Goal: Task Accomplishment & Management: Manage account settings

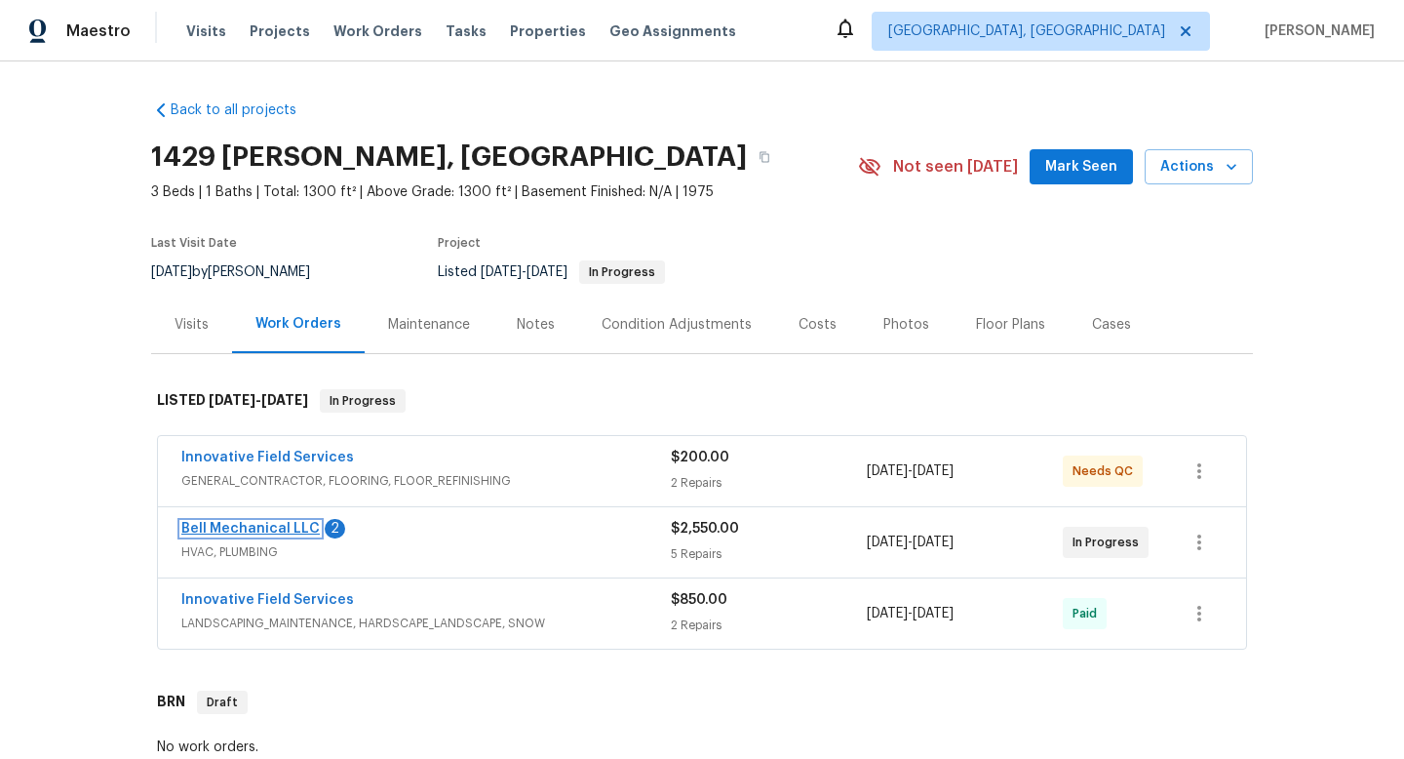
click at [252, 526] on link "Bell Mechanical LLC" at bounding box center [250, 529] width 138 height 14
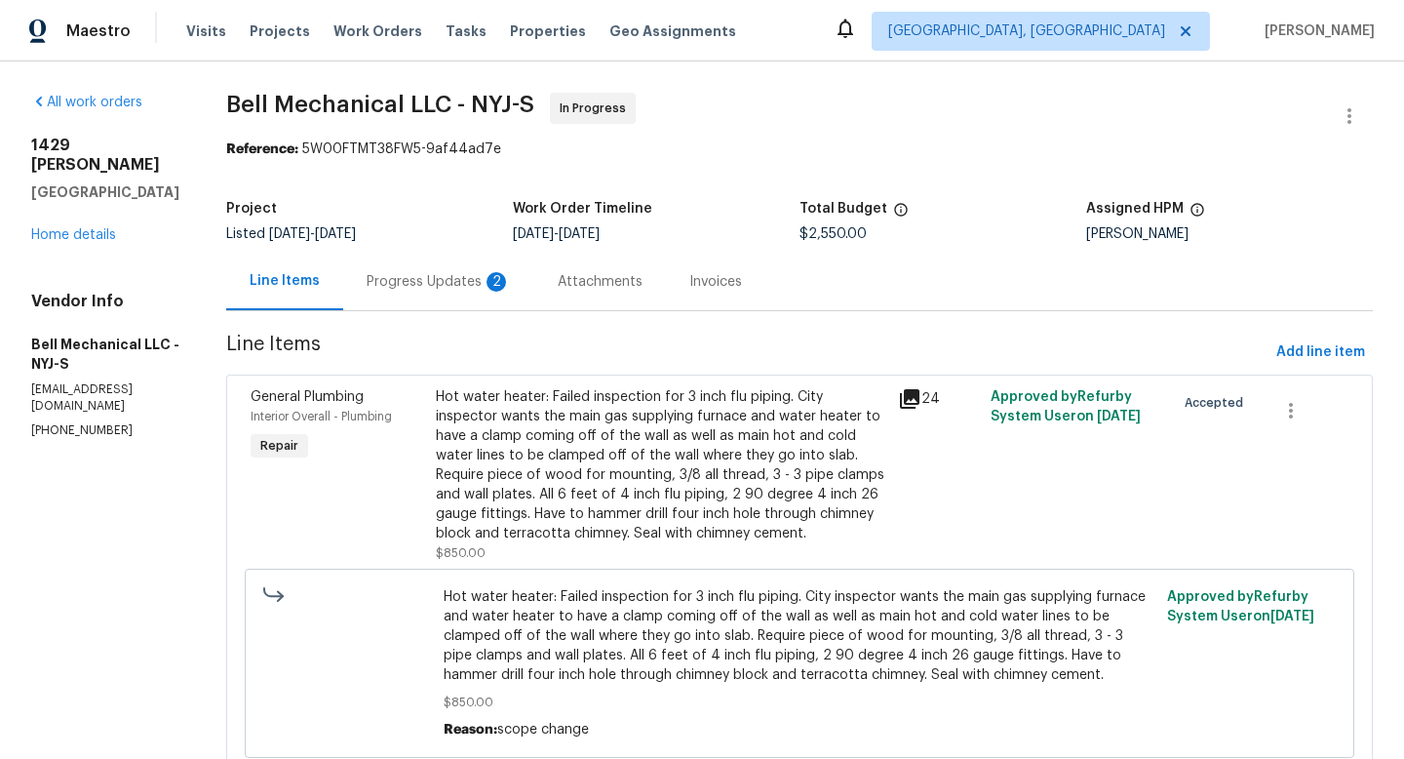
click at [457, 278] on div "Progress Updates 2" at bounding box center [439, 282] width 144 height 20
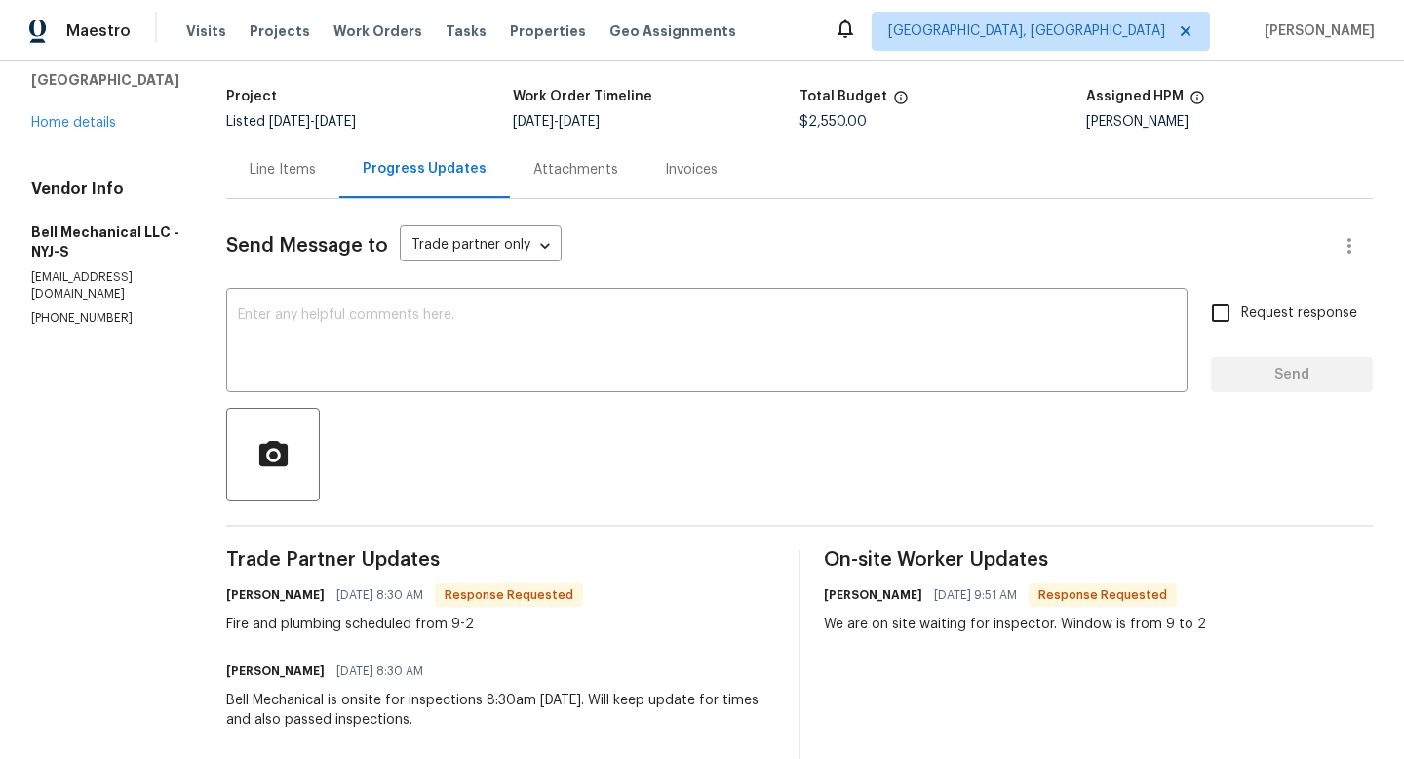
scroll to position [117, 0]
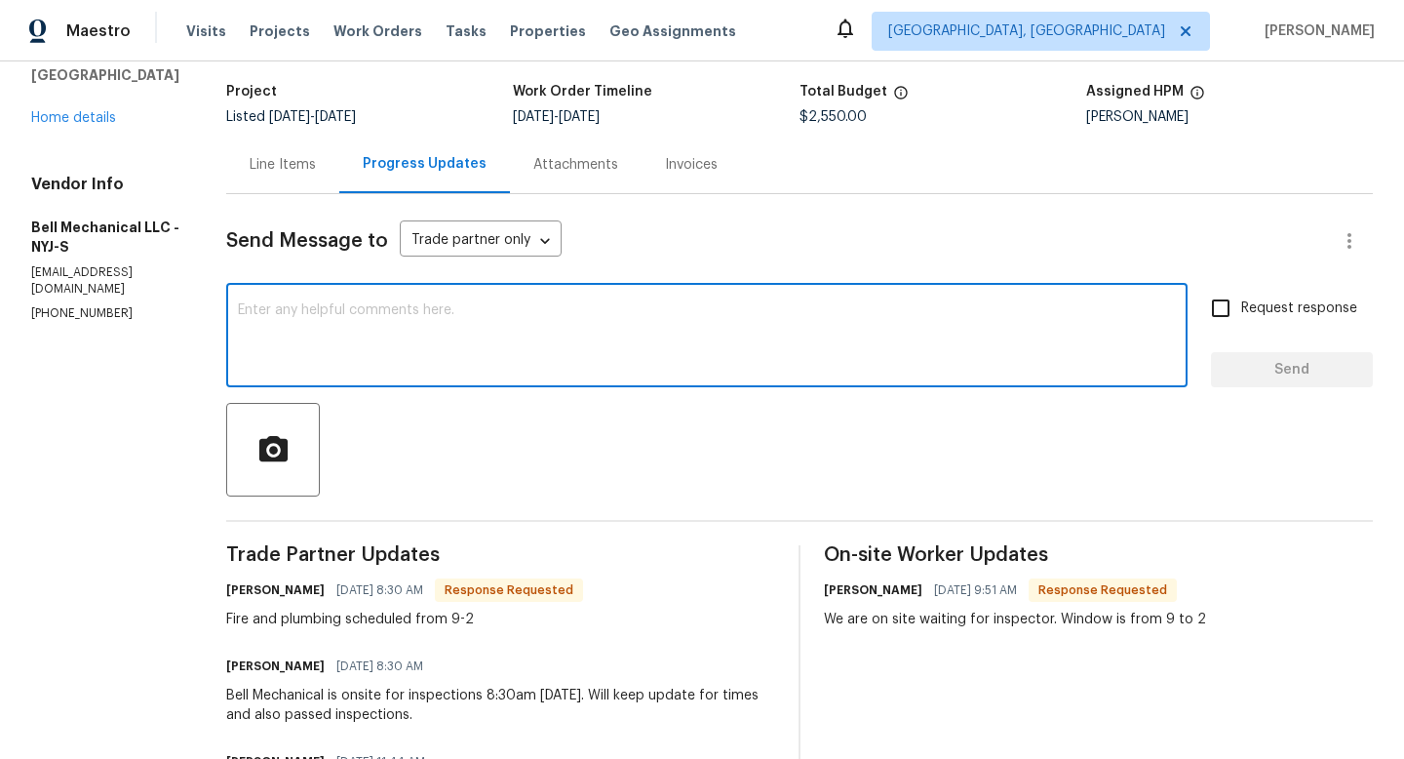
click at [330, 316] on textarea at bounding box center [707, 337] width 938 height 68
type textarea "Thanks"
click at [1325, 374] on span "Send" at bounding box center [1292, 370] width 131 height 24
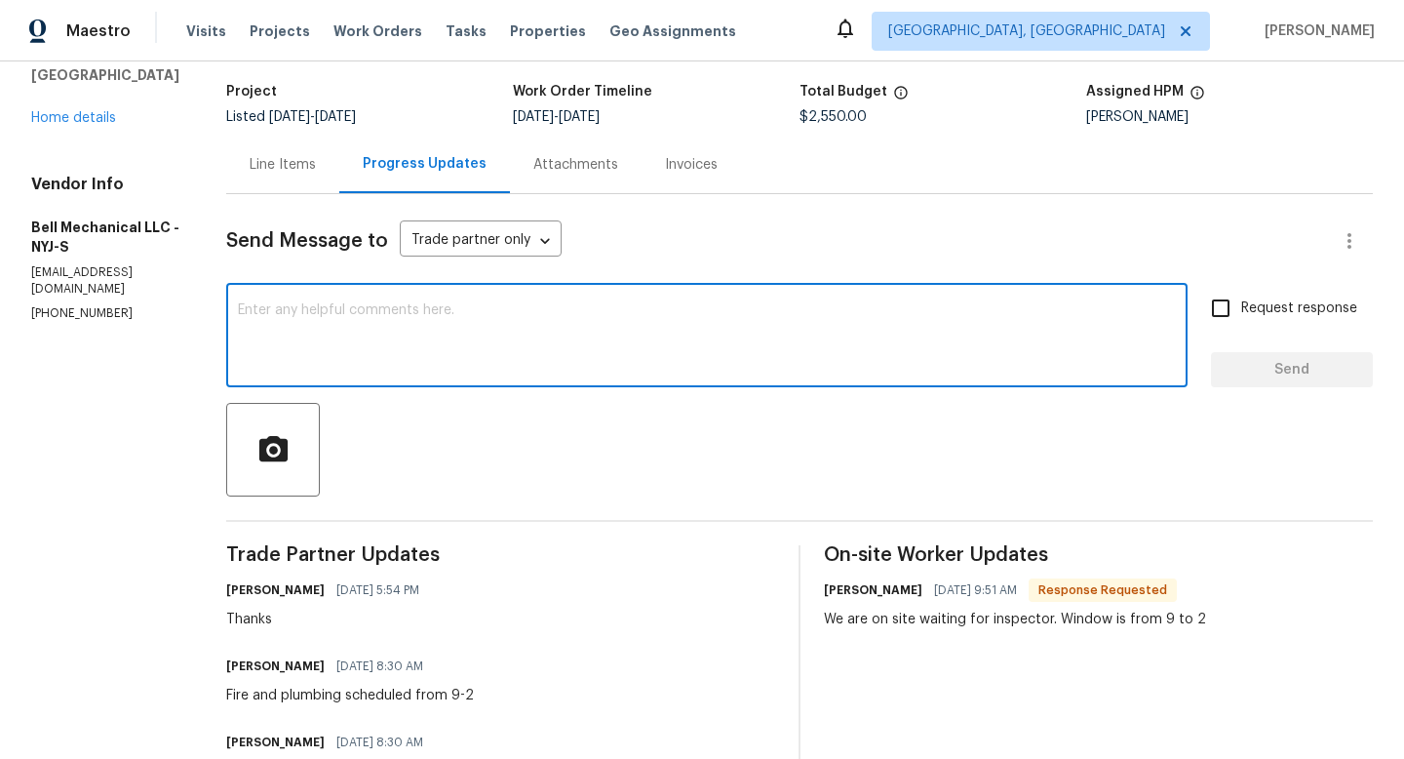
click at [287, 306] on textarea at bounding box center [707, 337] width 938 height 68
click at [85, 111] on link "Home details" at bounding box center [73, 118] width 85 height 14
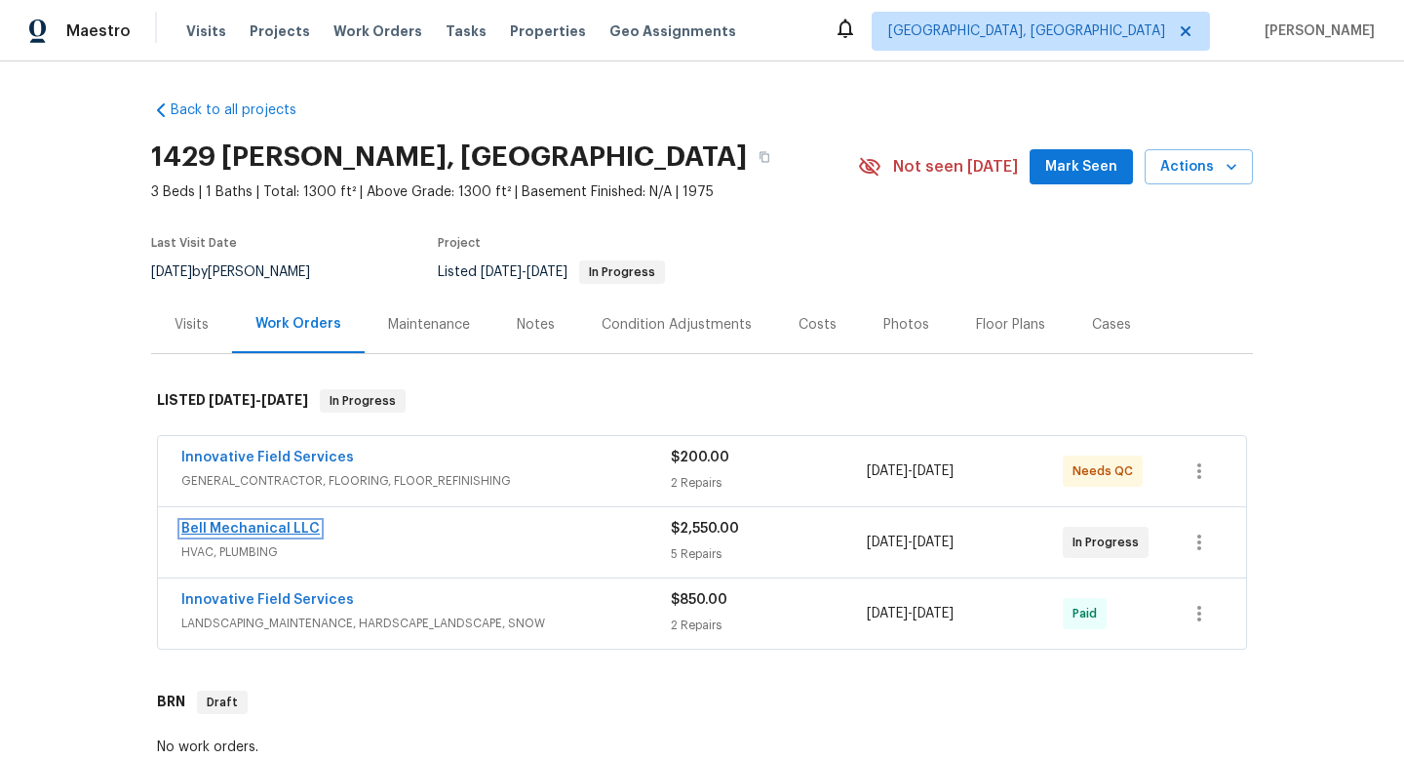
click at [277, 523] on link "Bell Mechanical LLC" at bounding box center [250, 529] width 138 height 14
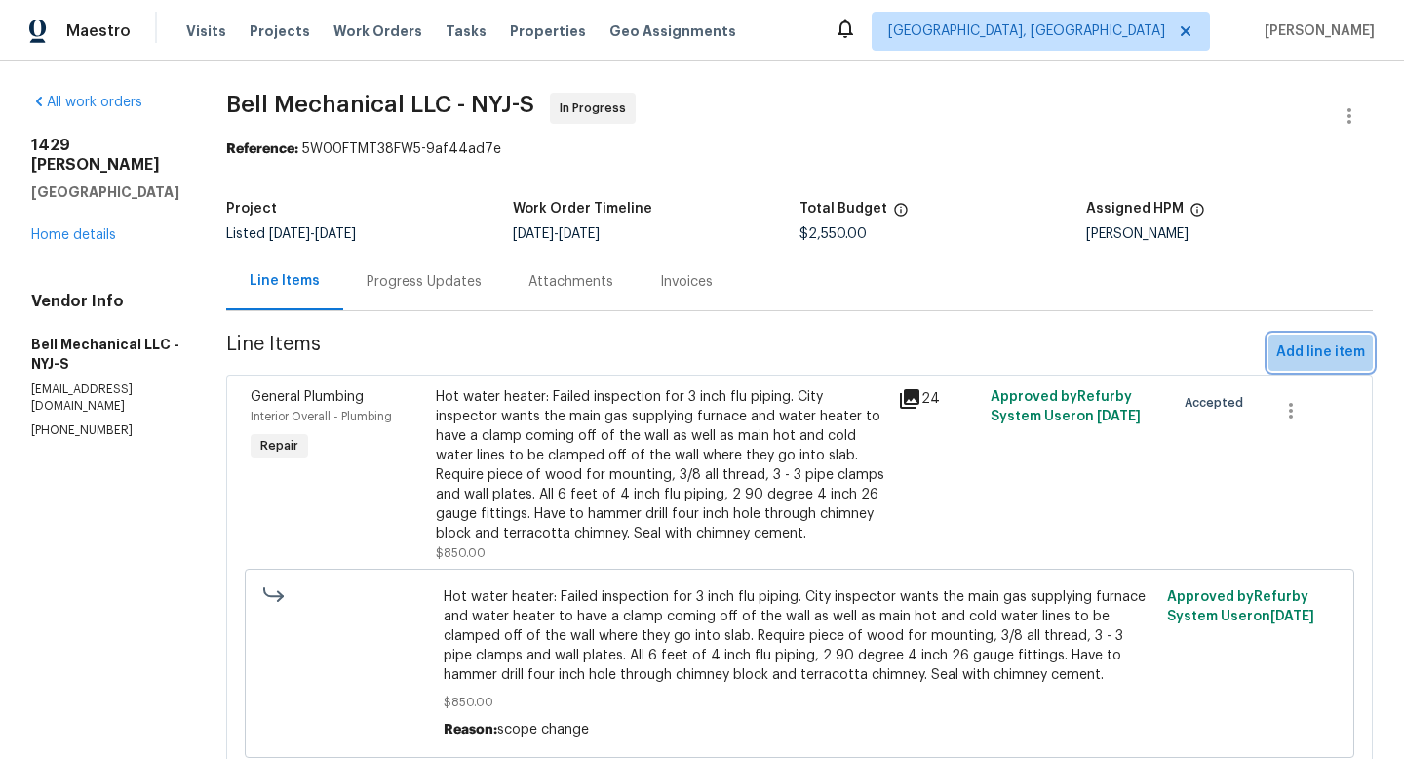
click at [1315, 348] on span "Add line item" at bounding box center [1320, 352] width 89 height 24
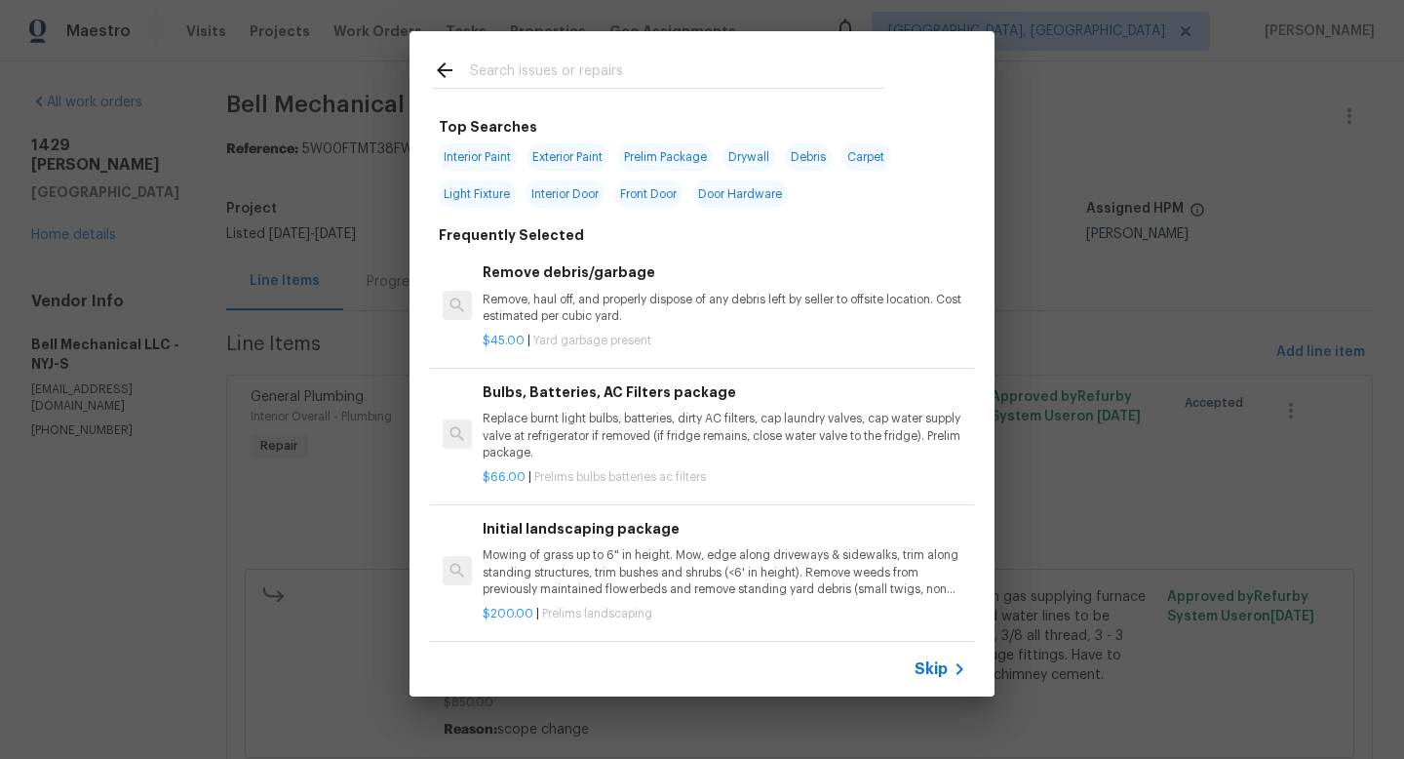
click at [537, 67] on input "text" at bounding box center [676, 73] width 413 height 29
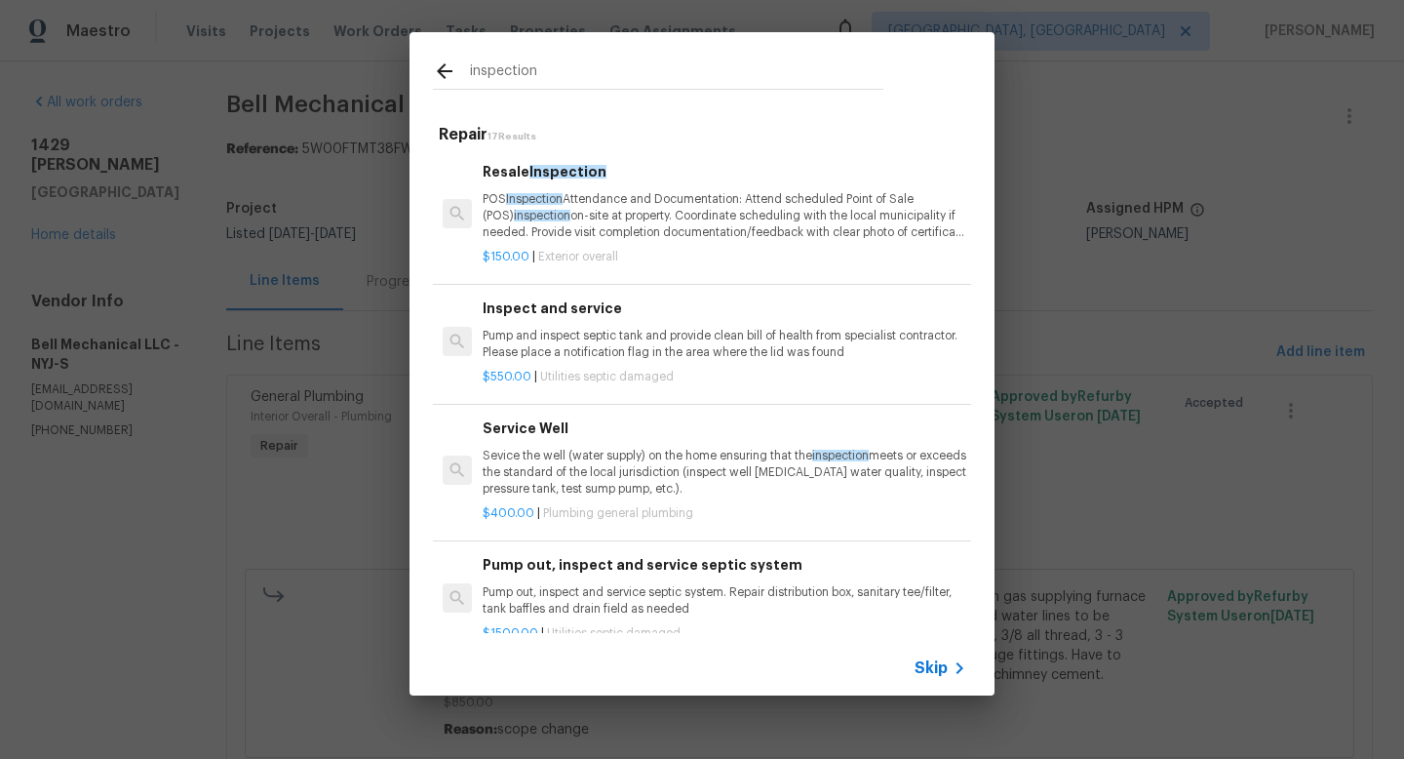
type input "inspection"
click at [566, 198] on p "POS Inspection Attendance and Documentation: Attend scheduled Point of Sale (PO…" at bounding box center [725, 216] width 484 height 50
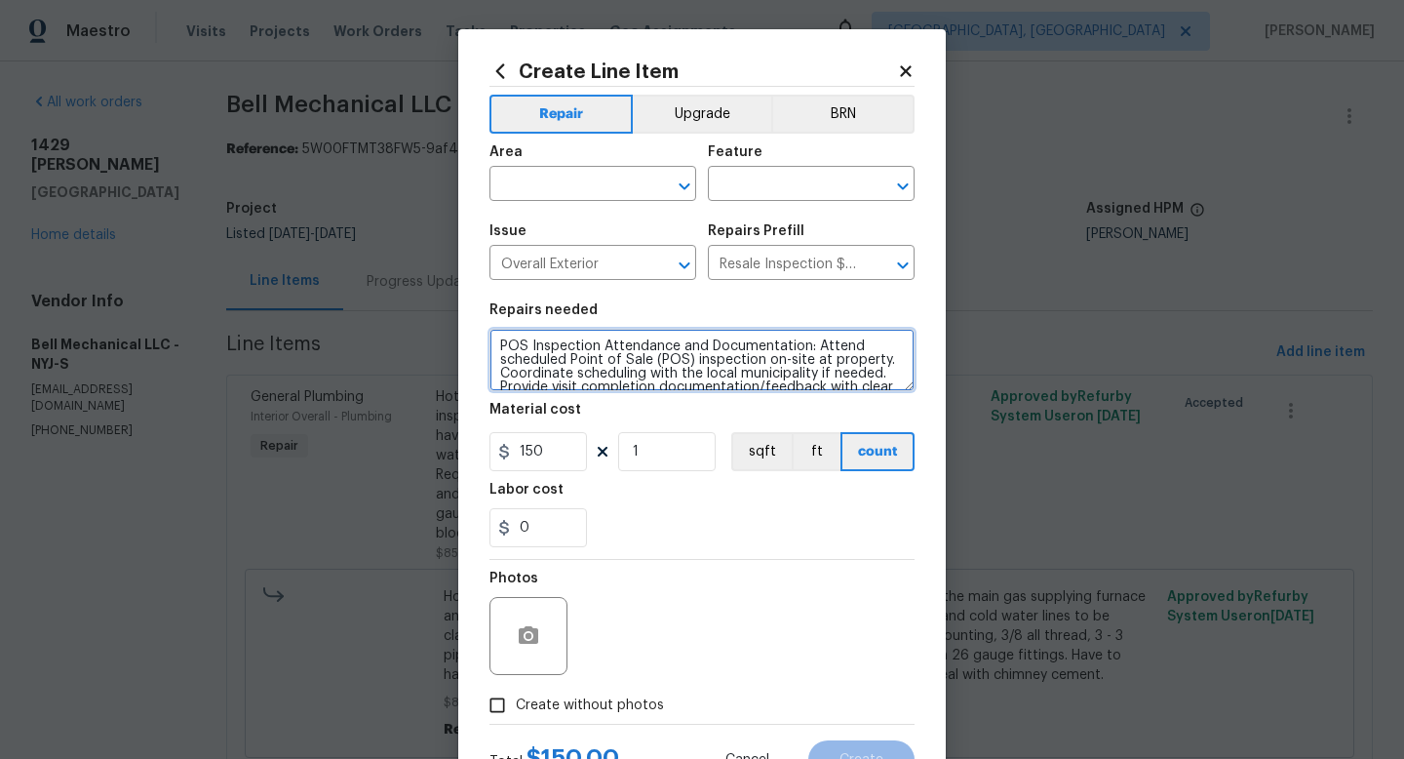
click at [867, 386] on textarea "POS Inspection Attendance and Documentation: Attend scheduled Point of Sale (PO…" at bounding box center [702, 360] width 425 height 62
click at [890, 383] on textarea "POS Inspection Attendance and Documentation: Attend scheduled Point of Sale (PO…" at bounding box center [702, 360] width 425 height 62
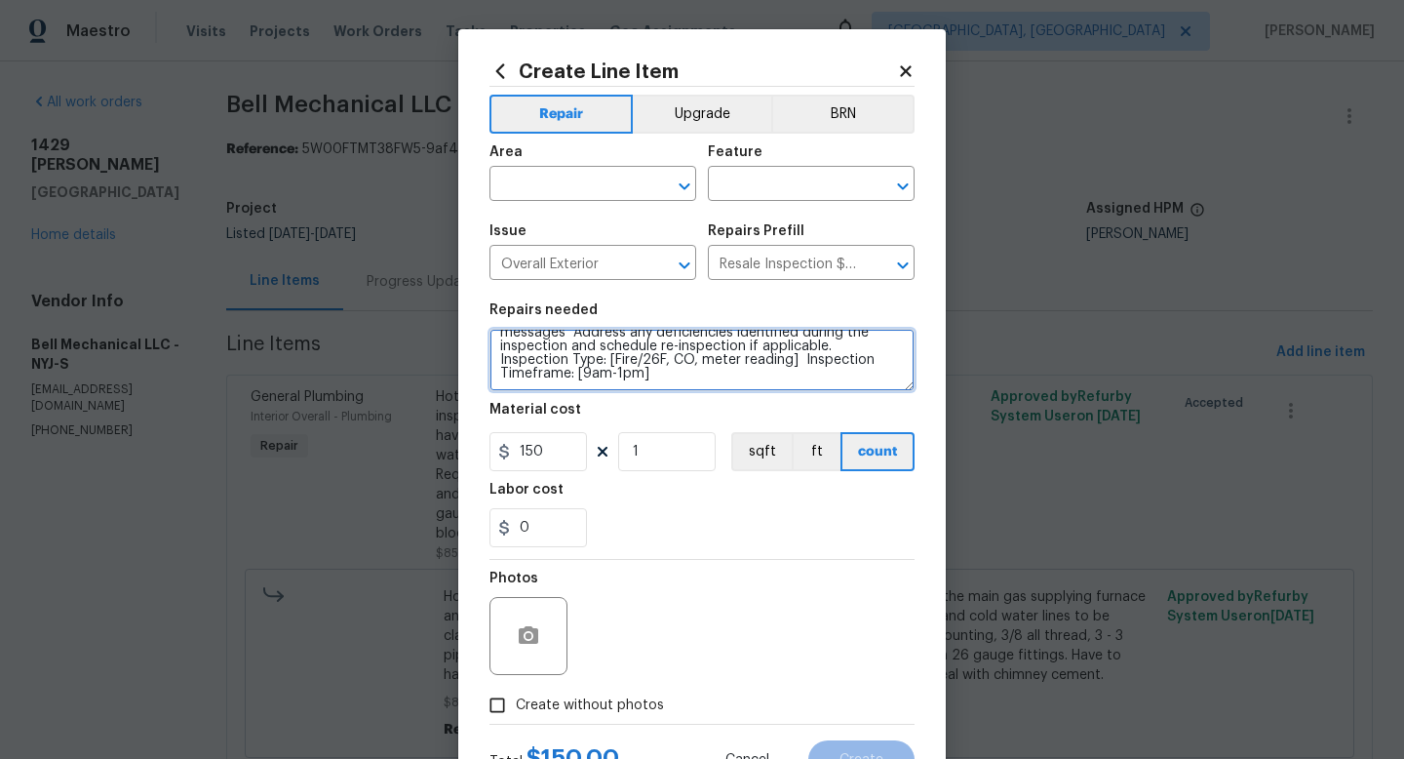
scroll to position [127, 0]
type textarea "POS Inspection Attendance and Documentation: Attend scheduled Point of Sale (PO…"
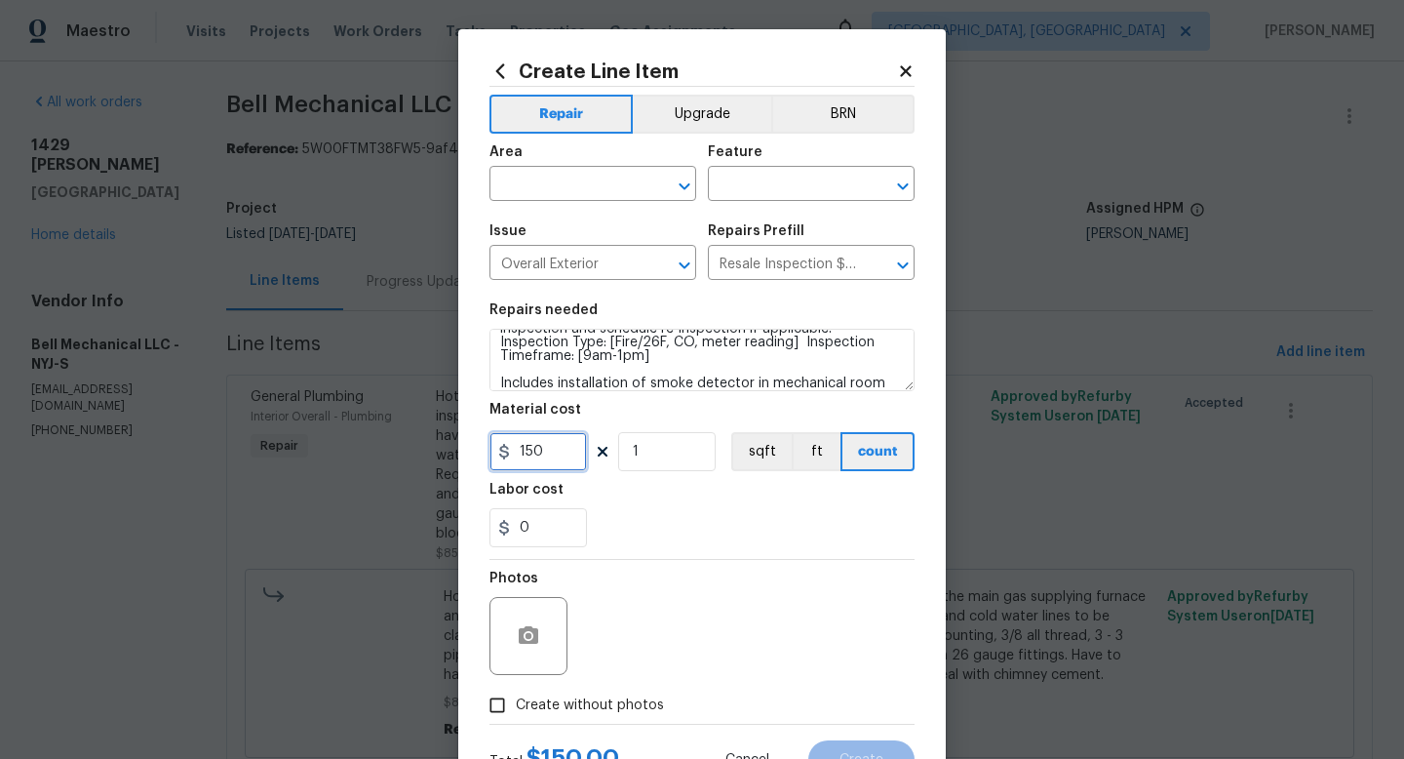
drag, startPoint x: 545, startPoint y: 456, endPoint x: 516, endPoint y: 453, distance: 29.4
click at [516, 453] on input "150" at bounding box center [539, 451] width 98 height 39
type input "175"
click at [554, 190] on input "text" at bounding box center [566, 186] width 152 height 30
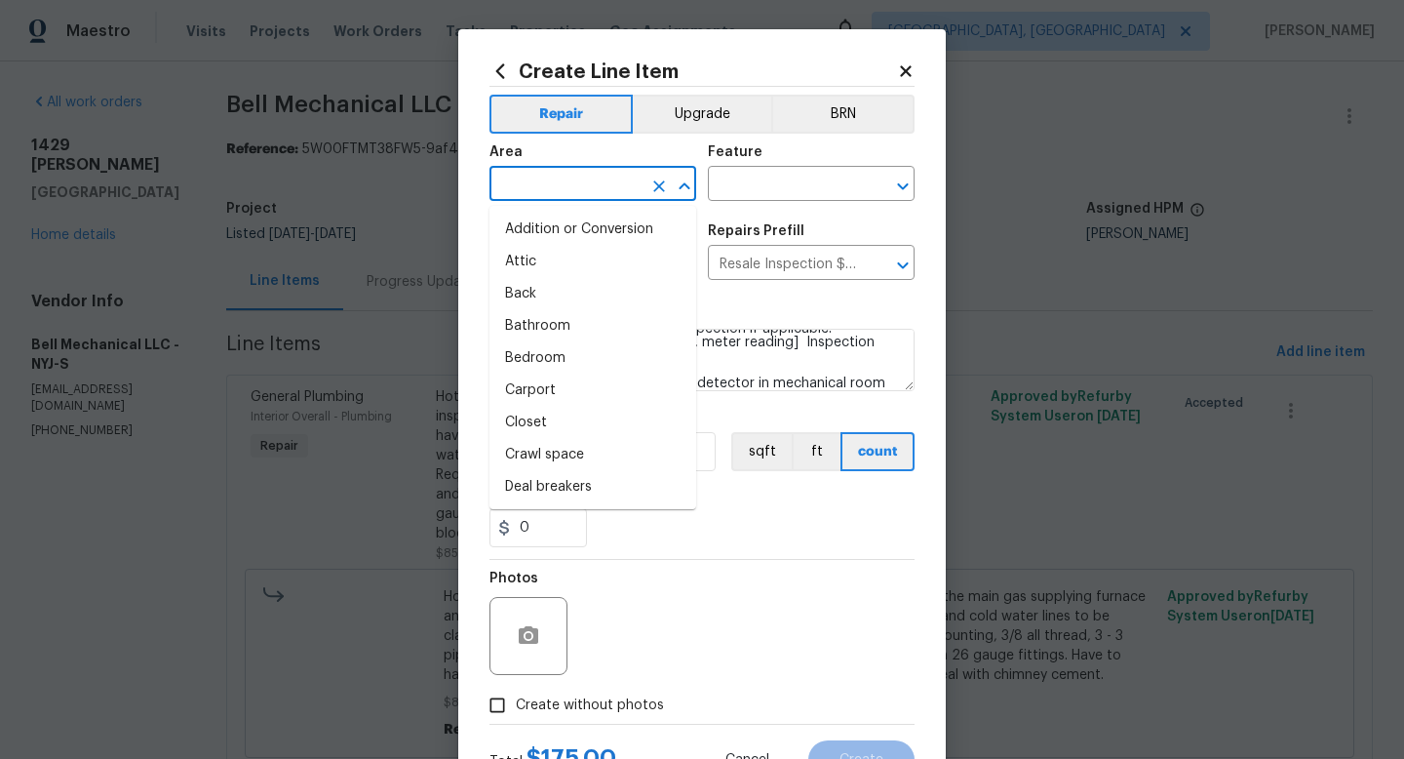
type input "a"
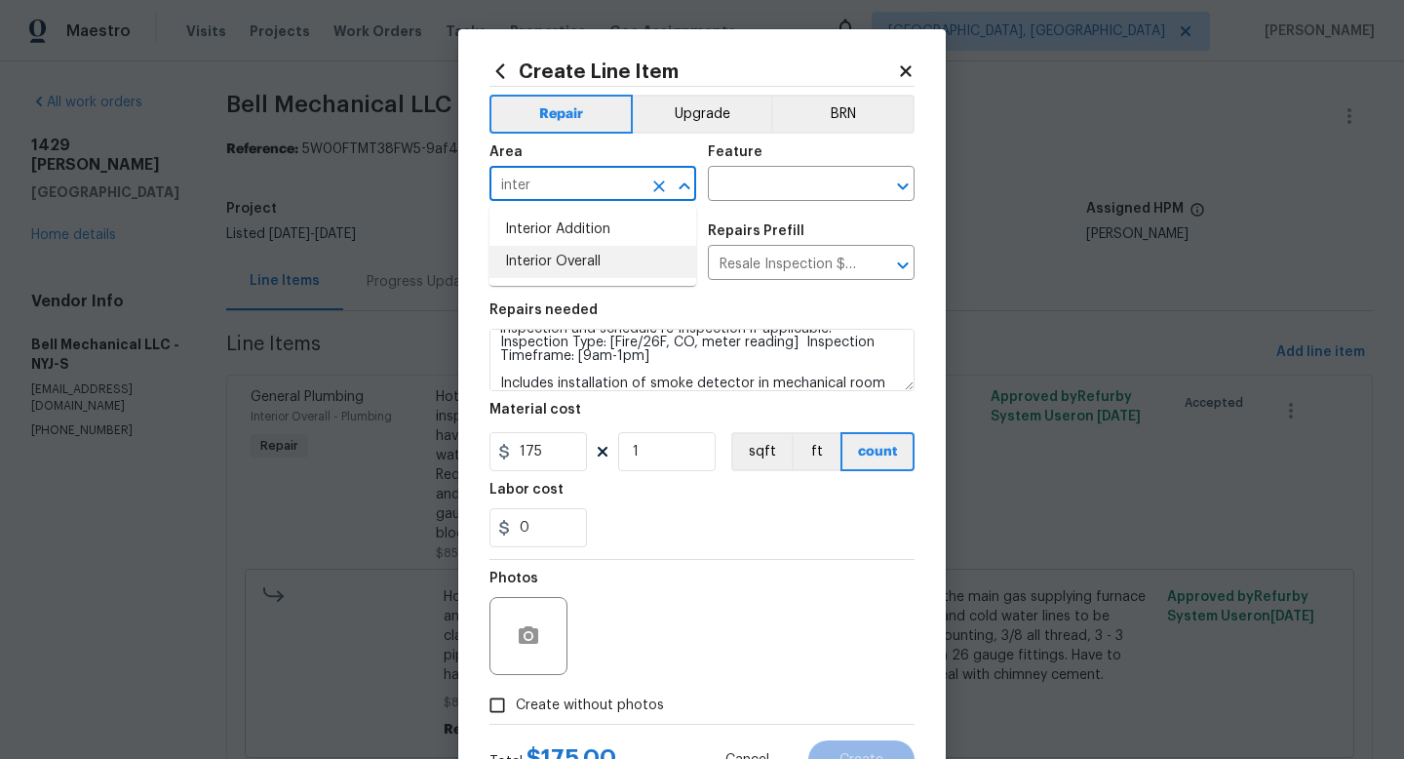
click at [549, 263] on li "Interior Overall" at bounding box center [593, 262] width 207 height 32
type input "Interior Overall"
click at [777, 190] on input "text" at bounding box center [784, 186] width 152 height 30
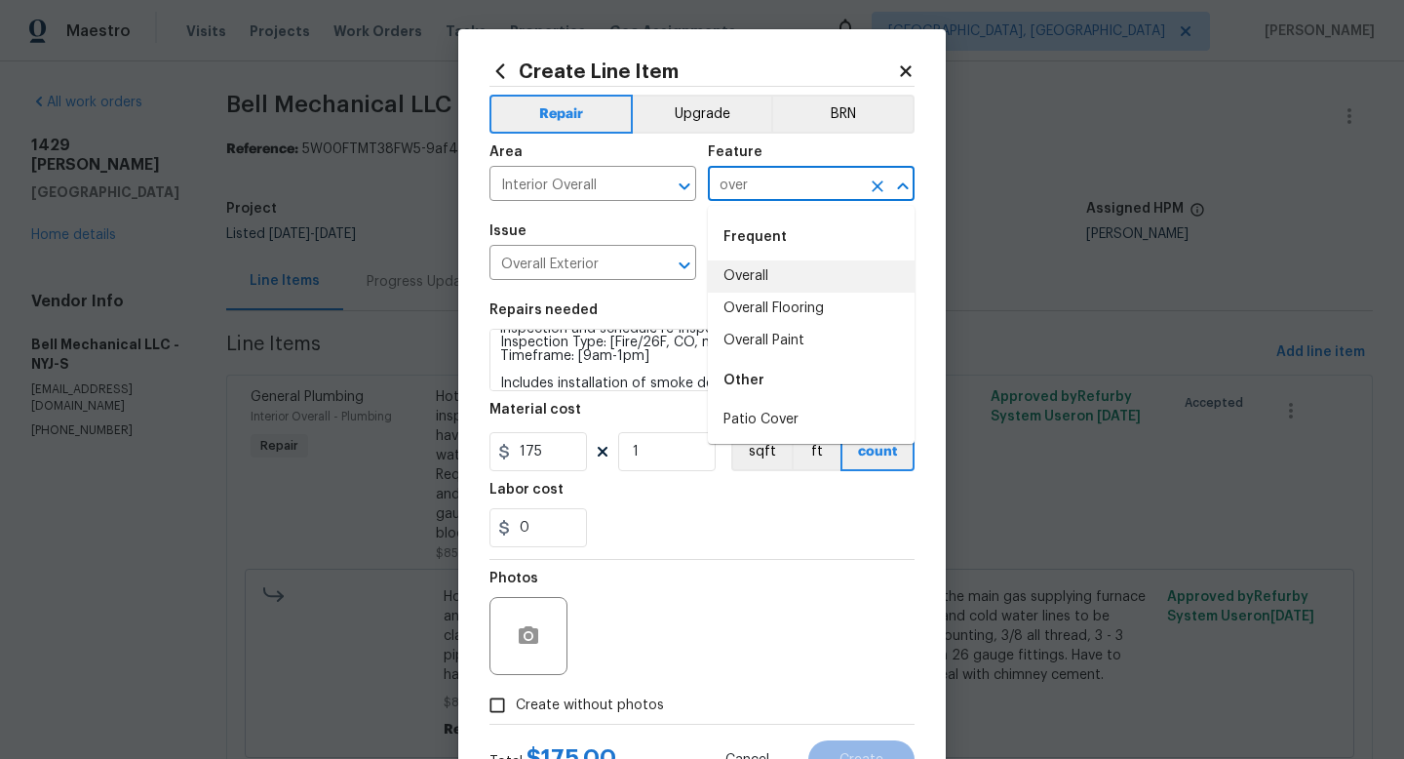
click at [739, 275] on li "Overall" at bounding box center [811, 276] width 207 height 32
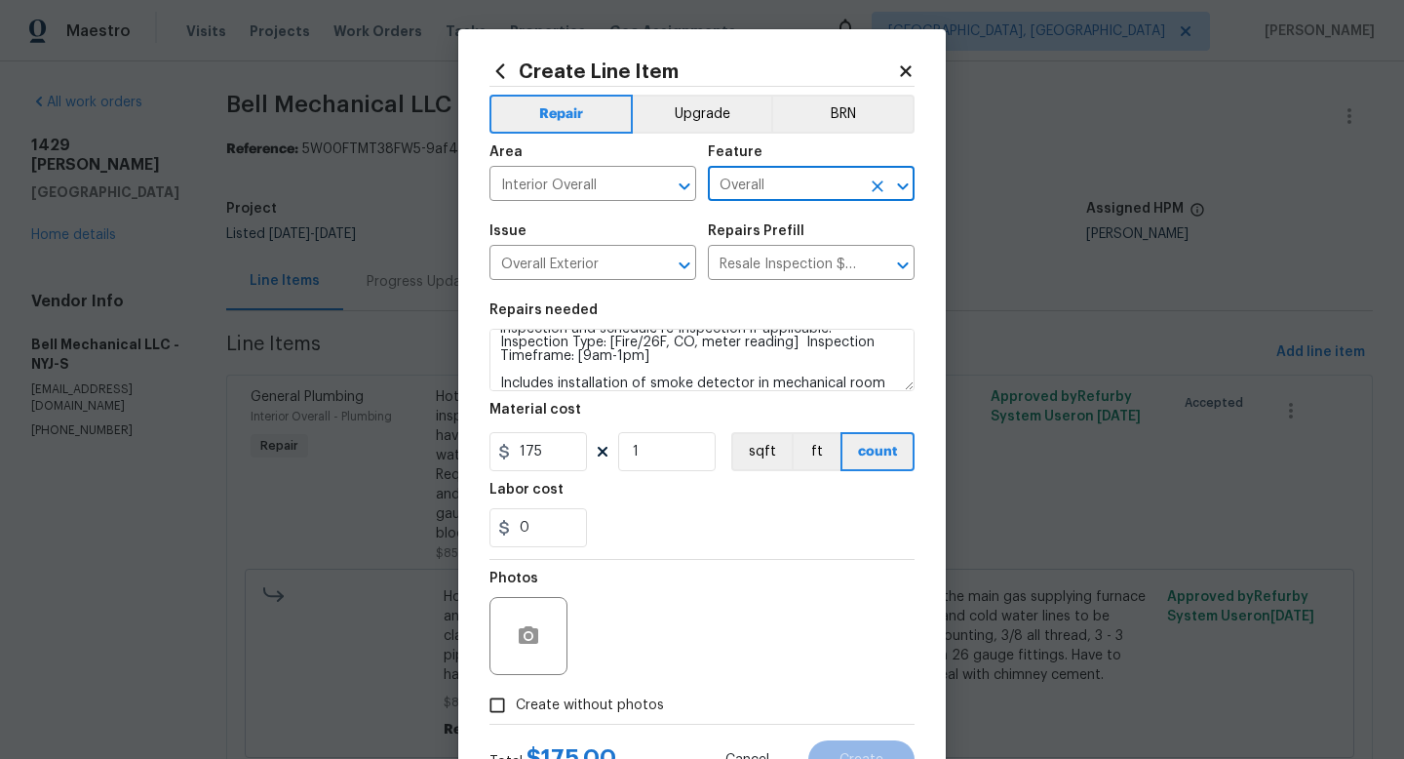
type input "Overall"
click at [648, 618] on div "Photos" at bounding box center [702, 623] width 425 height 127
click at [589, 694] on label "Create without photos" at bounding box center [571, 704] width 185 height 37
click at [516, 694] on input "Create without photos" at bounding box center [497, 704] width 37 height 37
checkbox input "true"
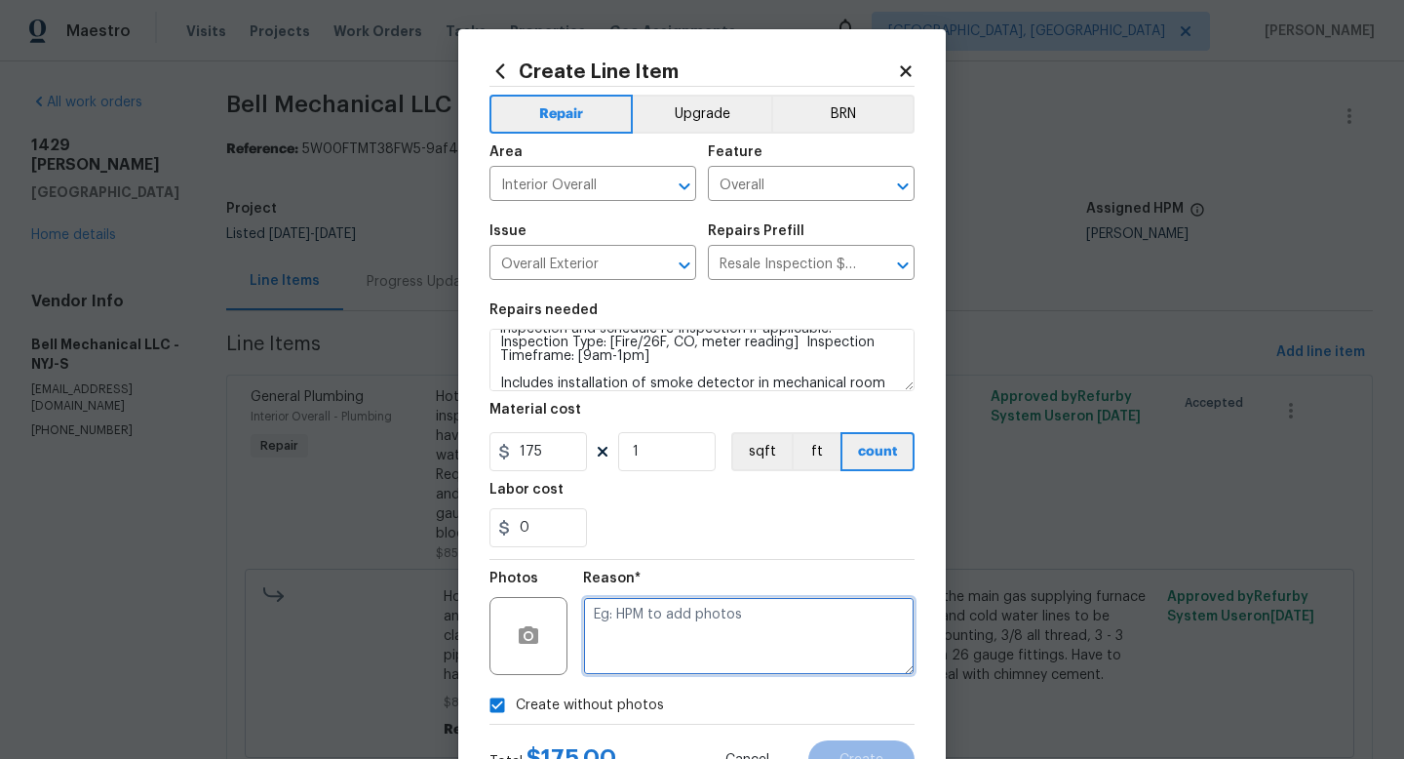
click at [637, 641] on textarea at bounding box center [749, 636] width 332 height 78
type textarea "adding after"
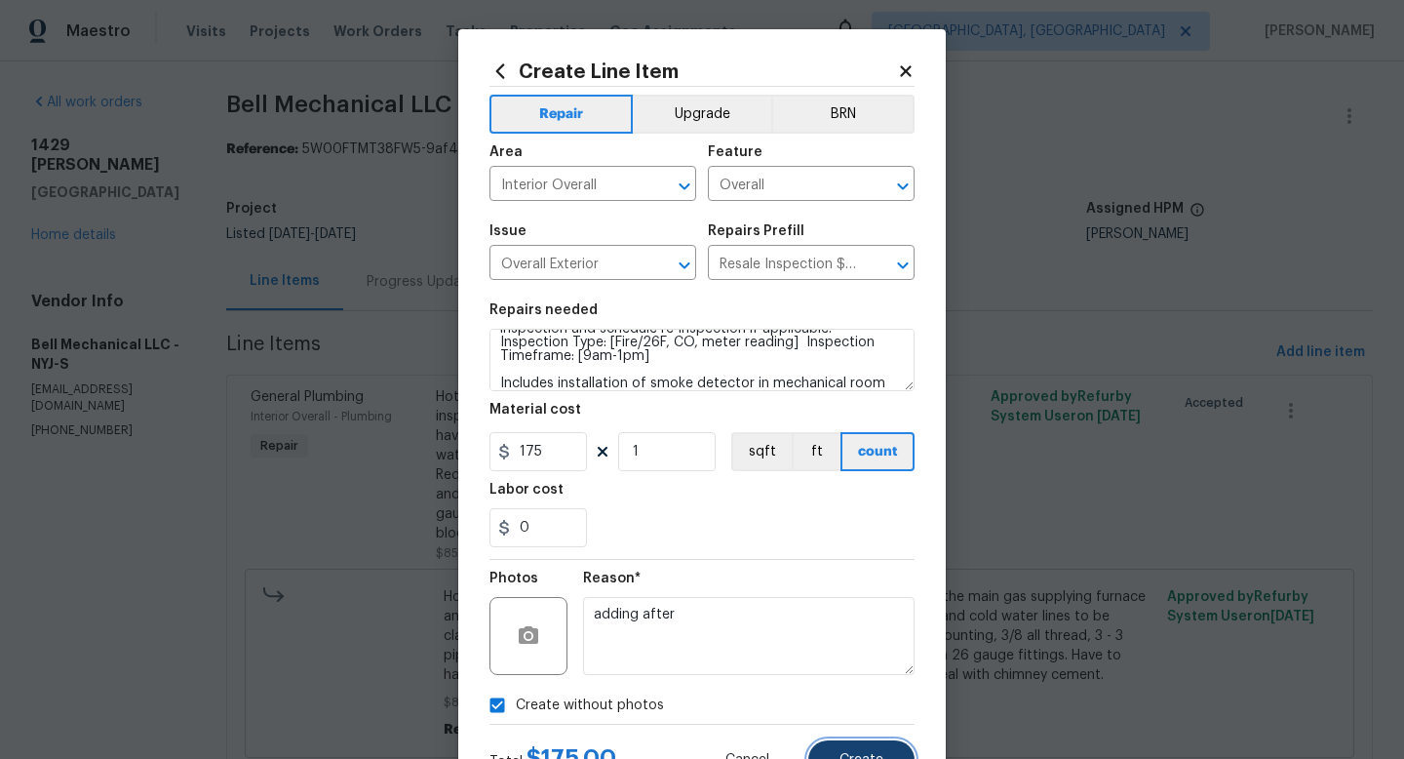
click at [840, 747] on button "Create" at bounding box center [861, 759] width 106 height 39
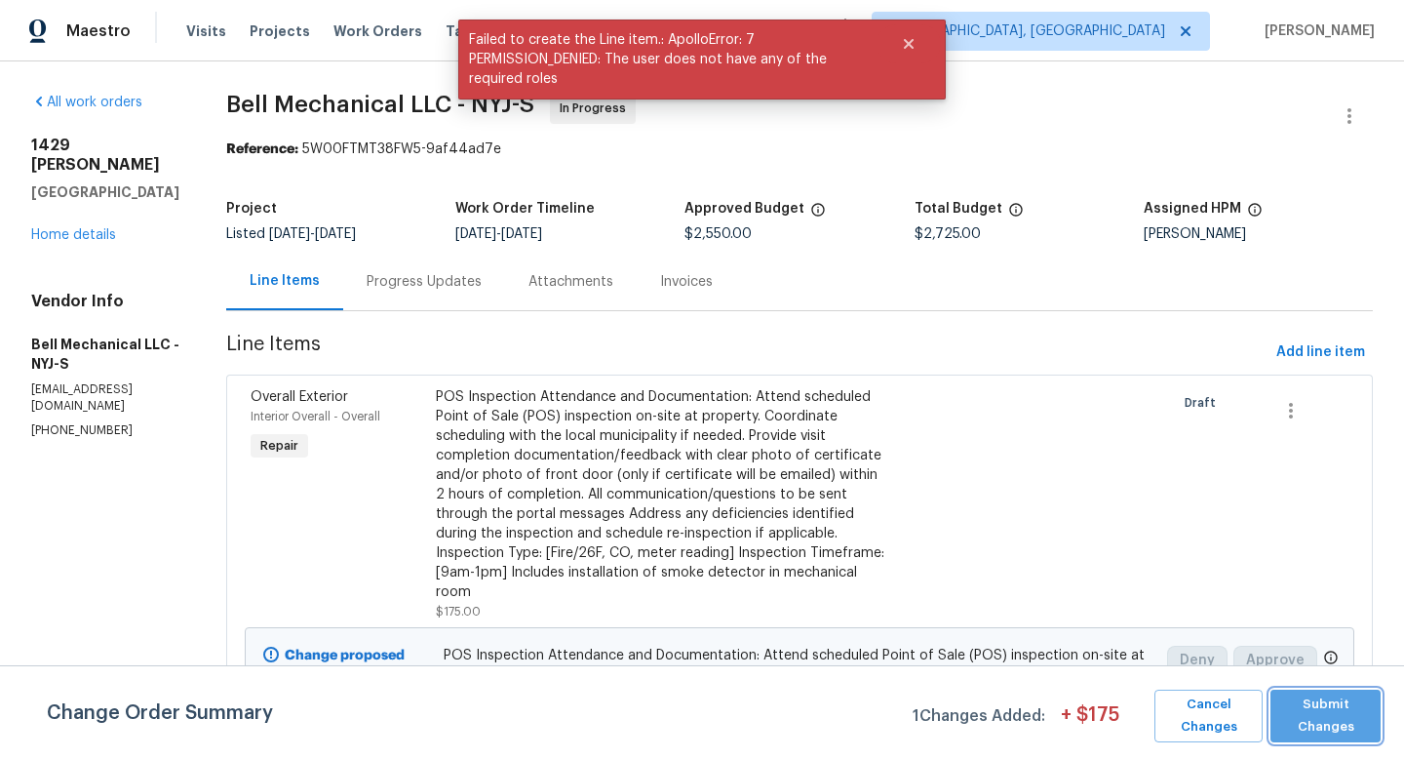
click at [1304, 712] on span "Submit Changes" at bounding box center [1325, 715] width 91 height 45
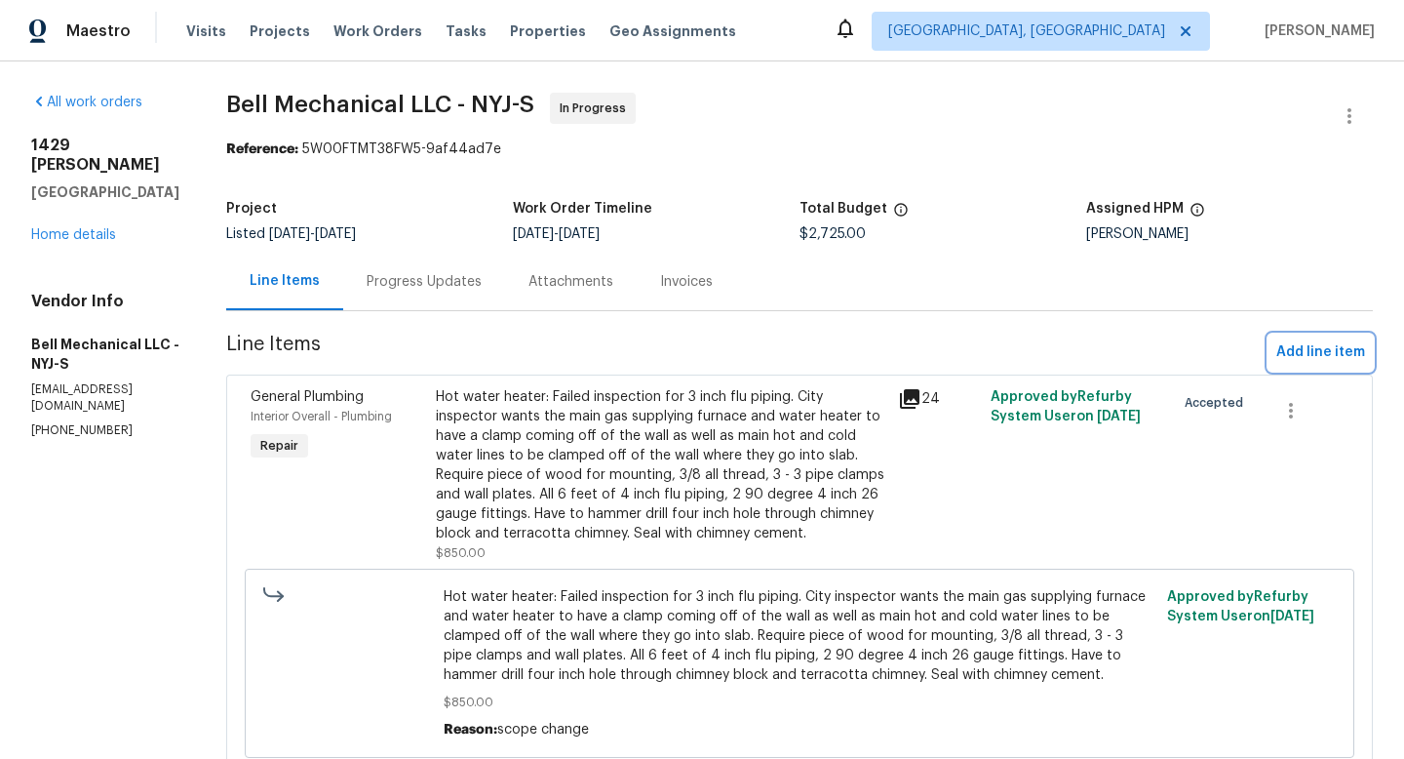
click at [1317, 356] on span "Add line item" at bounding box center [1320, 352] width 89 height 24
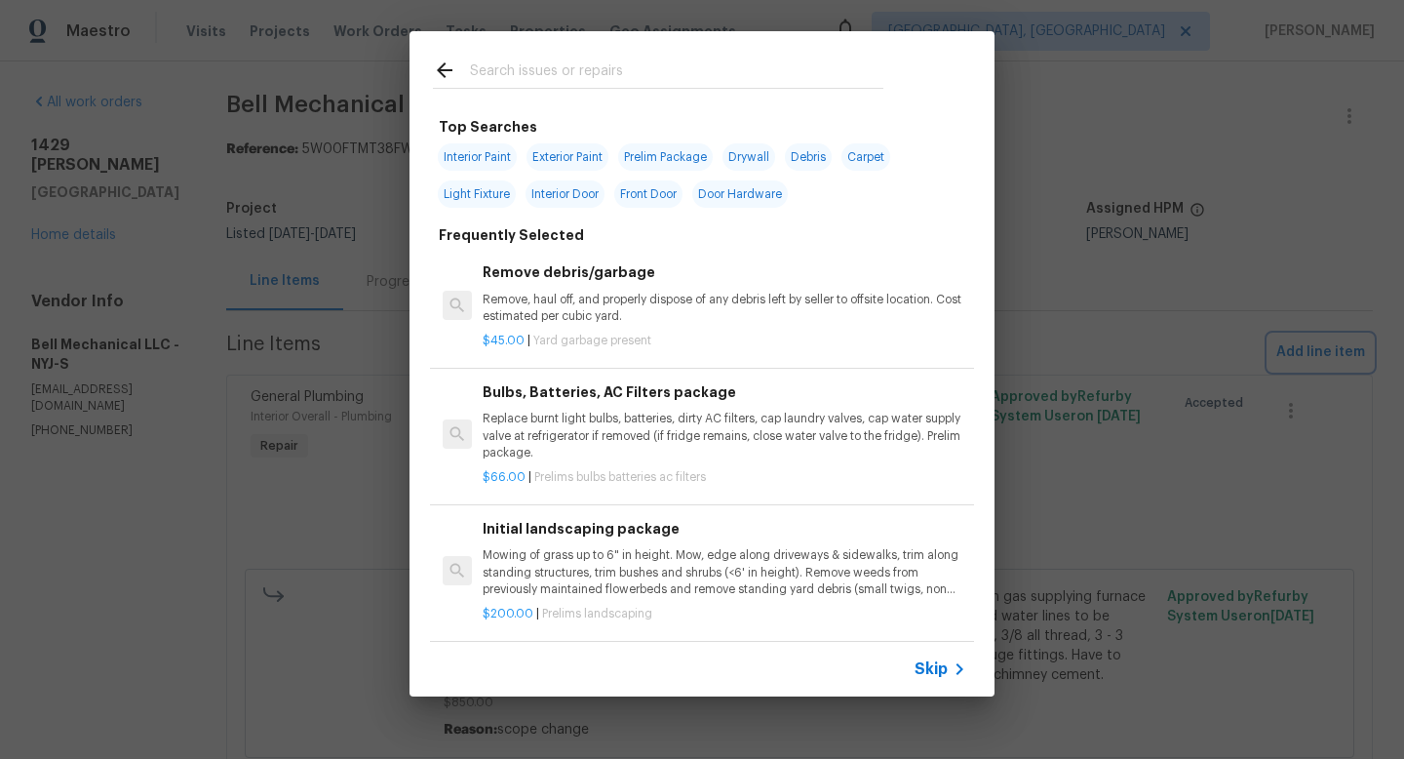
click at [296, 330] on div "Top Searches Interior Paint Exterior Paint Prelim Package Drywall Debris Carpet…" at bounding box center [702, 363] width 1404 height 727
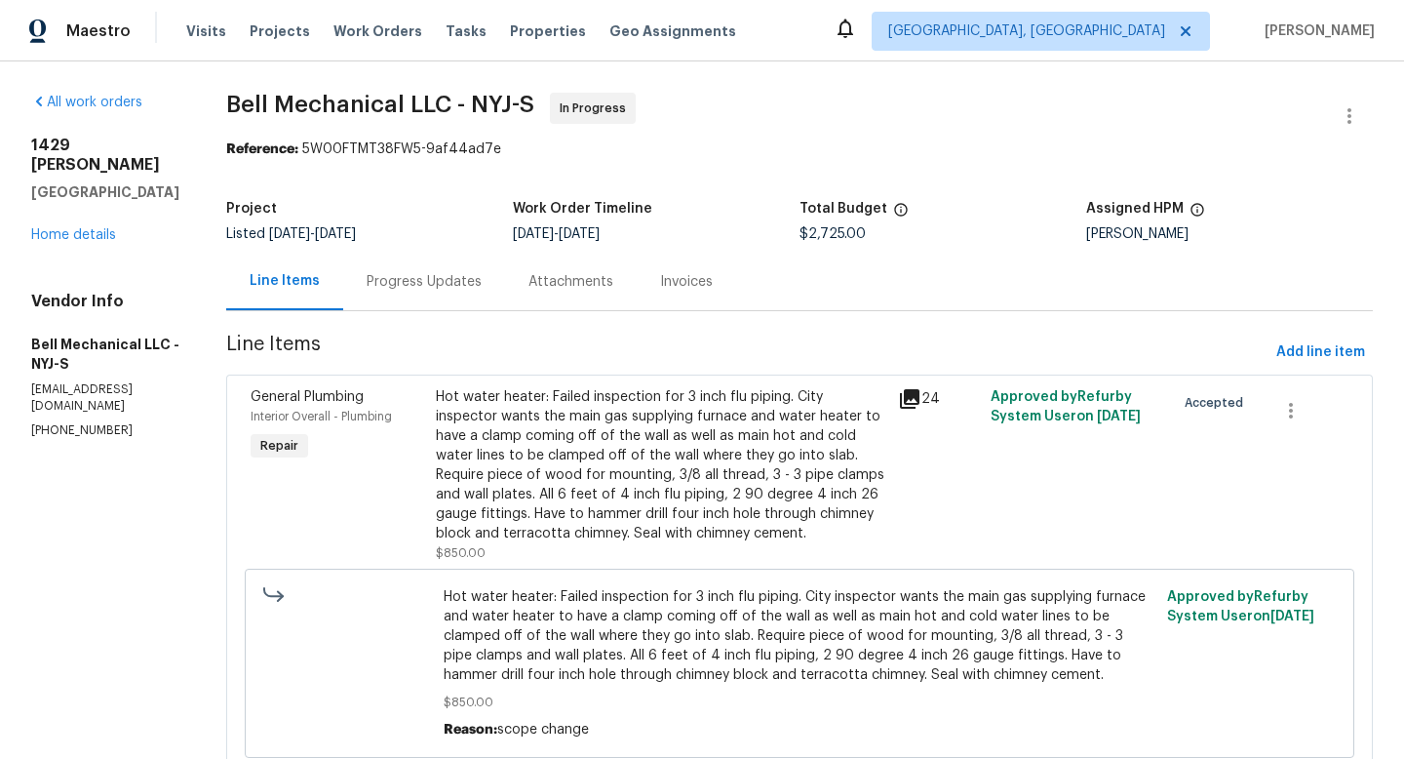
click at [454, 273] on div "Progress Updates" at bounding box center [424, 282] width 115 height 20
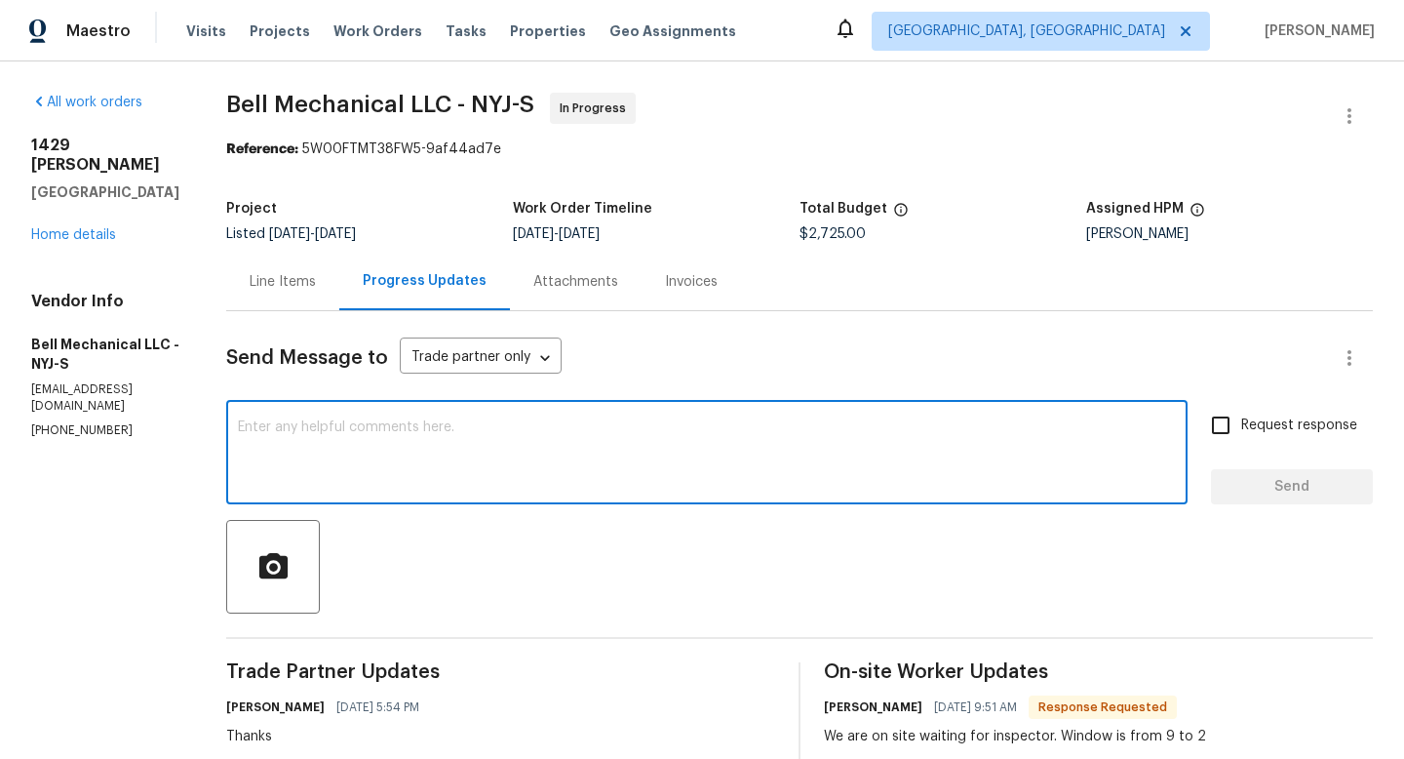
click at [492, 421] on textarea at bounding box center [707, 454] width 938 height 68
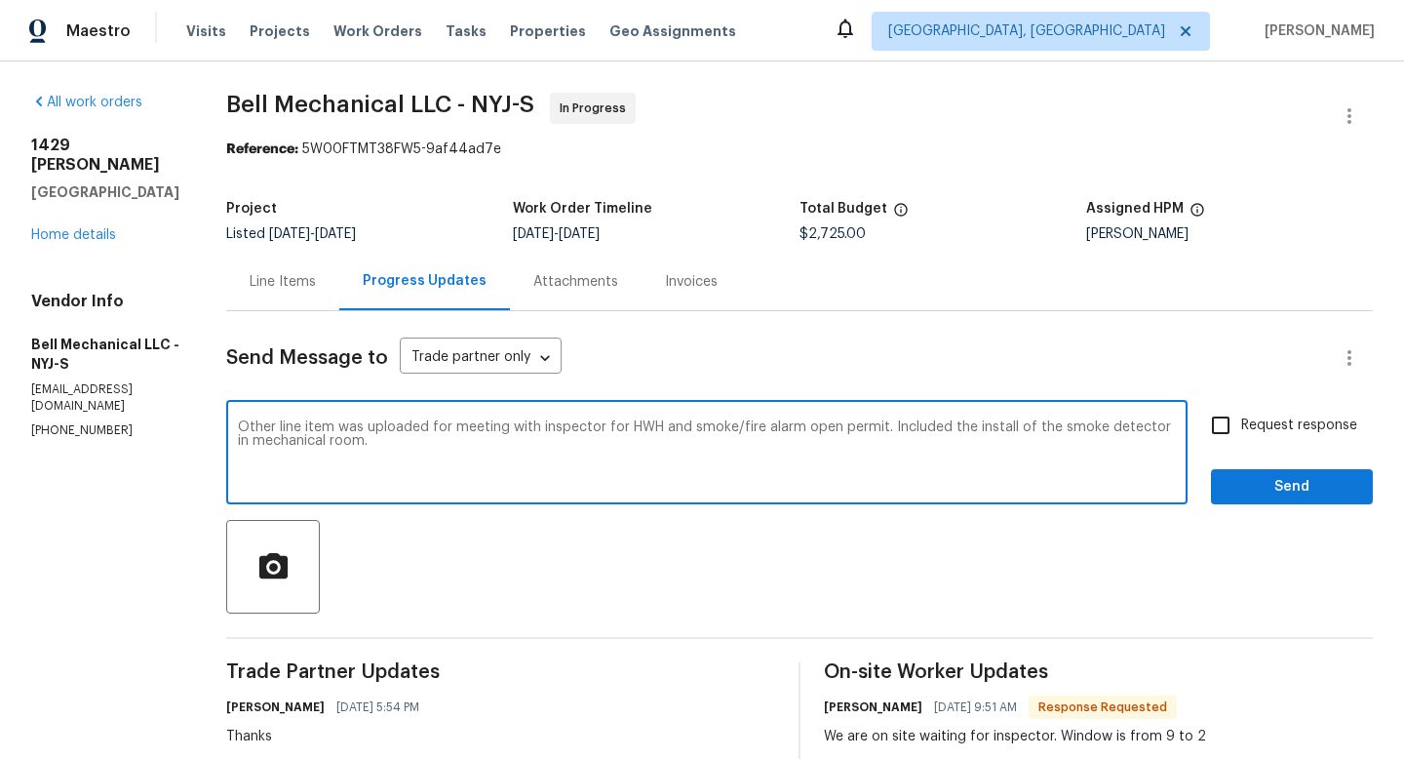
type textarea "Other line item was uploaded for meeting with inspector for HWH and smoke/fire …"
click at [1247, 495] on span "Send" at bounding box center [1292, 487] width 131 height 24
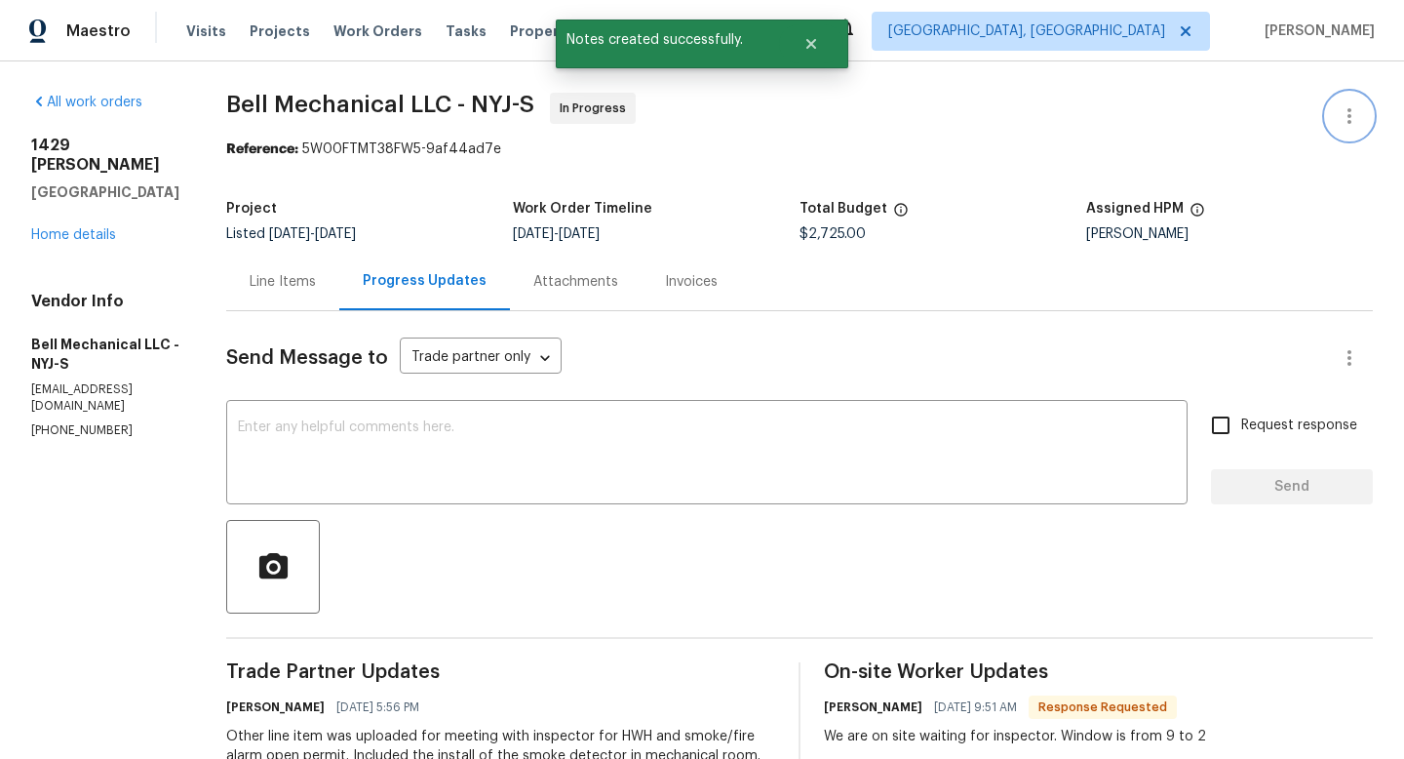
click at [1346, 116] on icon "button" at bounding box center [1349, 115] width 23 height 23
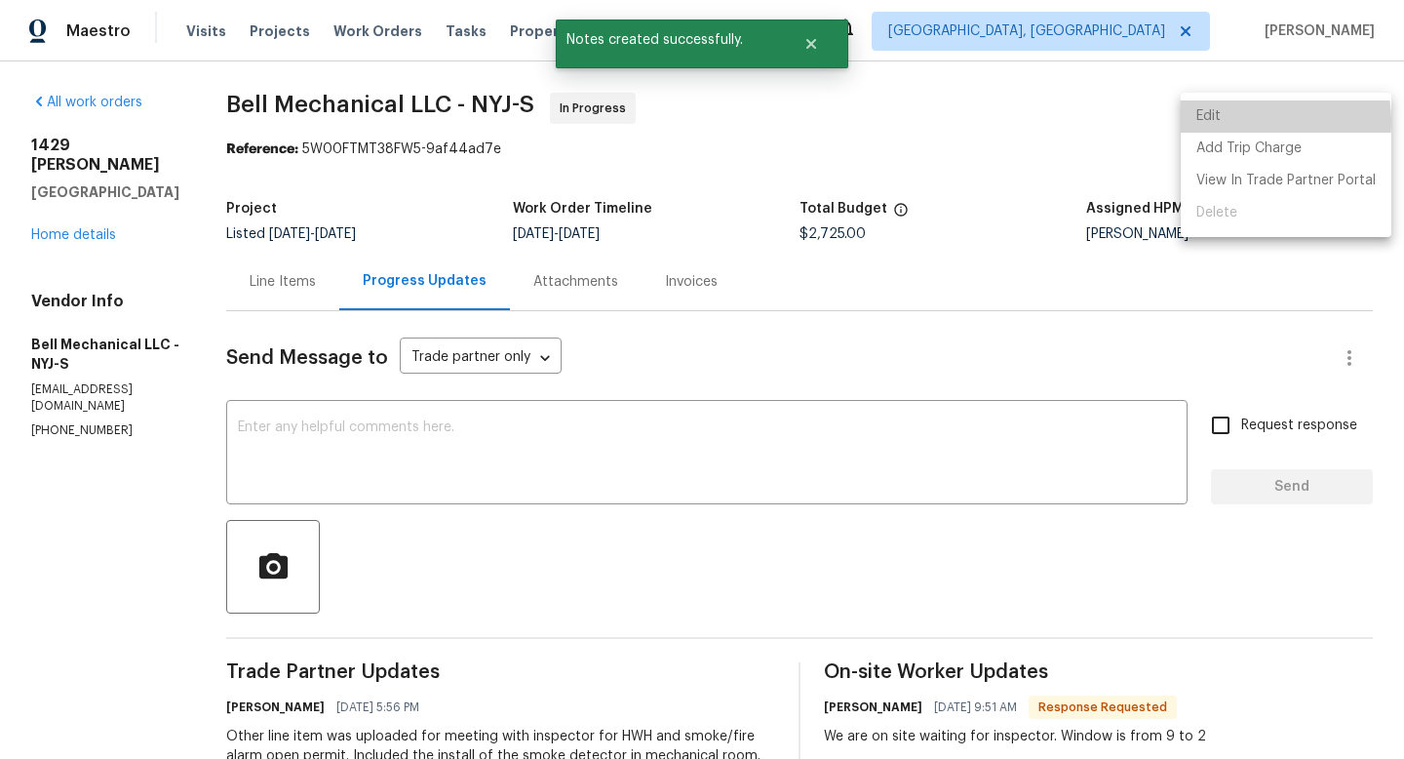
click at [1244, 122] on li "Edit" at bounding box center [1286, 116] width 211 height 32
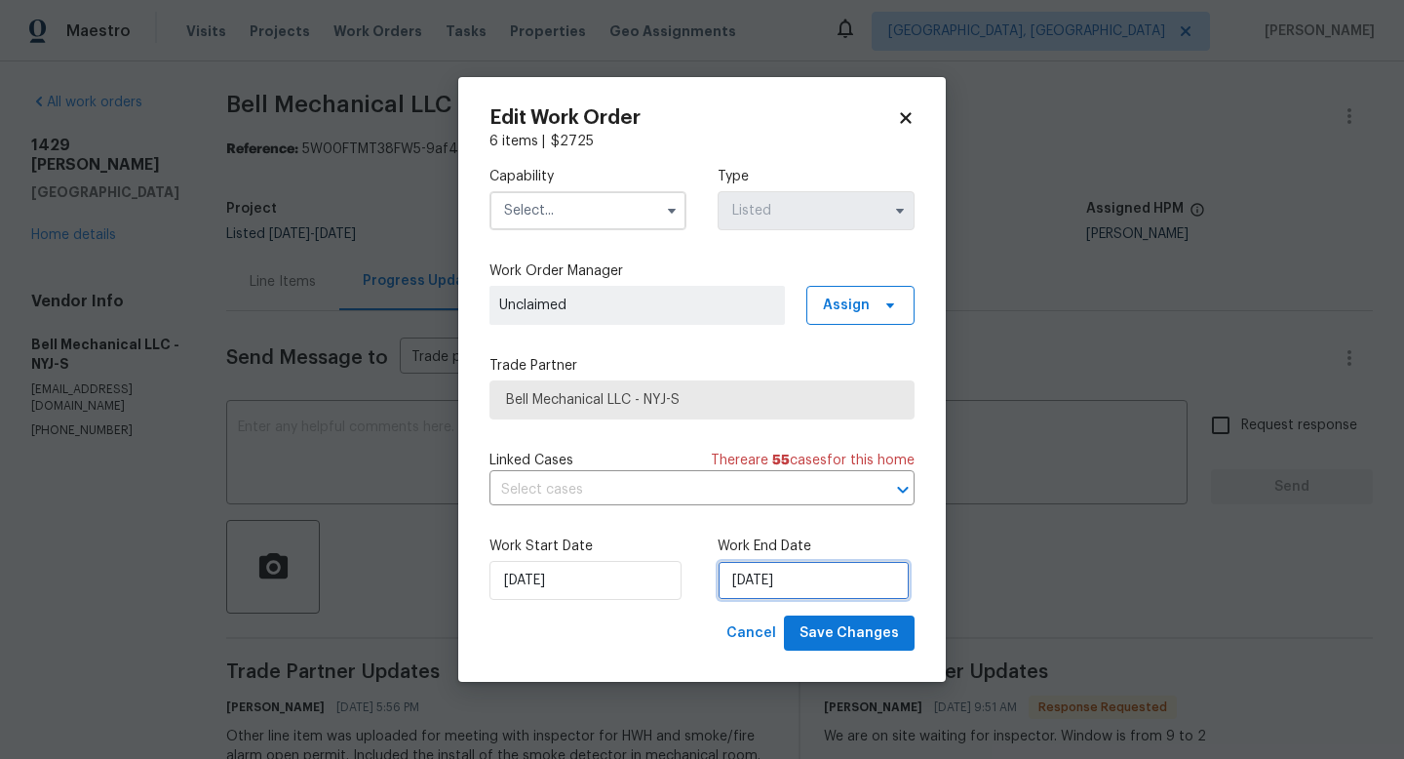
select select "8"
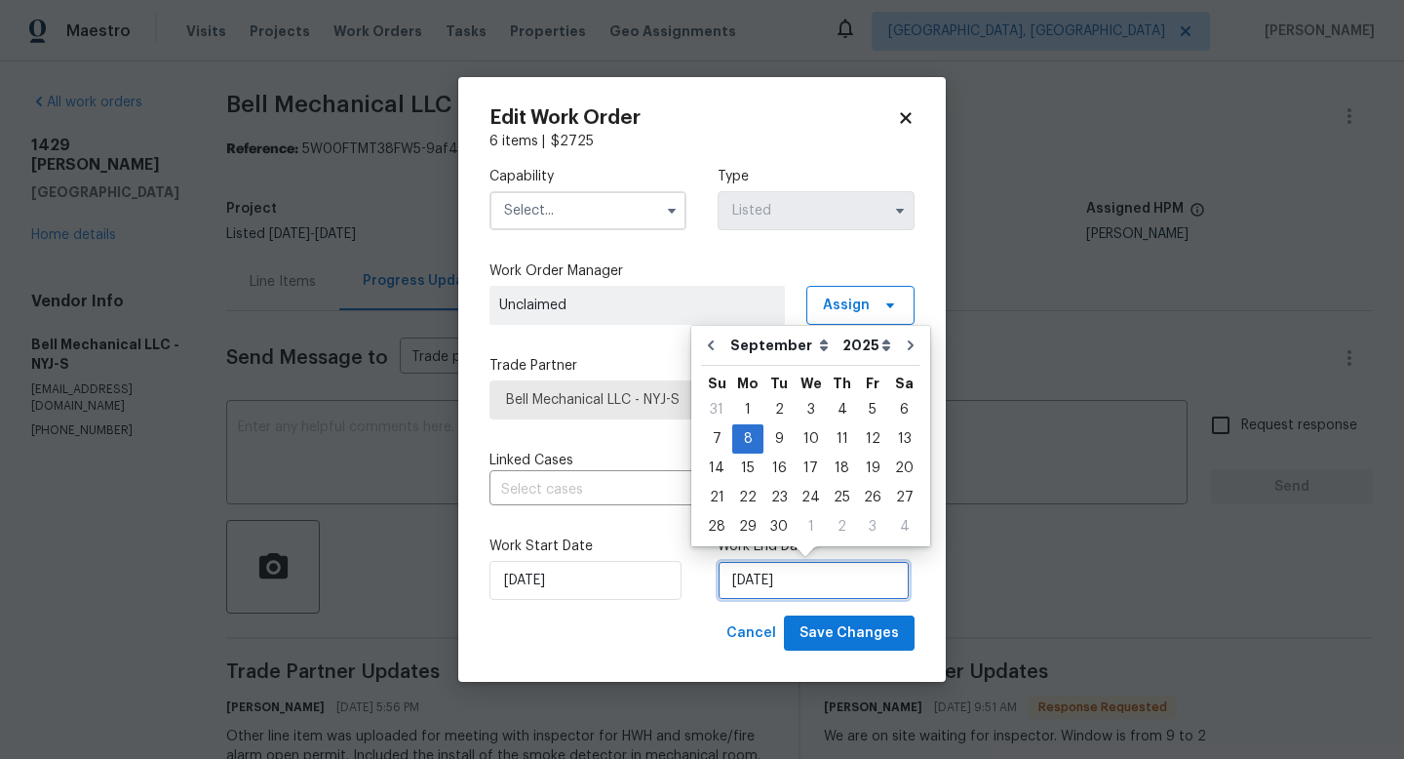
click at [747, 590] on input "9/8/2025" at bounding box center [814, 580] width 192 height 39
click at [753, 469] on div "15" at bounding box center [747, 467] width 31 height 27
type input "[DATE]"
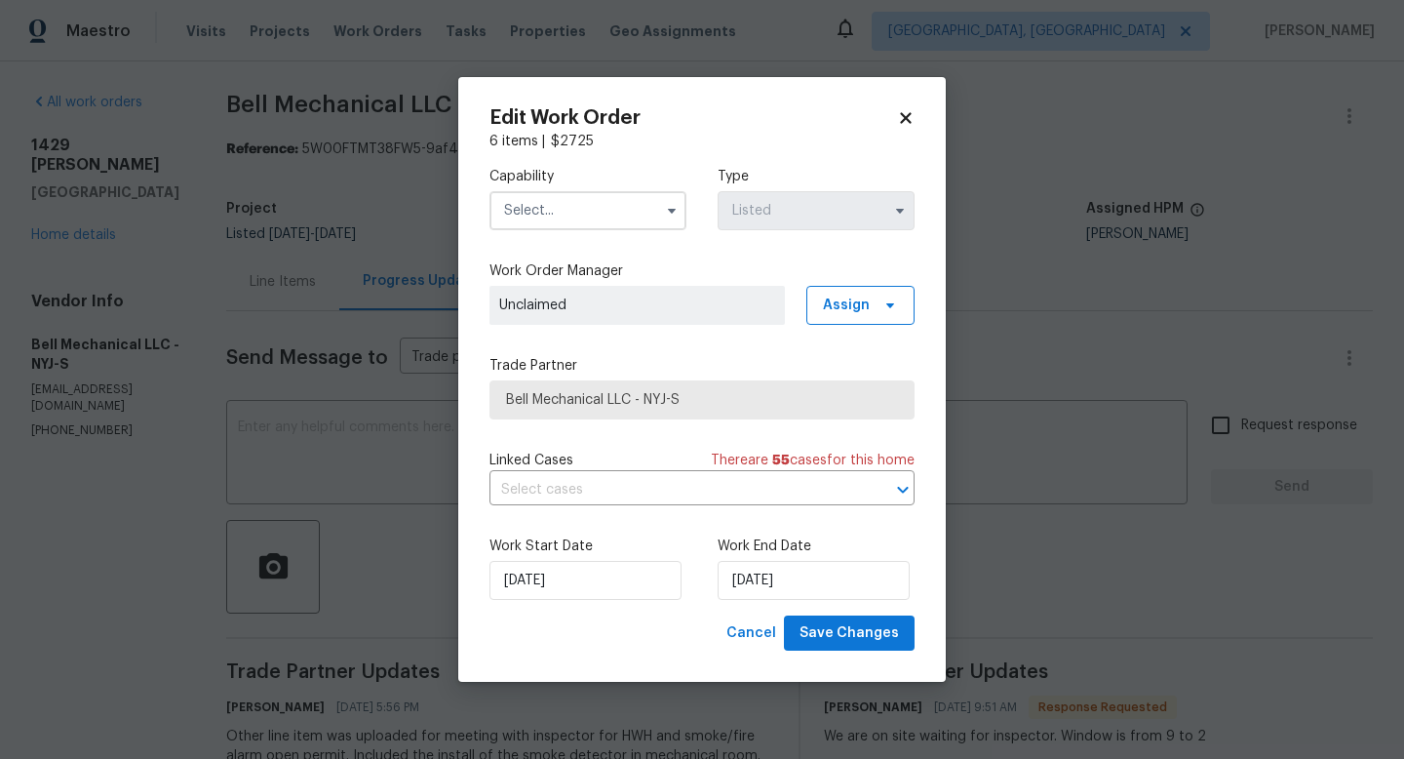
click at [634, 206] on input "text" at bounding box center [588, 210] width 197 height 39
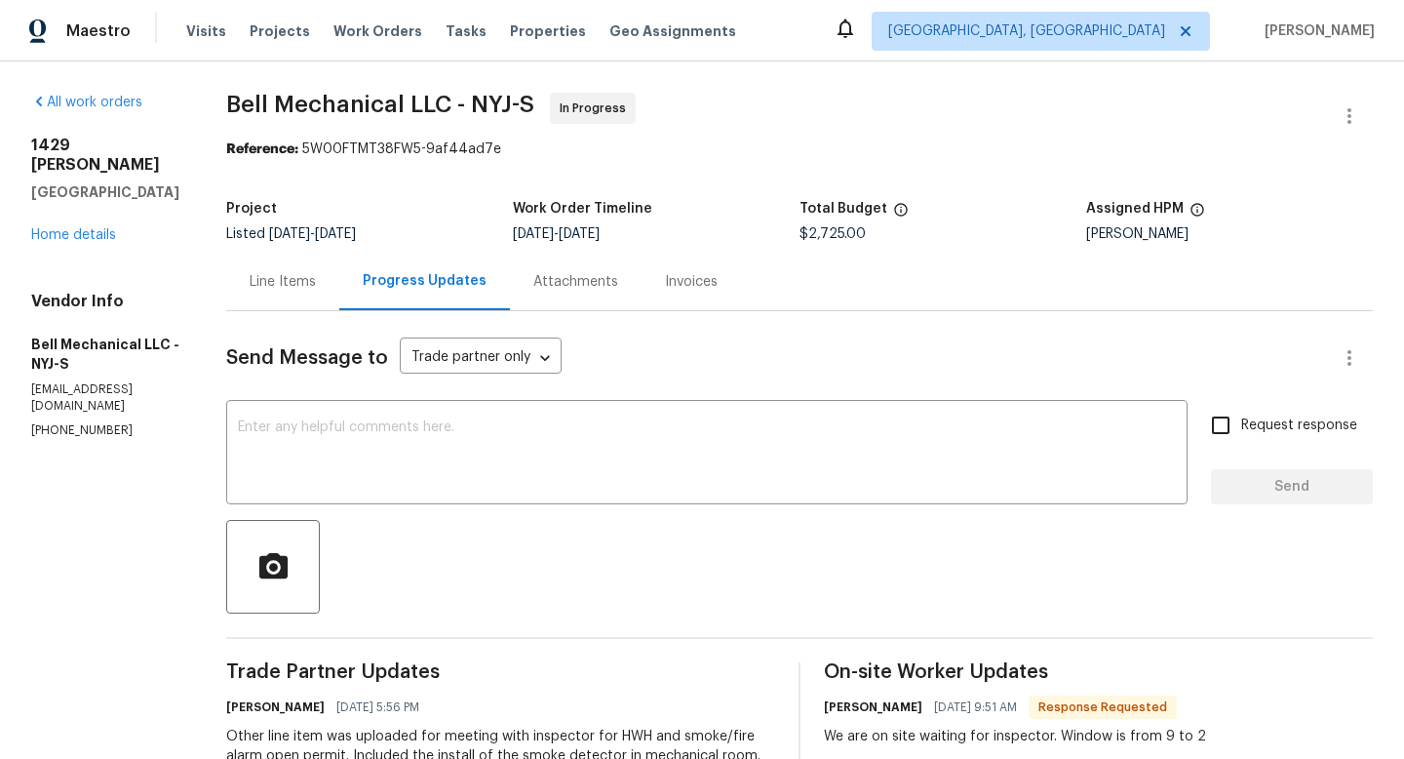
drag, startPoint x: 1287, startPoint y: 717, endPoint x: 1277, endPoint y: 711, distance: 11.4
click at [1286, 716] on body "Maestro Visits Projects Work Orders Tasks Properties Geo Assignments Albuquerqu…" at bounding box center [702, 379] width 1404 height 759
click at [580, 281] on div "Attachments" at bounding box center [575, 282] width 85 height 20
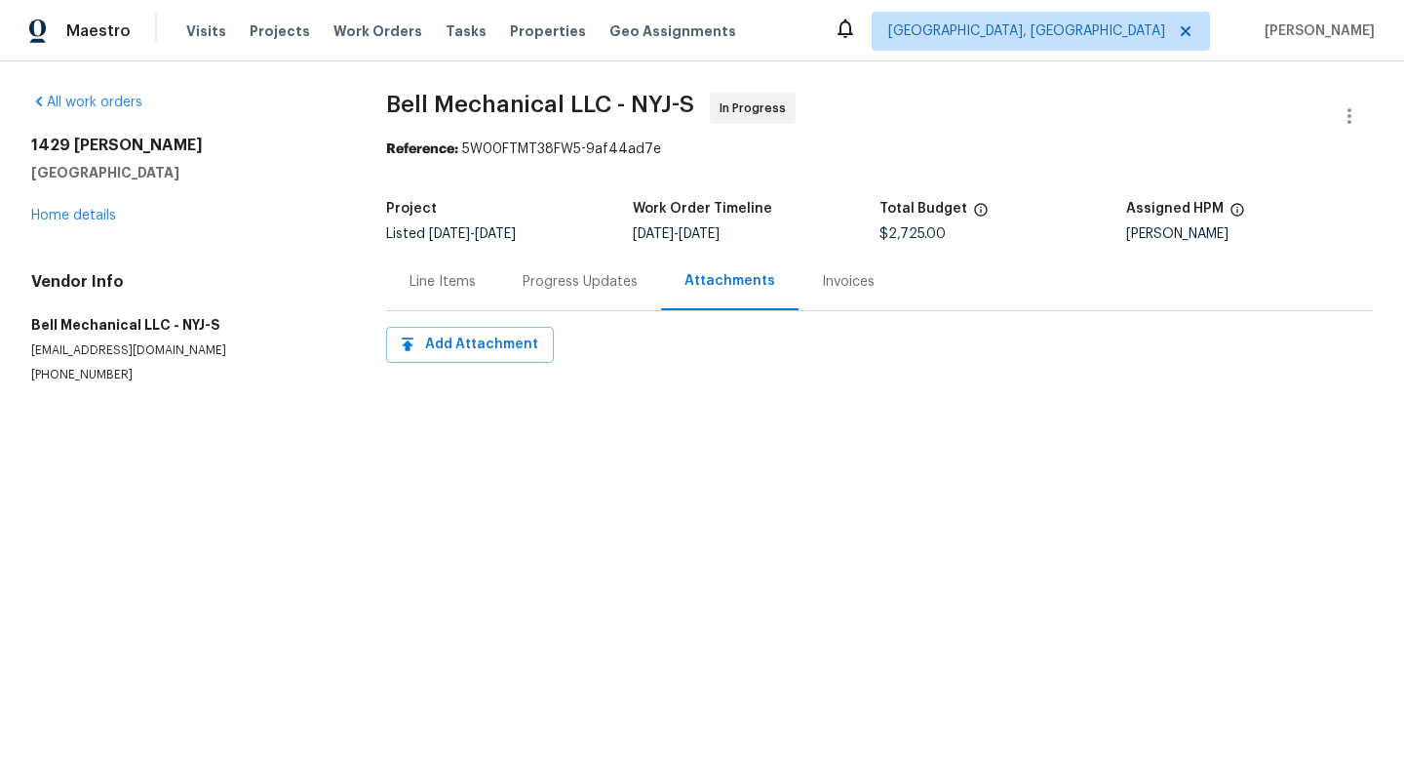
click at [573, 286] on div "Progress Updates" at bounding box center [580, 282] width 115 height 20
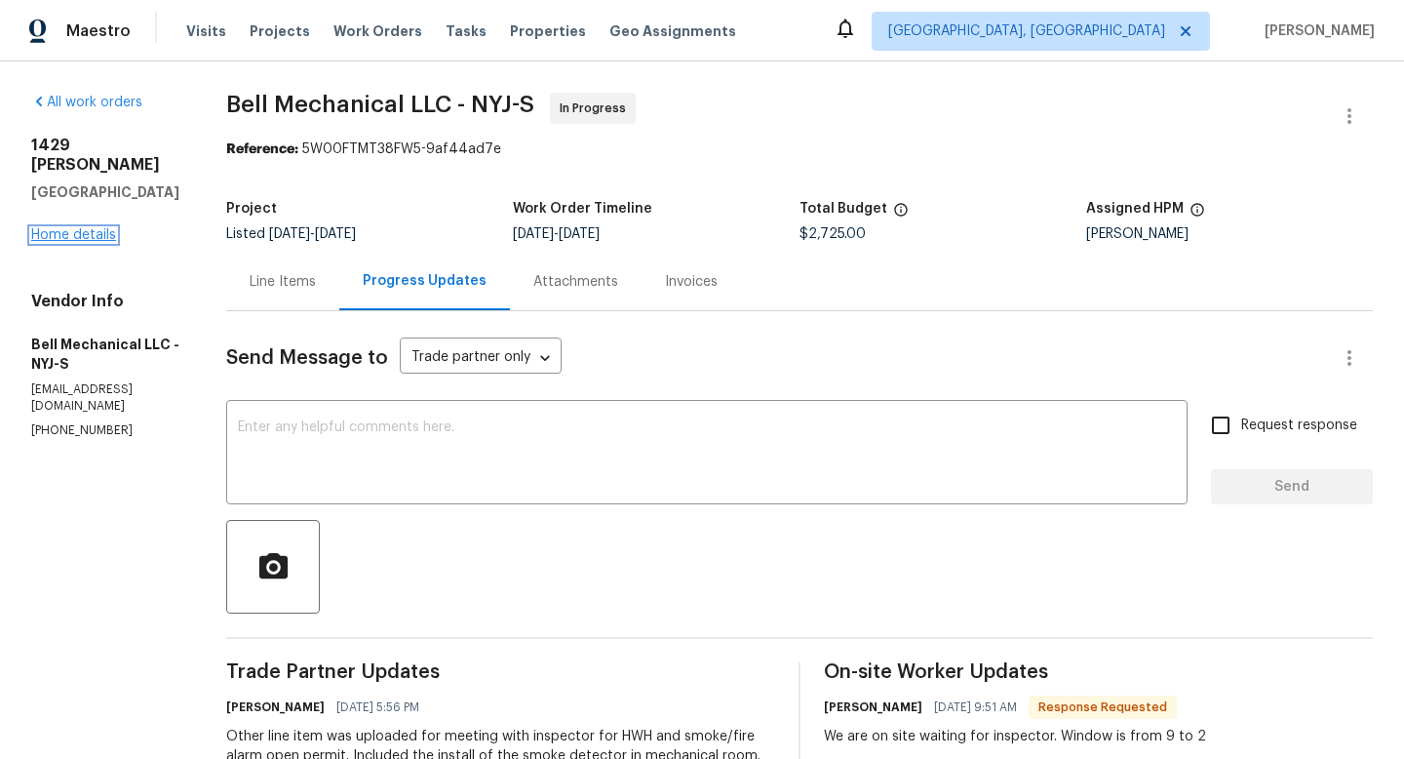
click at [96, 228] on link "Home details" at bounding box center [73, 235] width 85 height 14
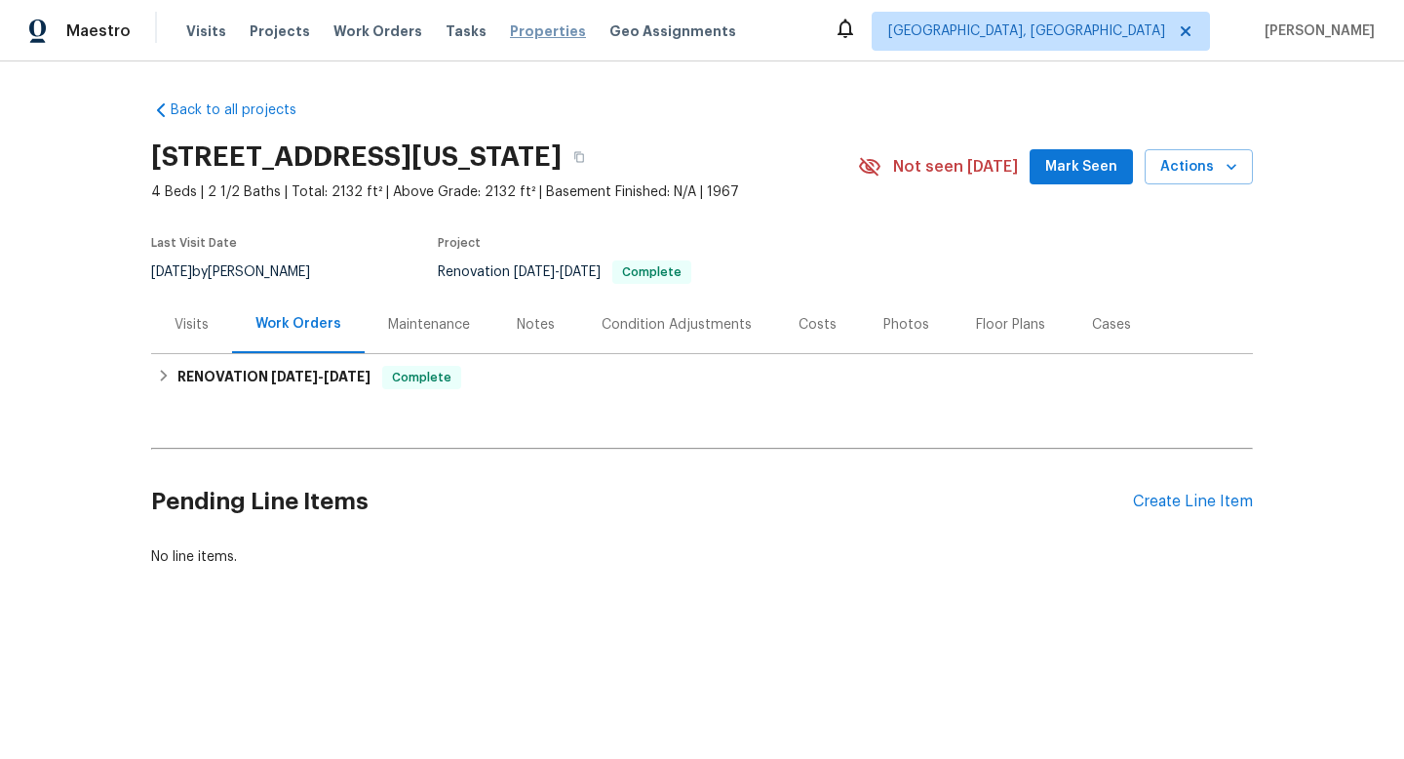
click at [513, 37] on span "Properties" at bounding box center [548, 31] width 76 height 20
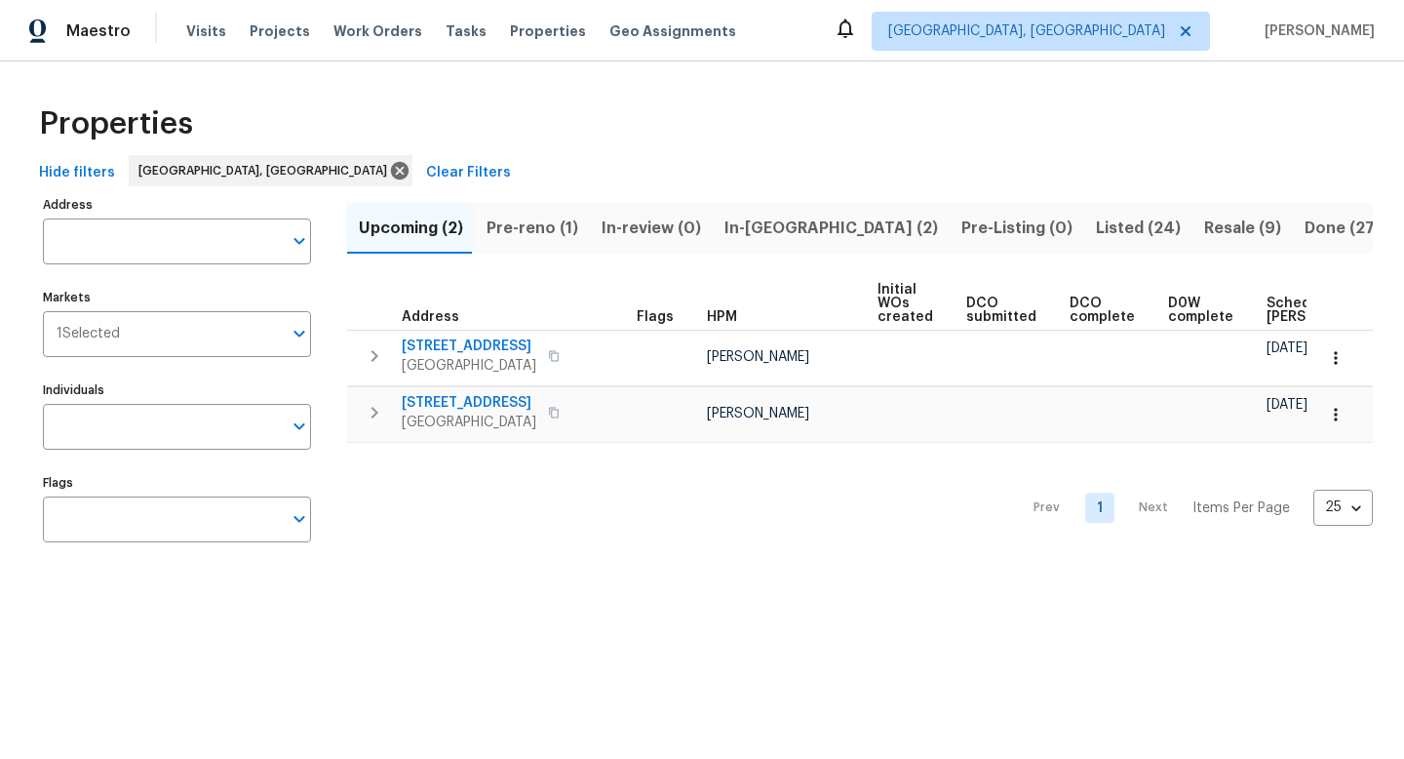
click at [564, 227] on span "Pre-reno (1)" at bounding box center [533, 228] width 92 height 27
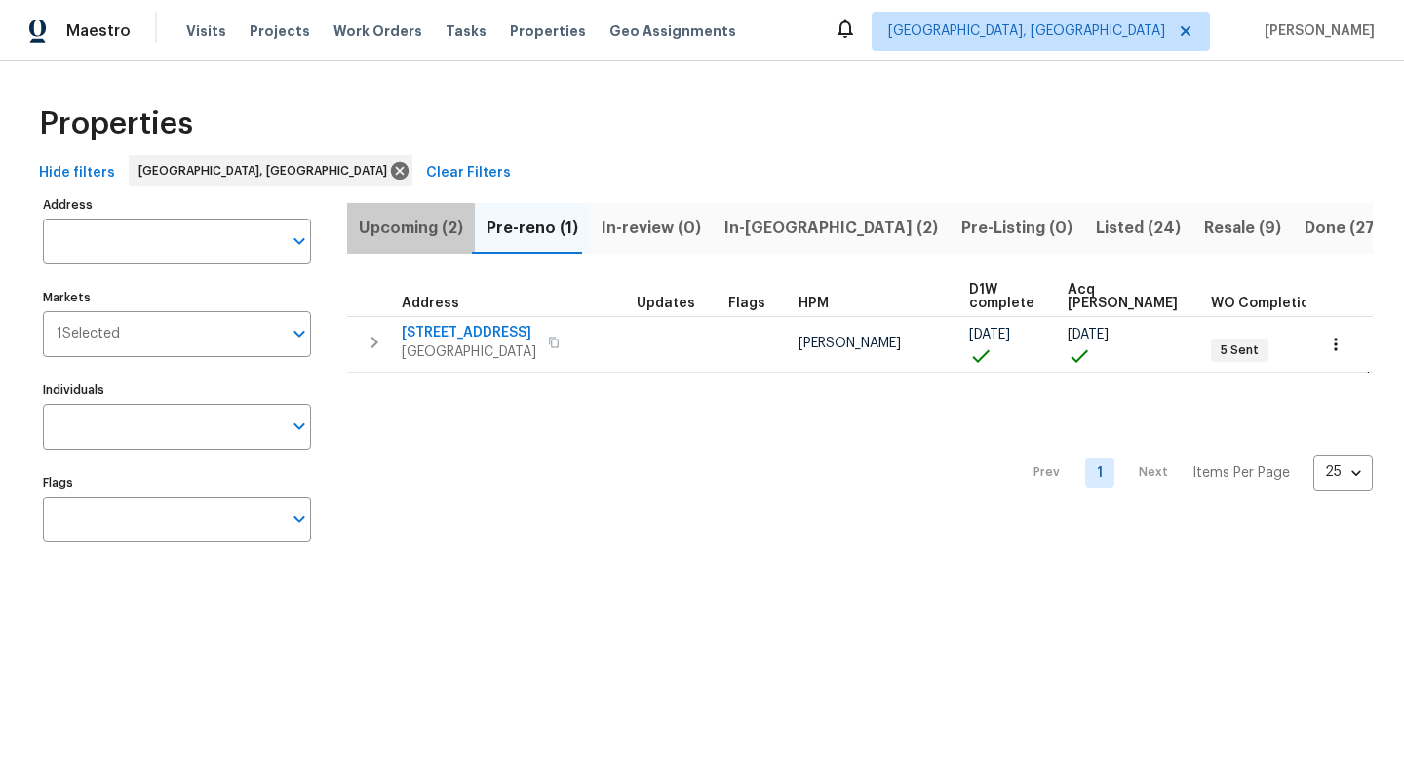
click at [397, 216] on span "Upcoming (2)" at bounding box center [411, 228] width 104 height 27
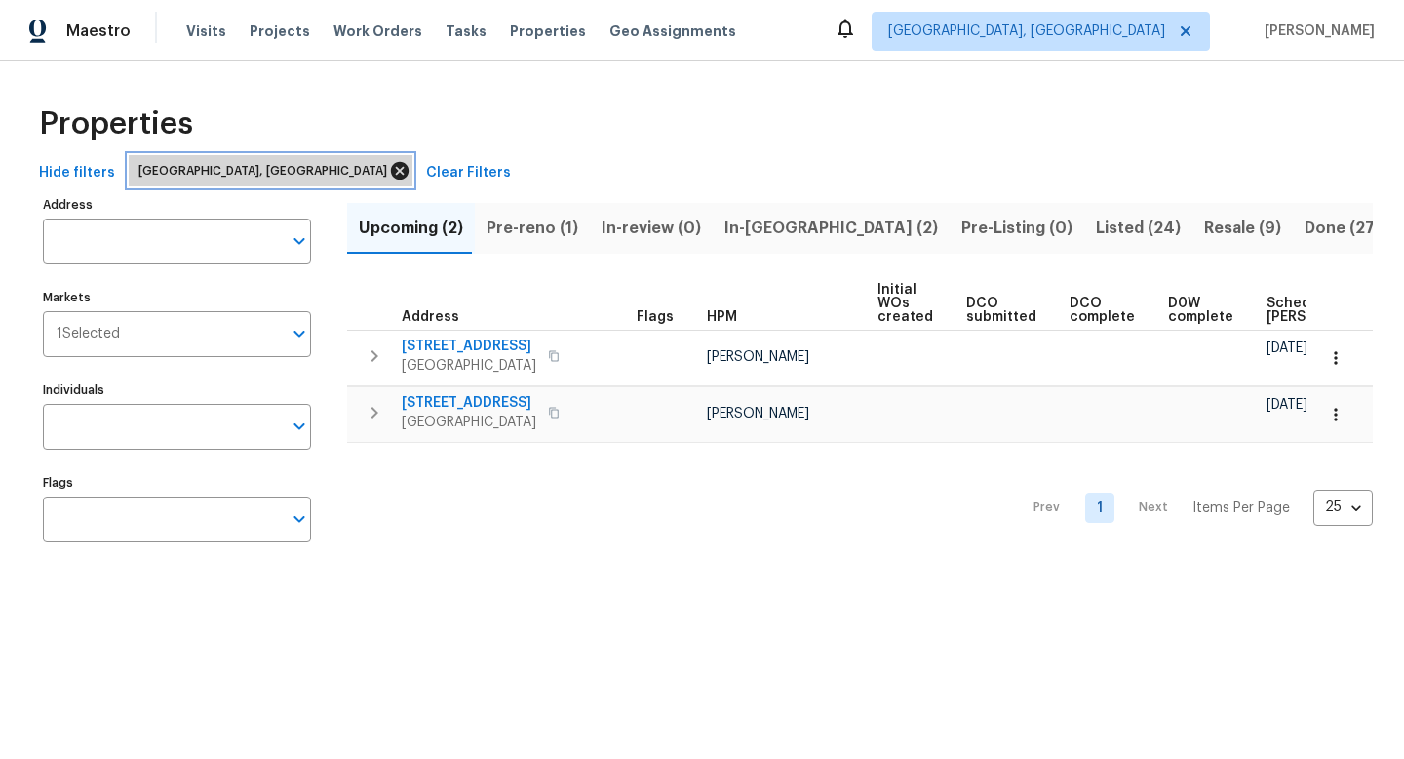
click at [391, 173] on icon at bounding box center [400, 171] width 18 height 18
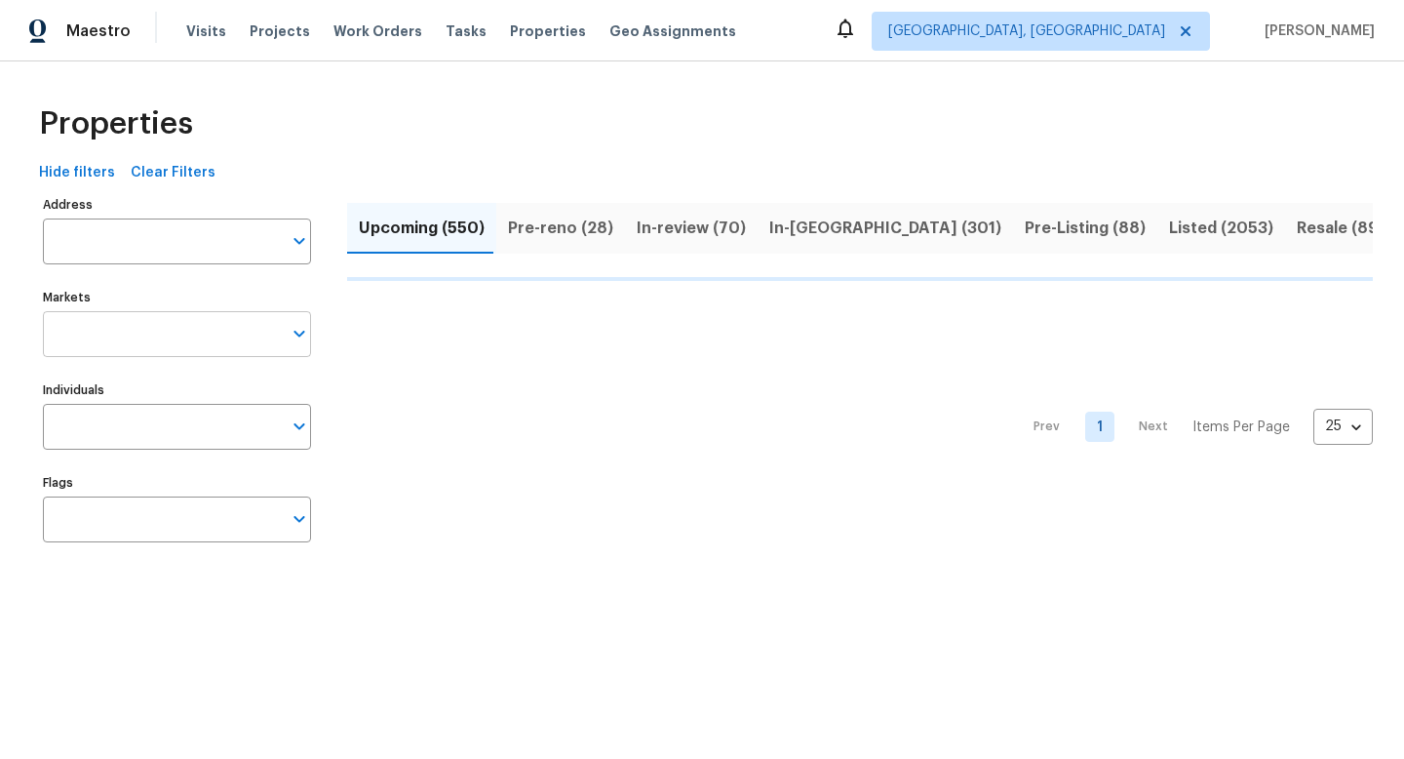
click at [176, 320] on input "Markets" at bounding box center [162, 334] width 239 height 46
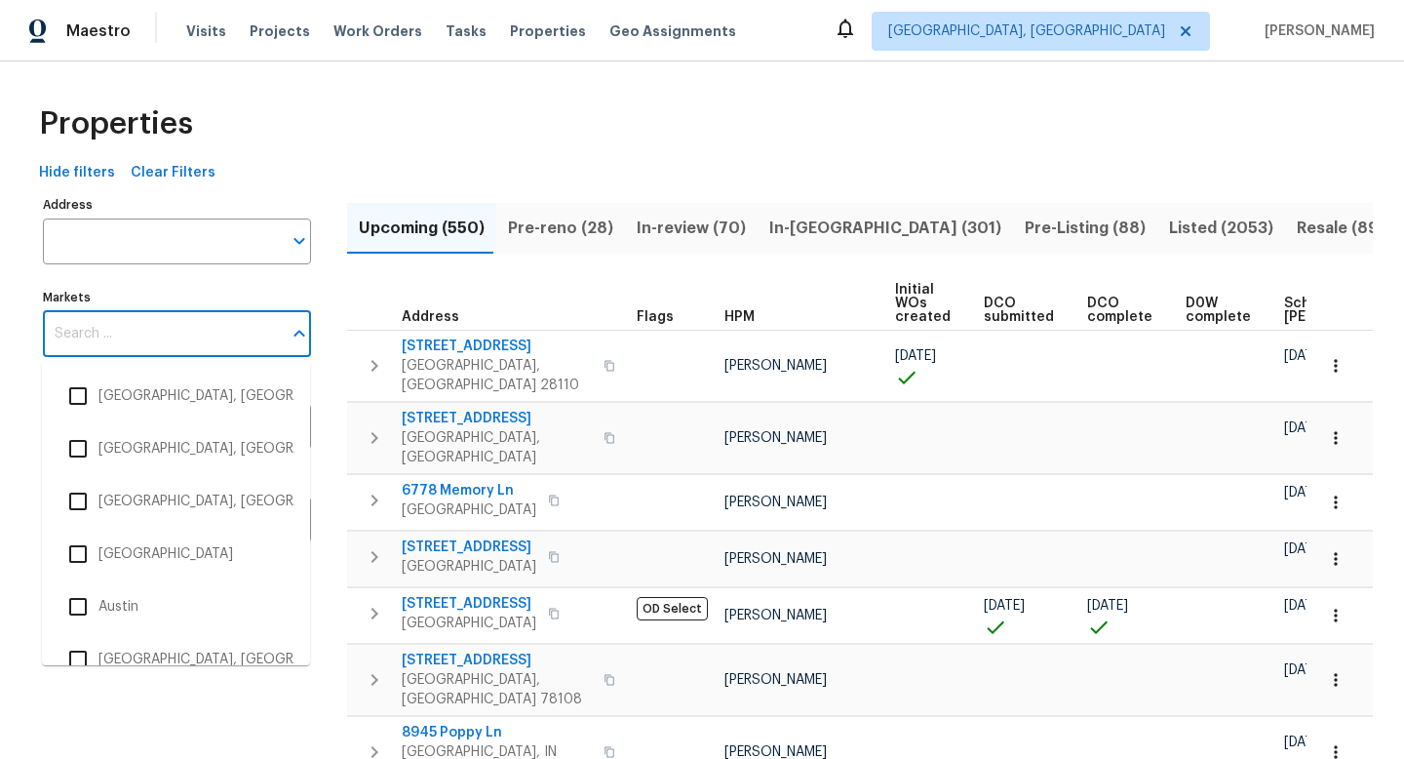
click at [176, 323] on input "Markets" at bounding box center [162, 334] width 239 height 46
type input "new"
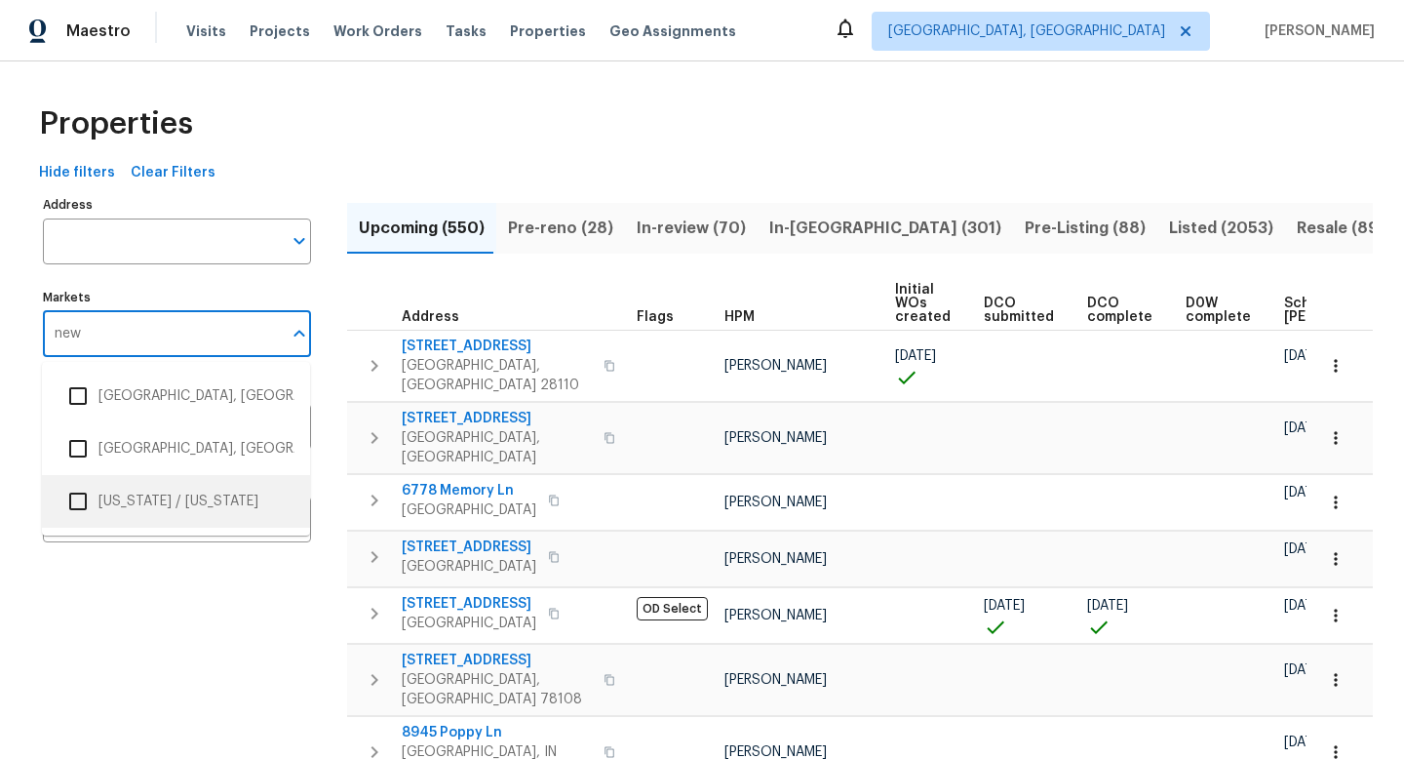
click at [154, 492] on li "New York / New Jersey" at bounding box center [176, 501] width 237 height 41
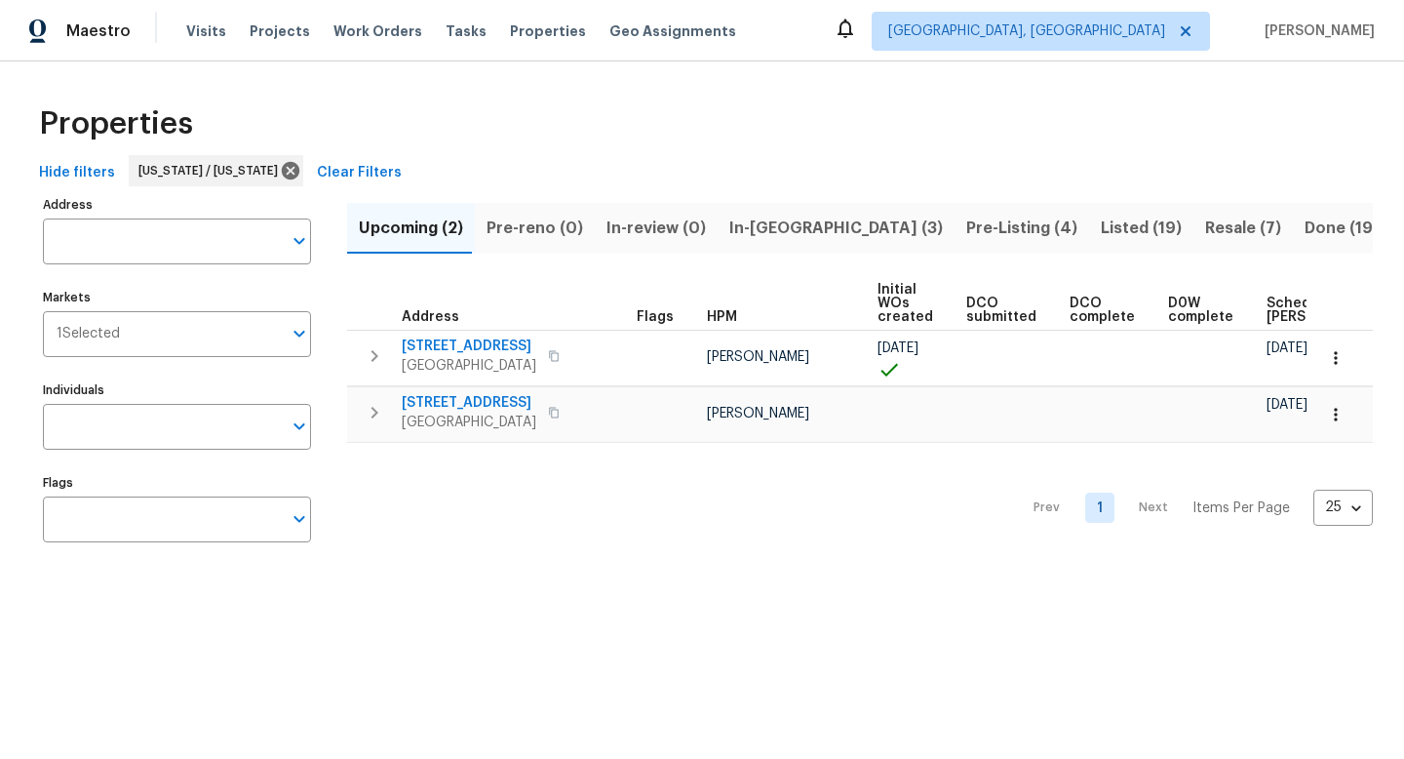
click at [767, 224] on span "In-reno (3)" at bounding box center [836, 228] width 214 height 27
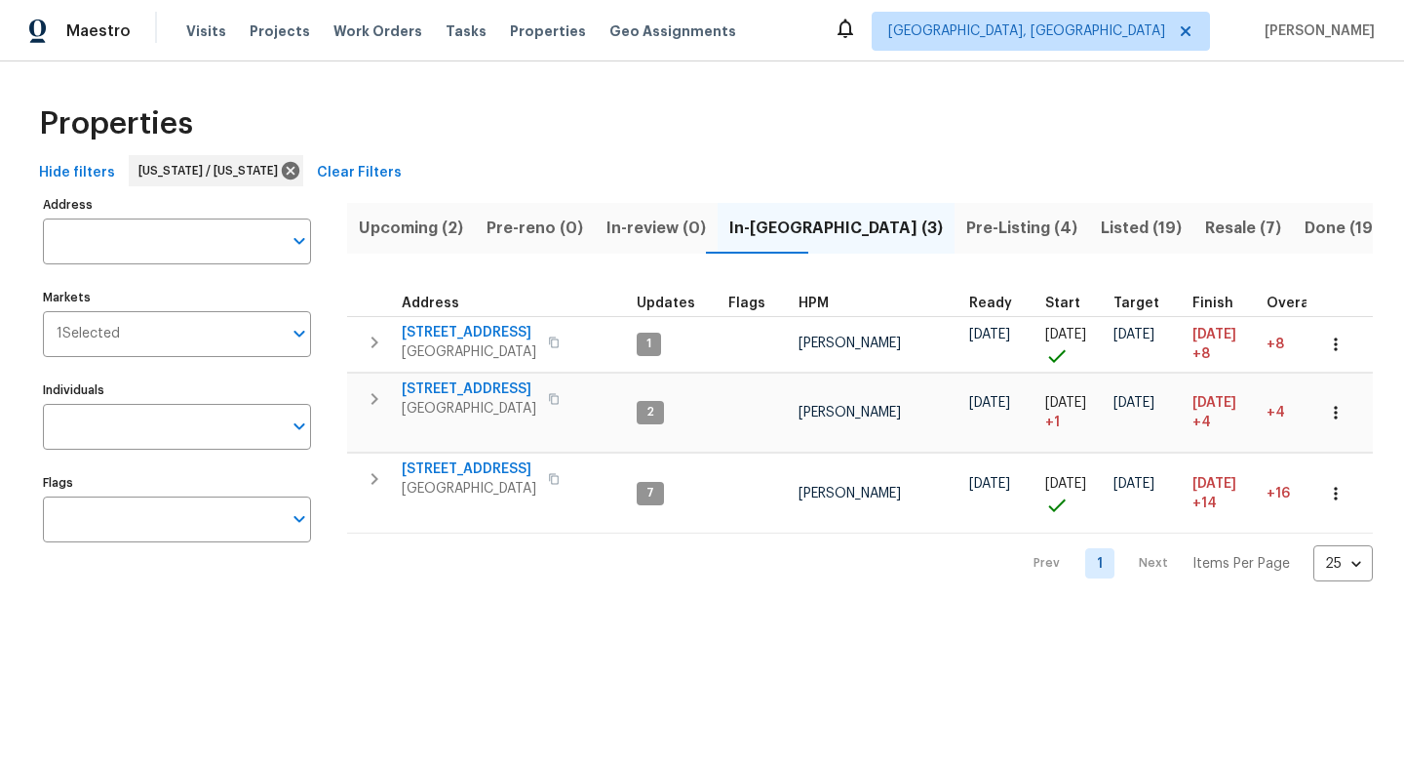
click at [966, 231] on span "Pre-Listing (4)" at bounding box center [1021, 228] width 111 height 27
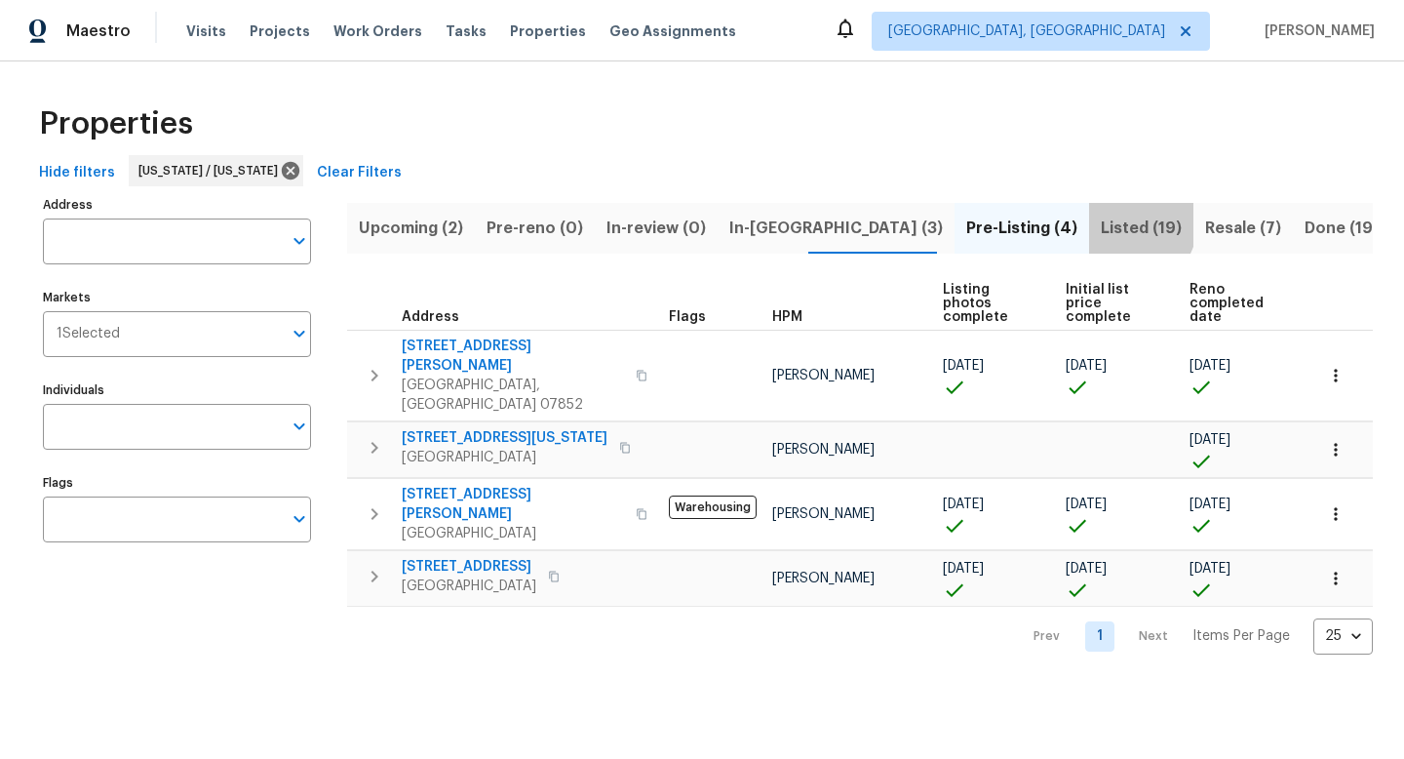
click at [1101, 222] on span "Listed (19)" at bounding box center [1141, 228] width 81 height 27
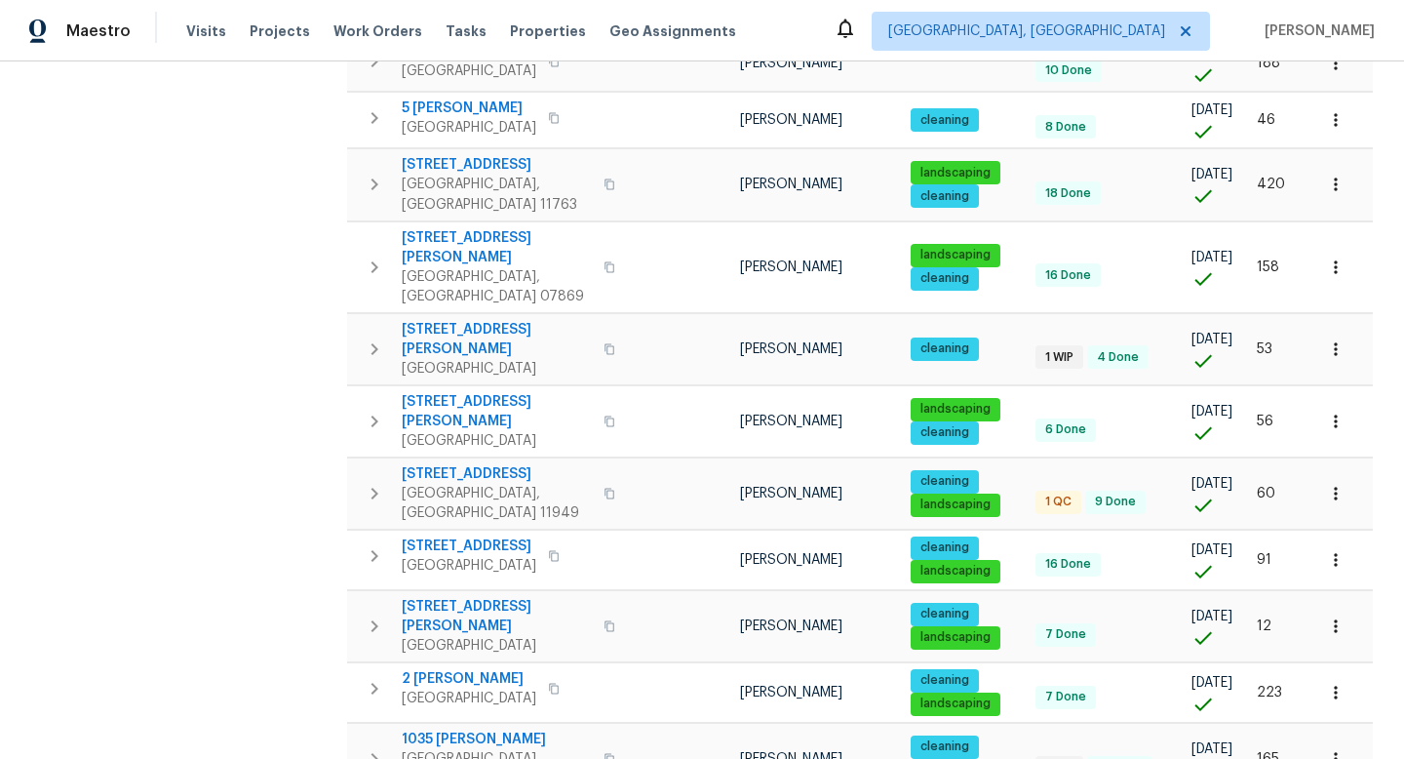
scroll to position [636, 0]
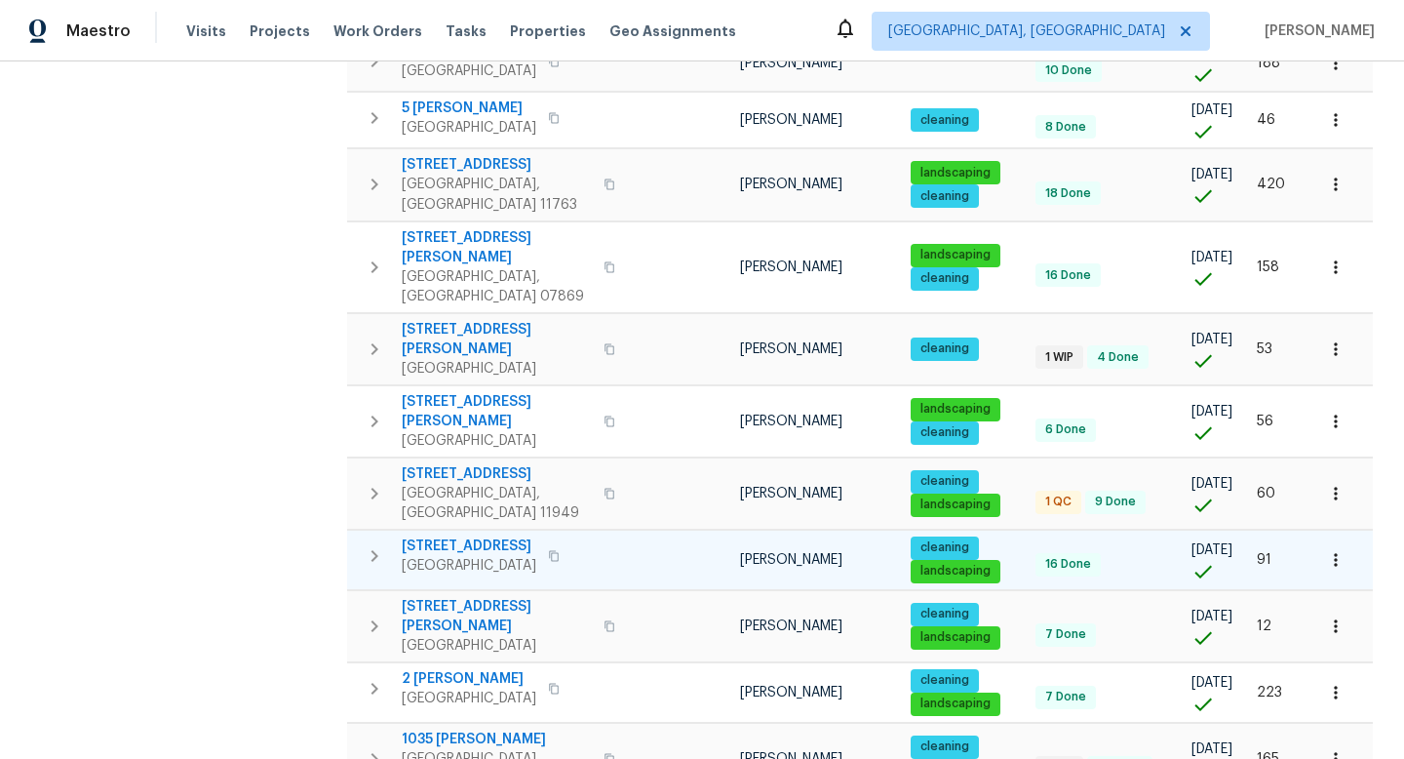
click at [490, 536] on span "571 Richmond Rd" at bounding box center [469, 546] width 135 height 20
click at [458, 536] on span "571 Richmond Rd" at bounding box center [469, 546] width 135 height 20
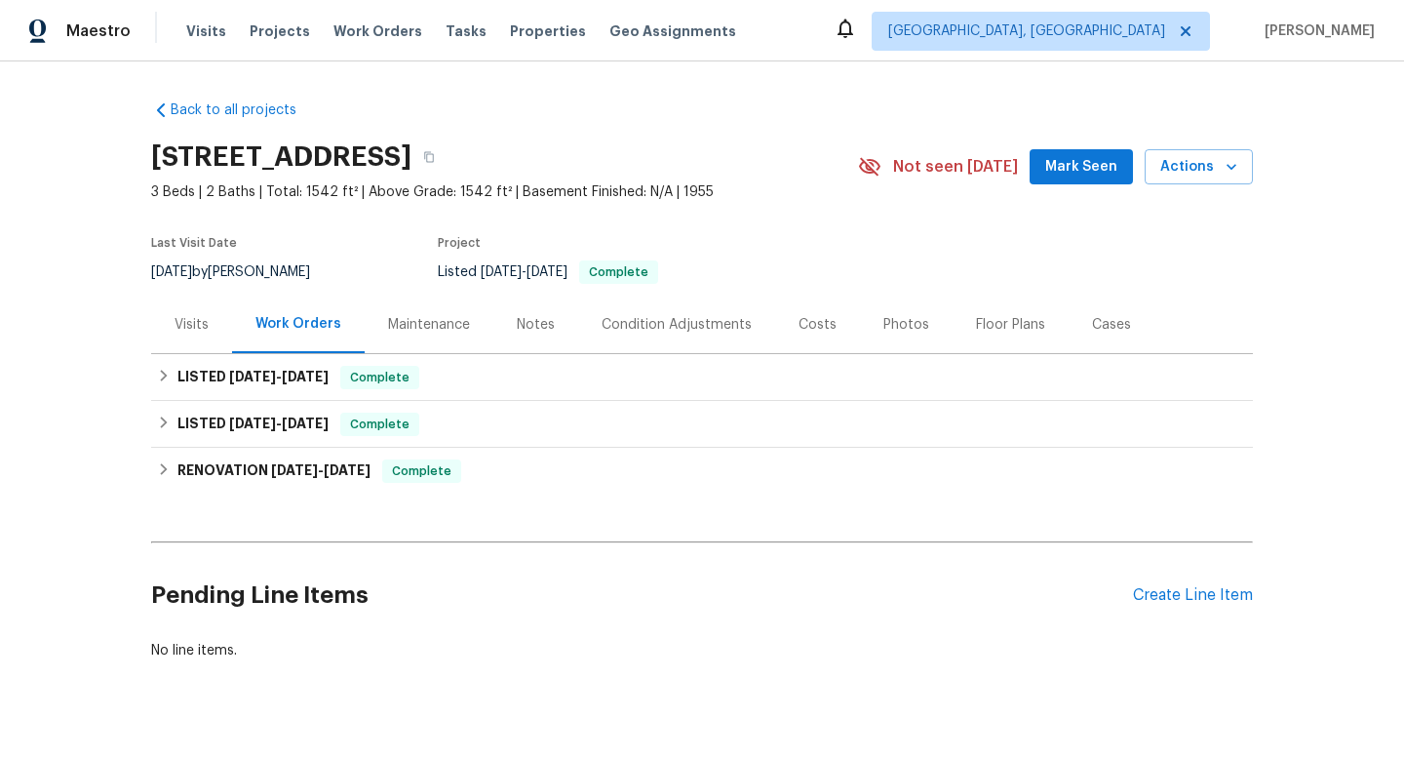
click at [76, 234] on div "Back to all projects [STREET_ADDRESS] 3 Beds | 2 Baths | Total: 1542 ft² | Abov…" at bounding box center [702, 409] width 1404 height 697
click at [237, 386] on h6 "LISTED [DATE] - [DATE]" at bounding box center [252, 377] width 151 height 23
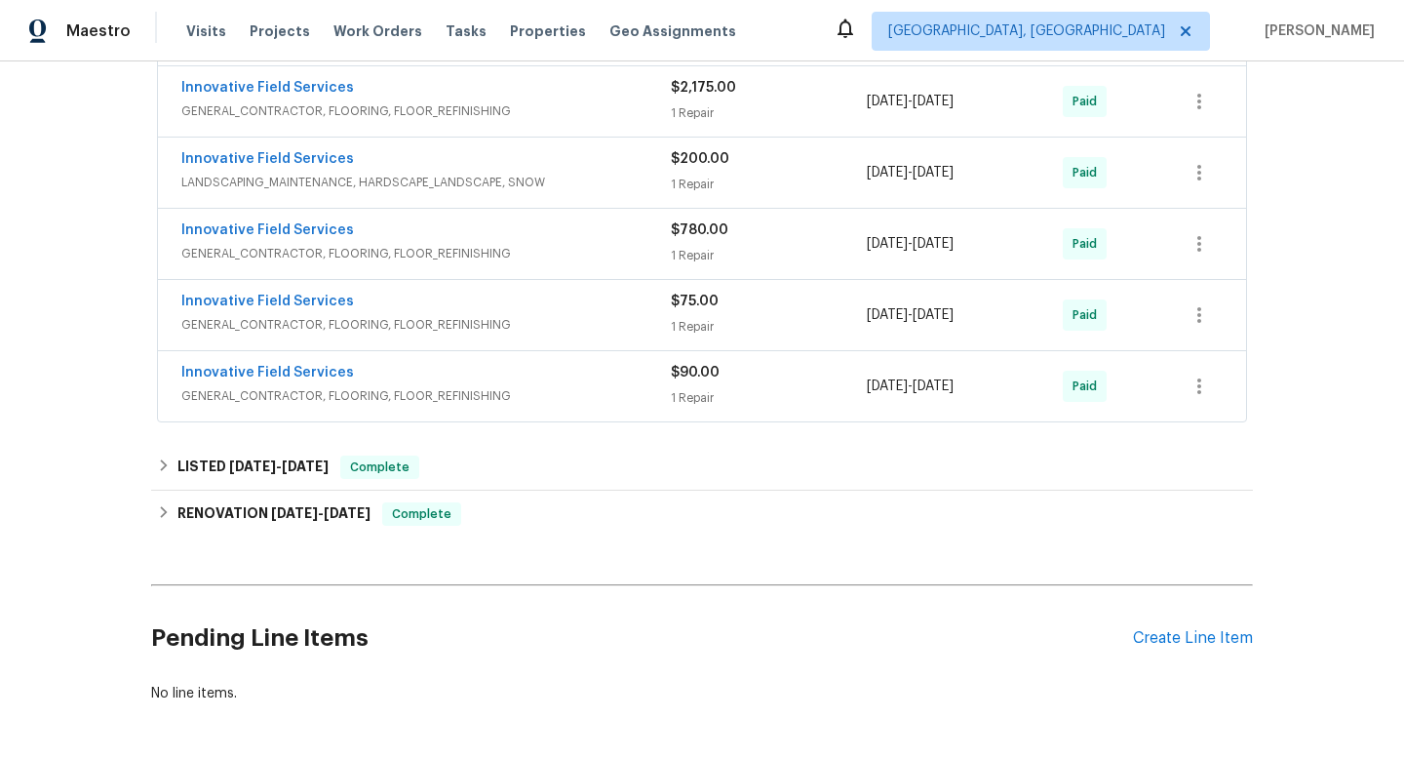
scroll to position [443, 0]
click at [1185, 631] on div "Create Line Item" at bounding box center [1193, 636] width 120 height 19
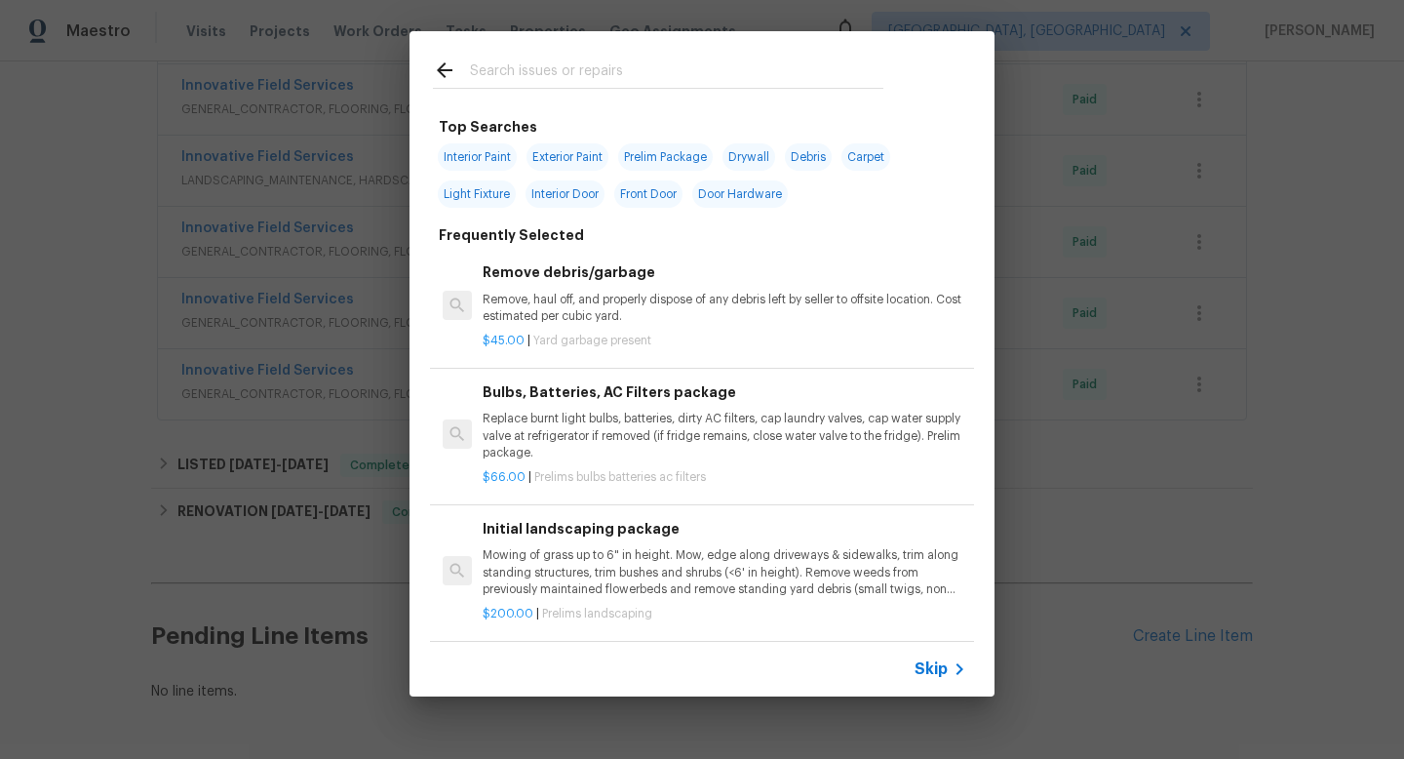
click at [529, 68] on input "text" at bounding box center [676, 73] width 413 height 29
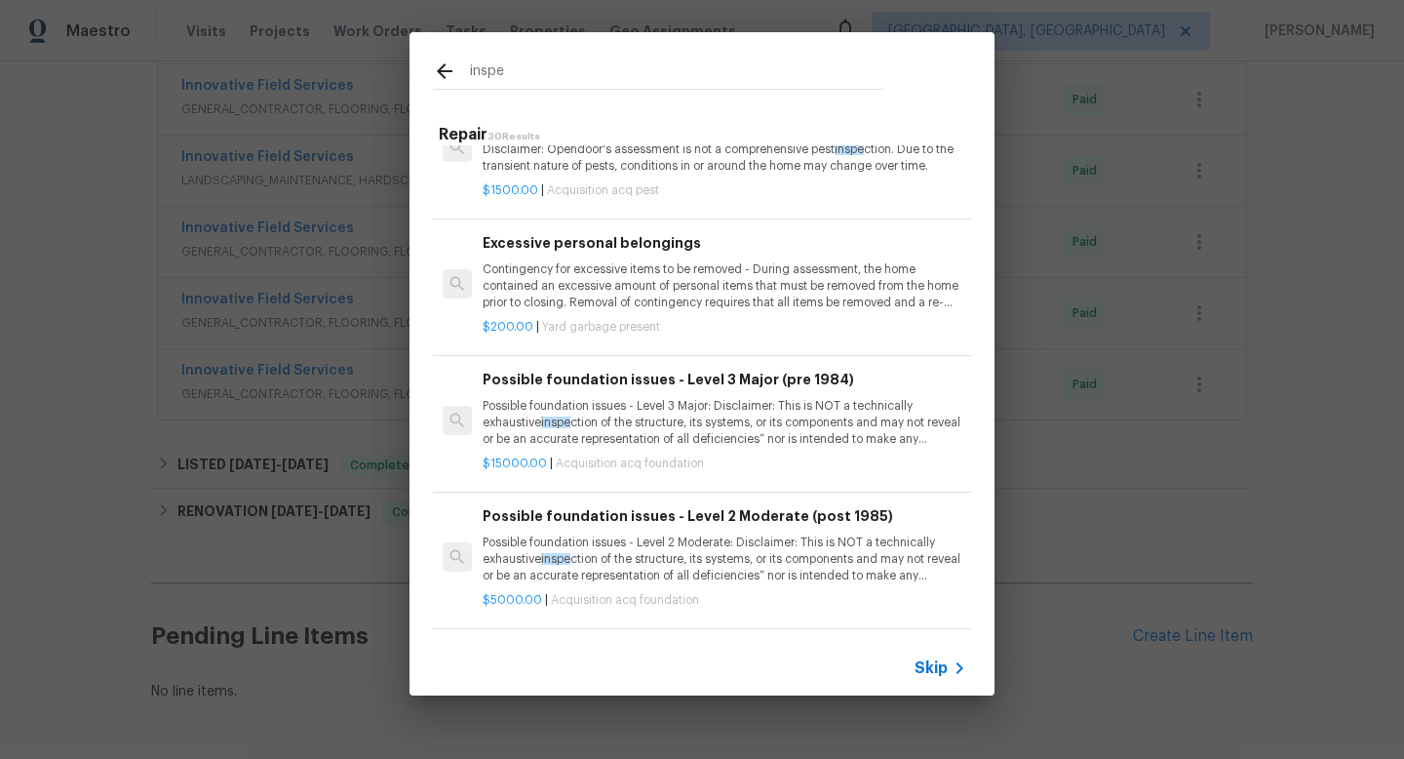
scroll to position [0, 0]
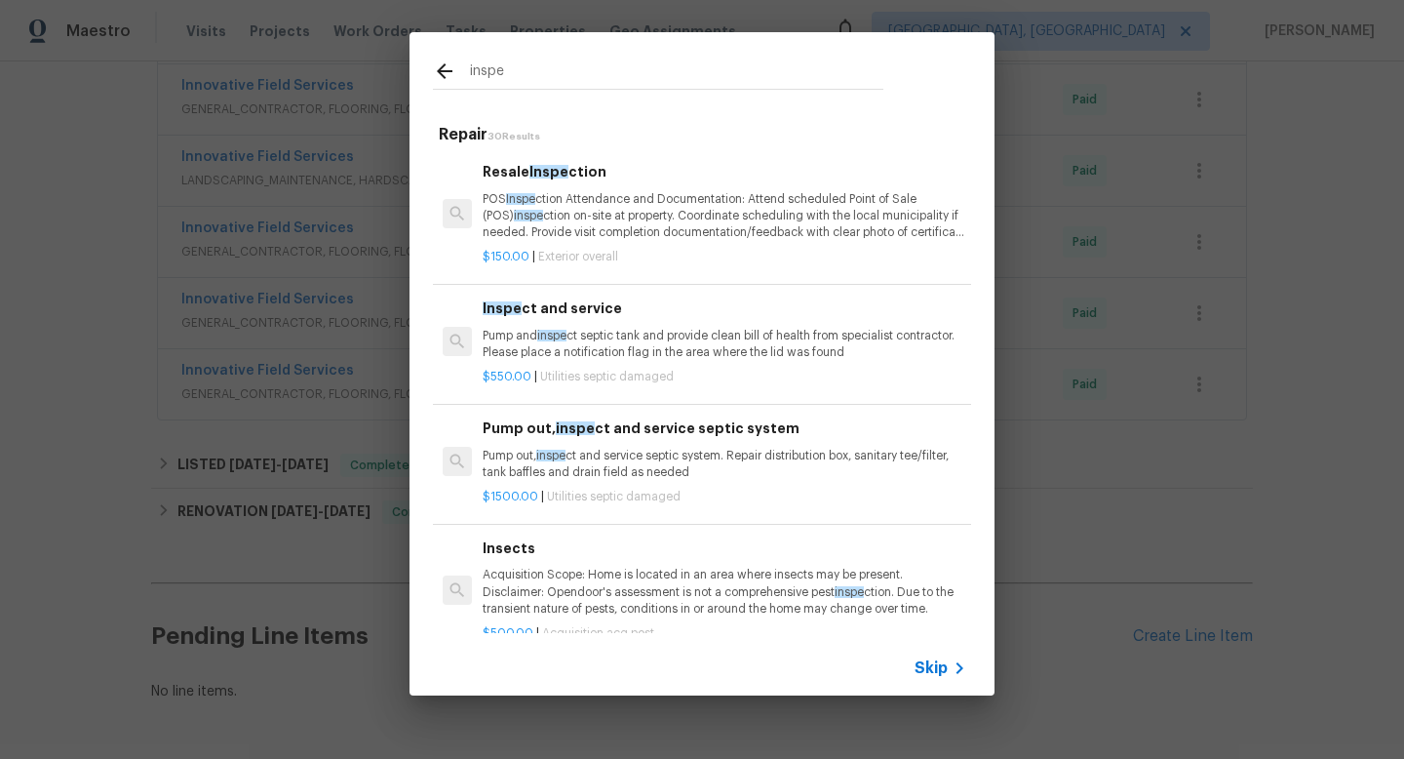
drag, startPoint x: 519, startPoint y: 78, endPoint x: 387, endPoint y: 63, distance: 132.4
click at [387, 63] on div "inspe Repair 30 Results Resale Inspe ction POS Inspe ction Attendance and Docum…" at bounding box center [702, 363] width 1404 height 727
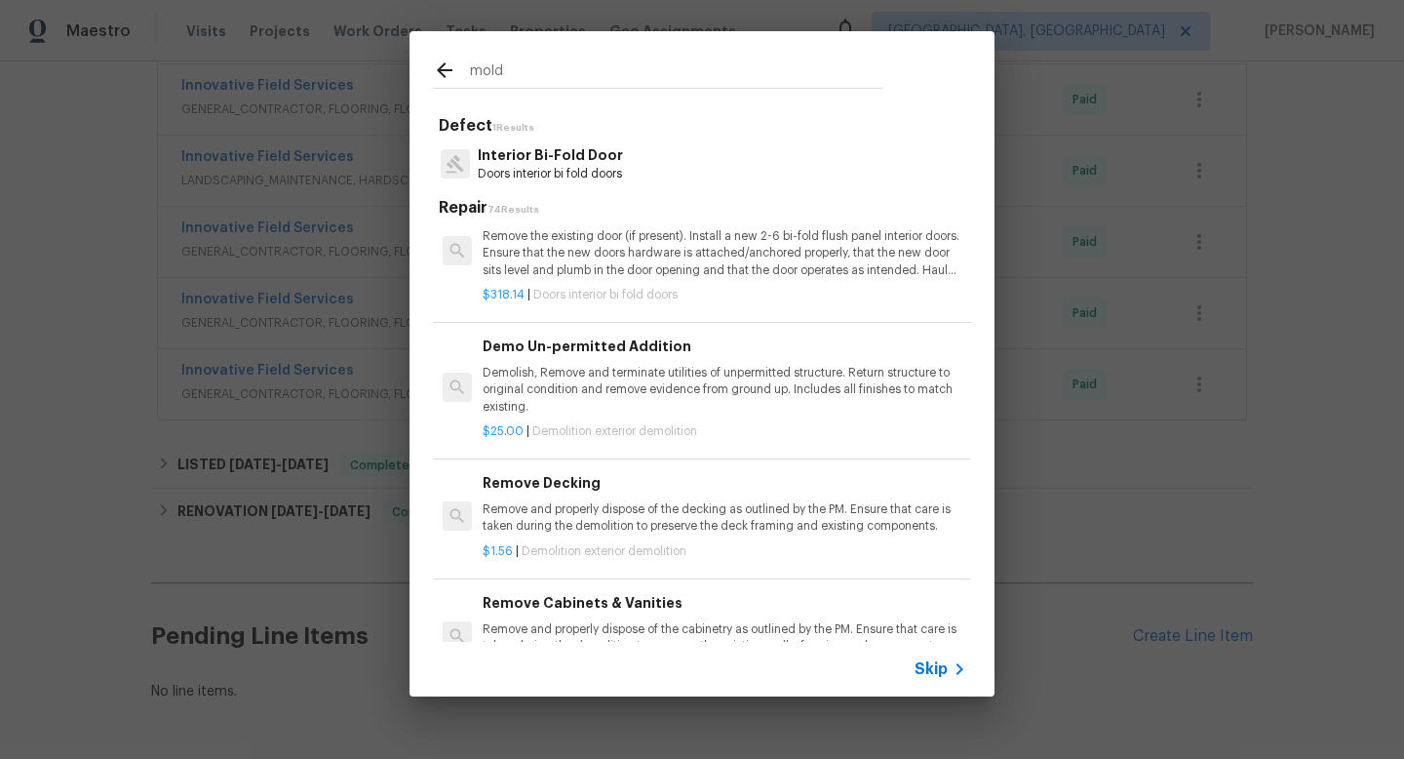
scroll to position [291, 0]
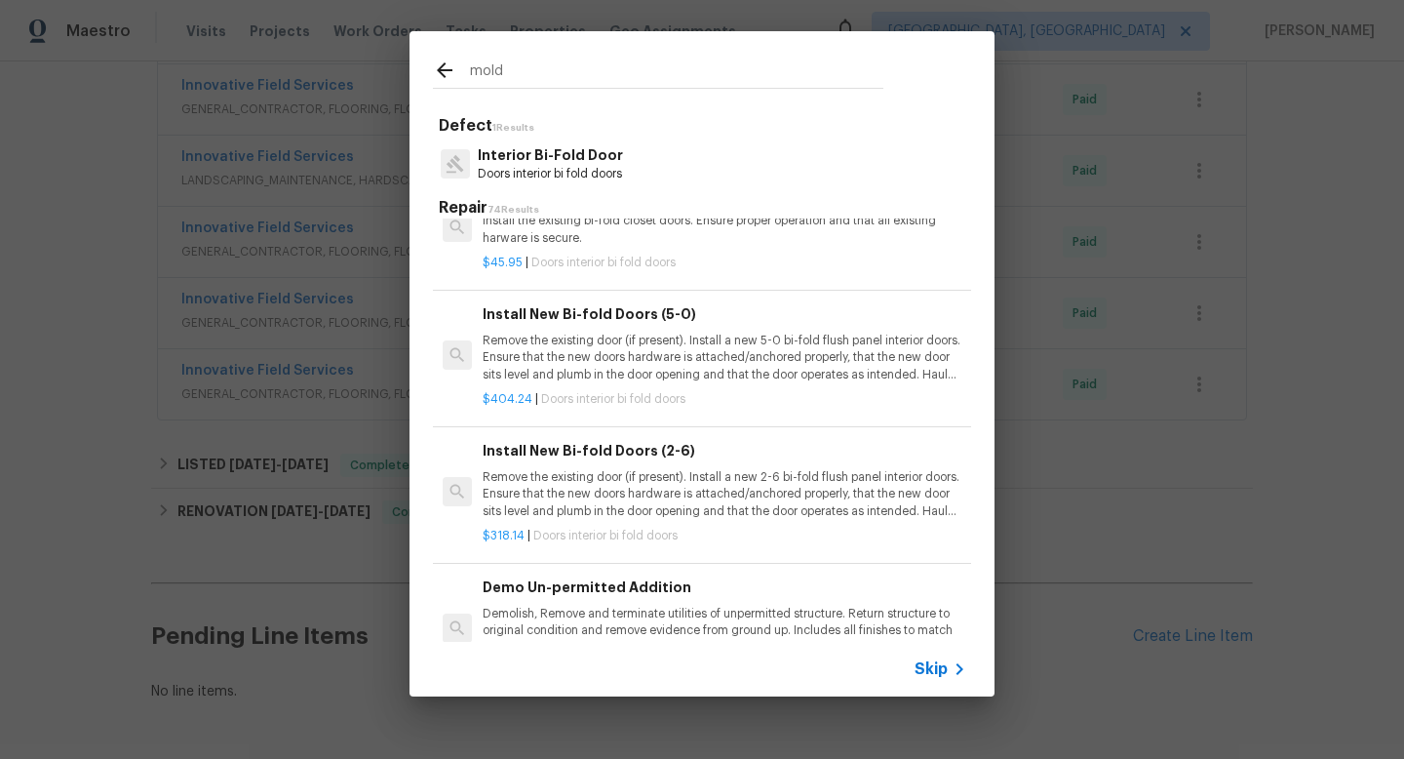
drag, startPoint x: 500, startPoint y: 71, endPoint x: 470, endPoint y: 79, distance: 31.2
click at [456, 62] on div "mold" at bounding box center [658, 73] width 450 height 29
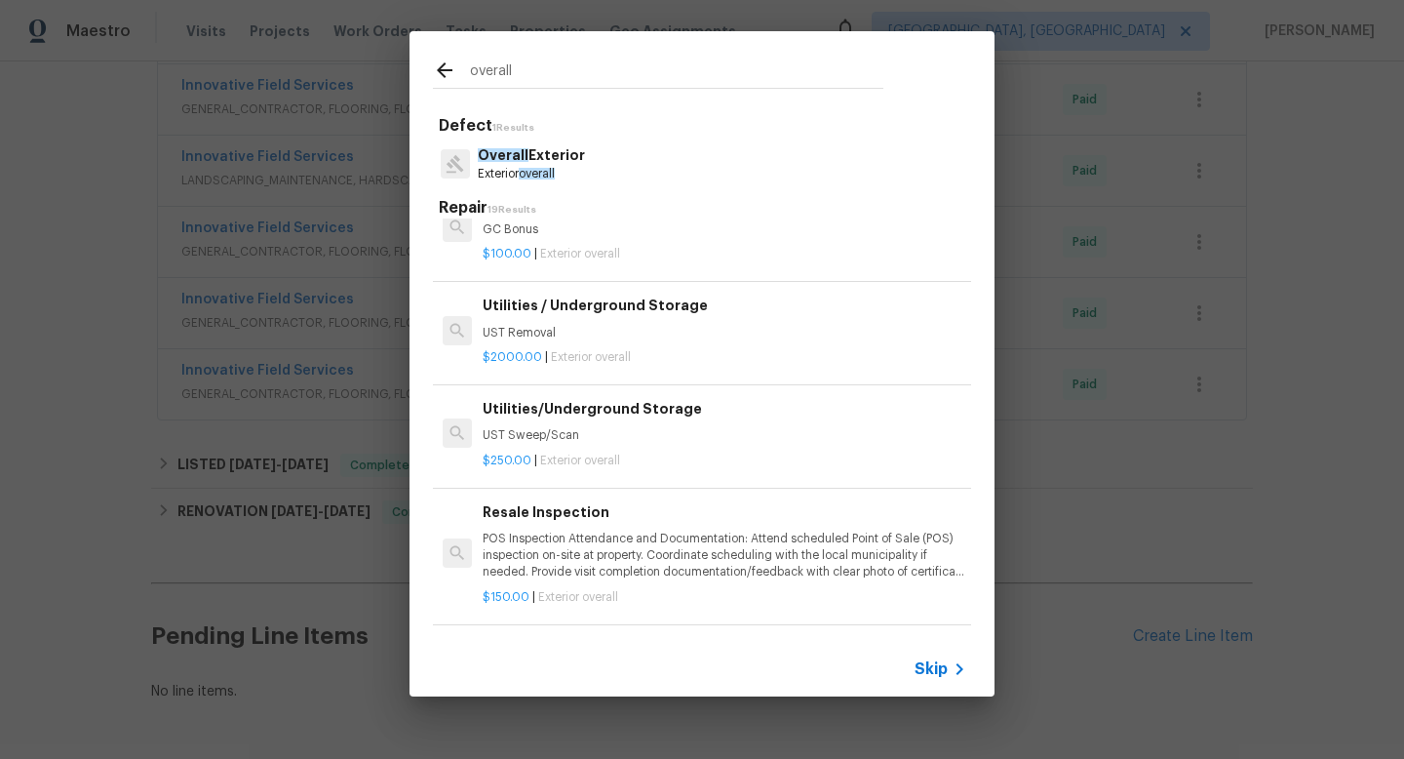
type input "overall"
click at [540, 154] on p "Overall Exterior" at bounding box center [531, 155] width 107 height 20
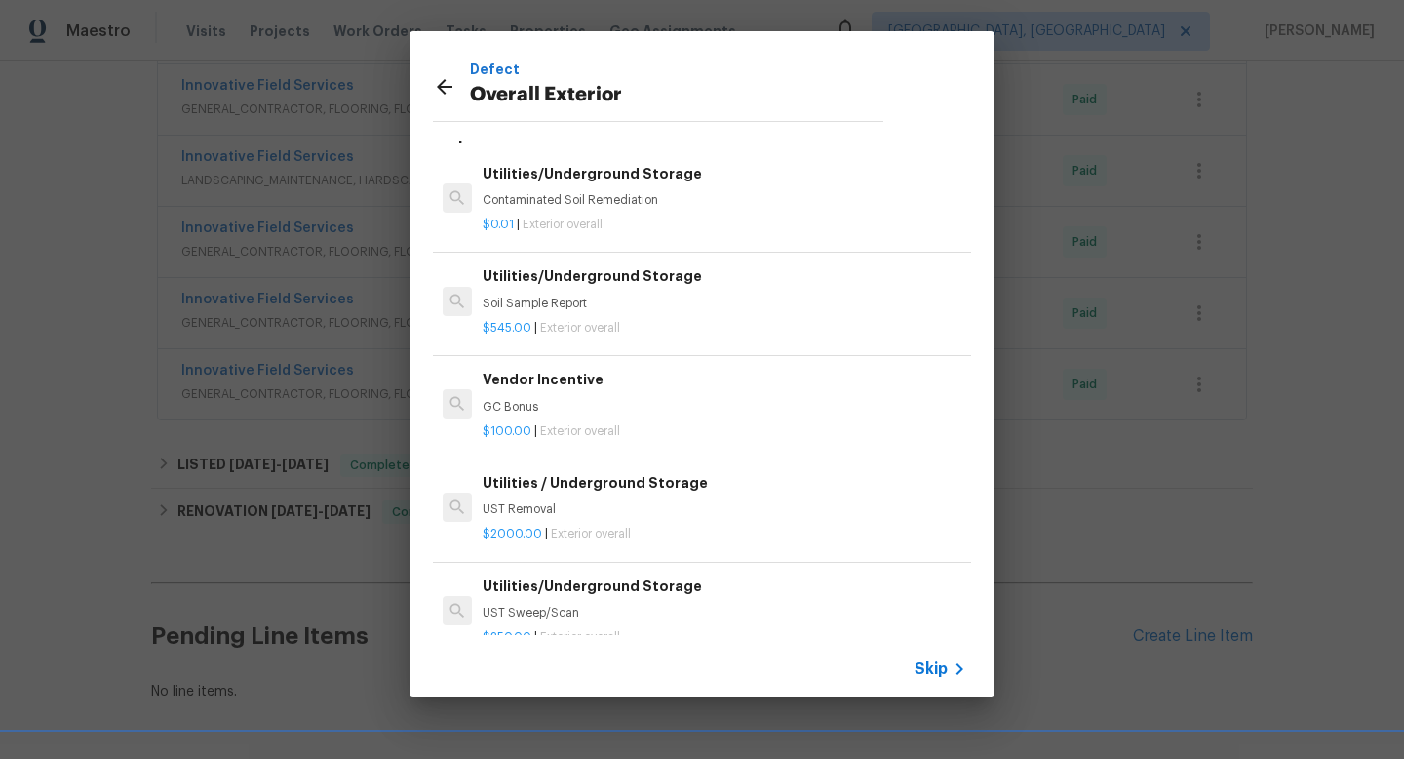
scroll to position [0, 0]
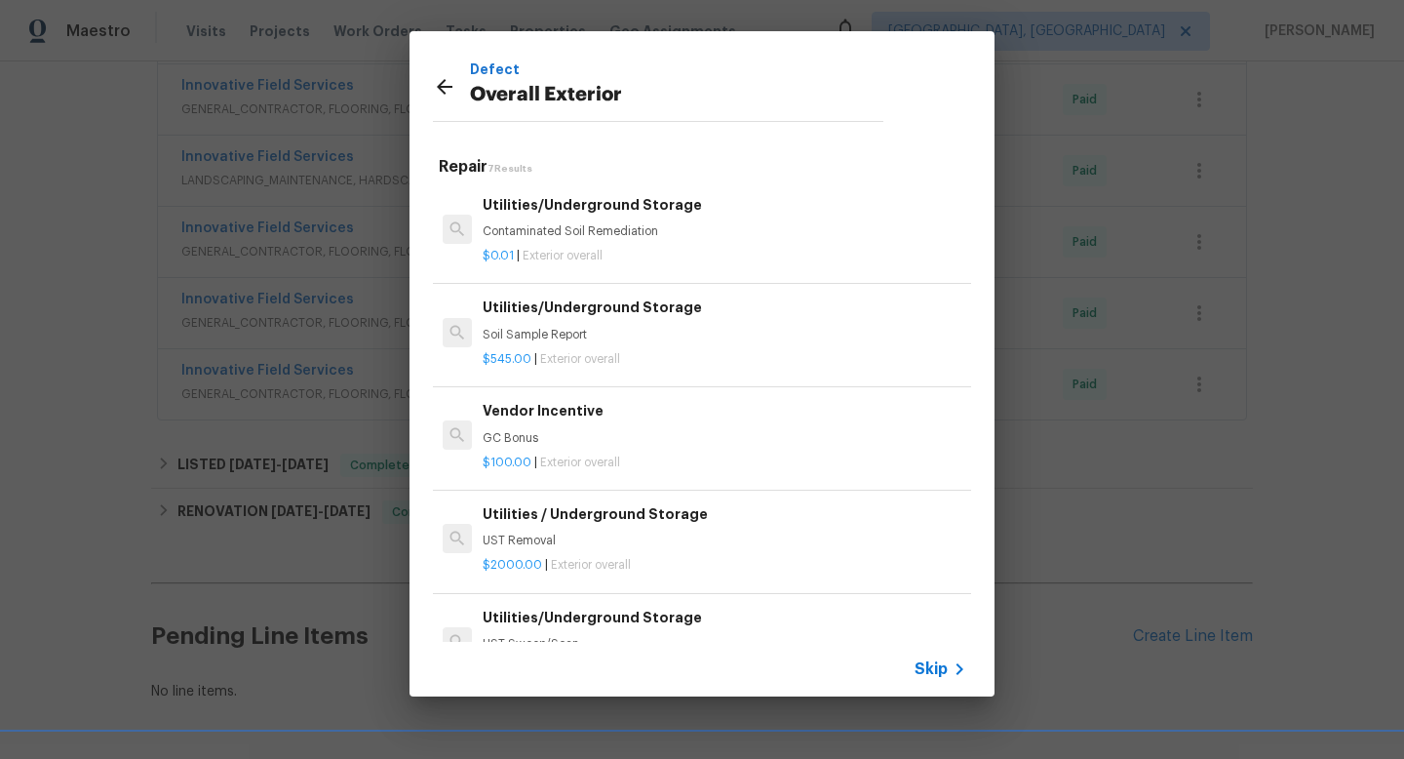
click at [451, 86] on icon at bounding box center [445, 87] width 16 height 16
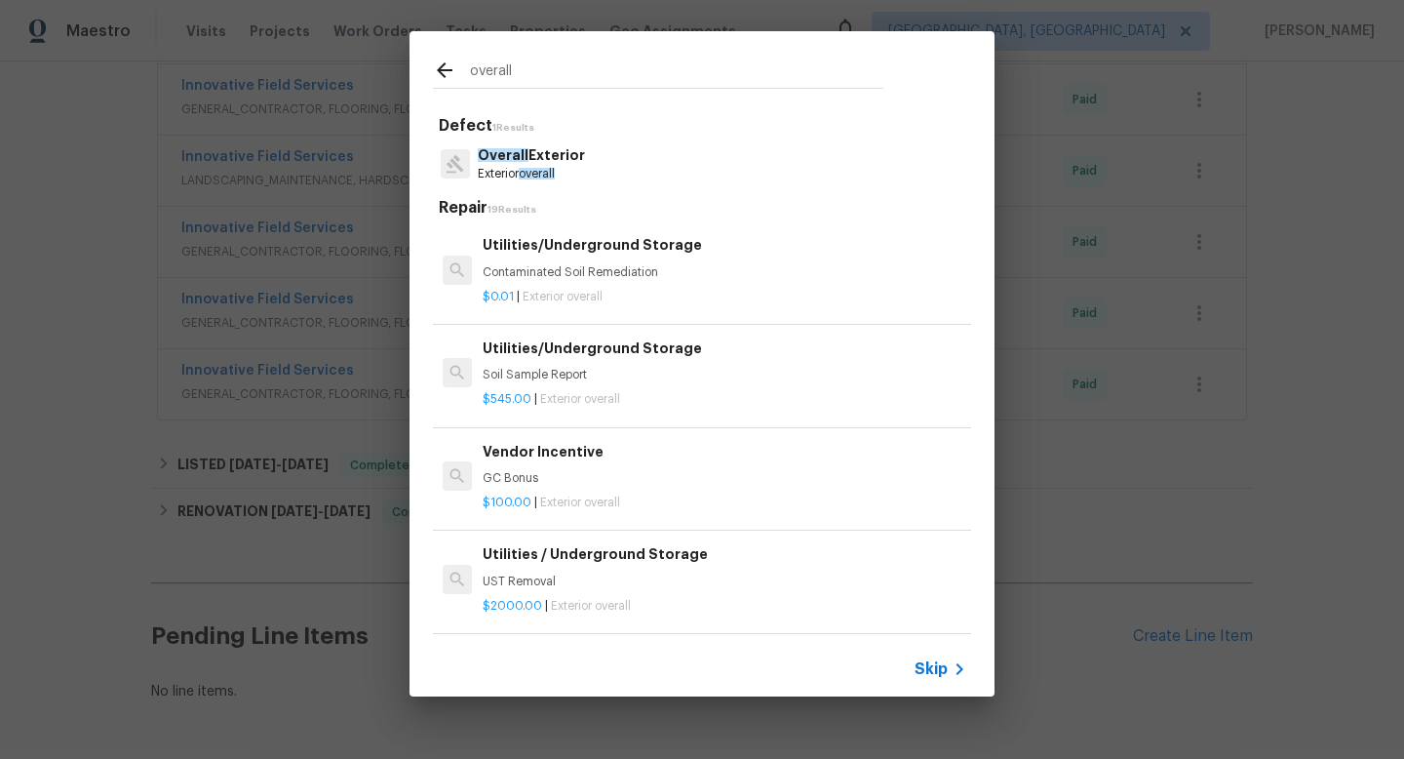
drag, startPoint x: 555, startPoint y: 64, endPoint x: 445, endPoint y: 69, distance: 110.3
click at [445, 69] on div "overall" at bounding box center [658, 73] width 450 height 29
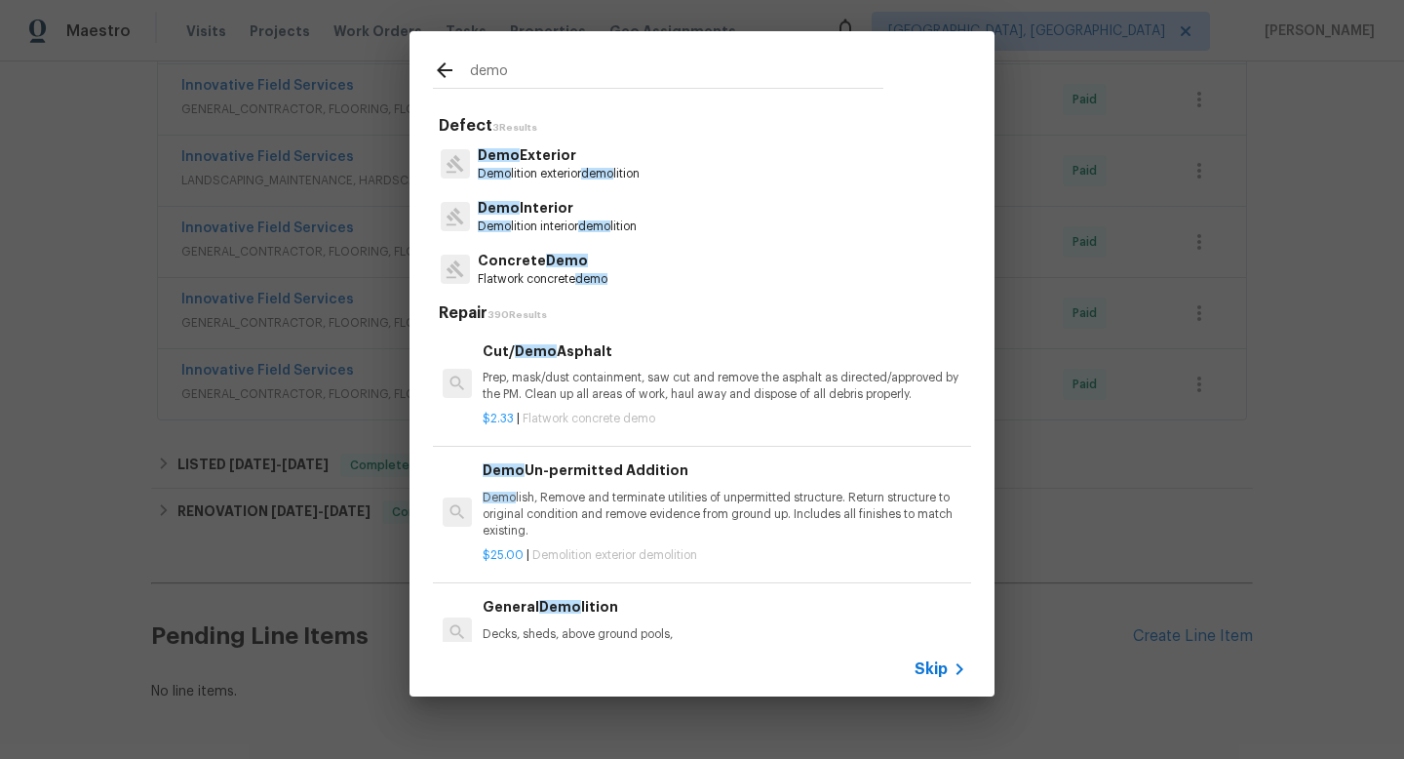
type input "demo"
click at [533, 203] on p "Demo Interior" at bounding box center [557, 208] width 159 height 20
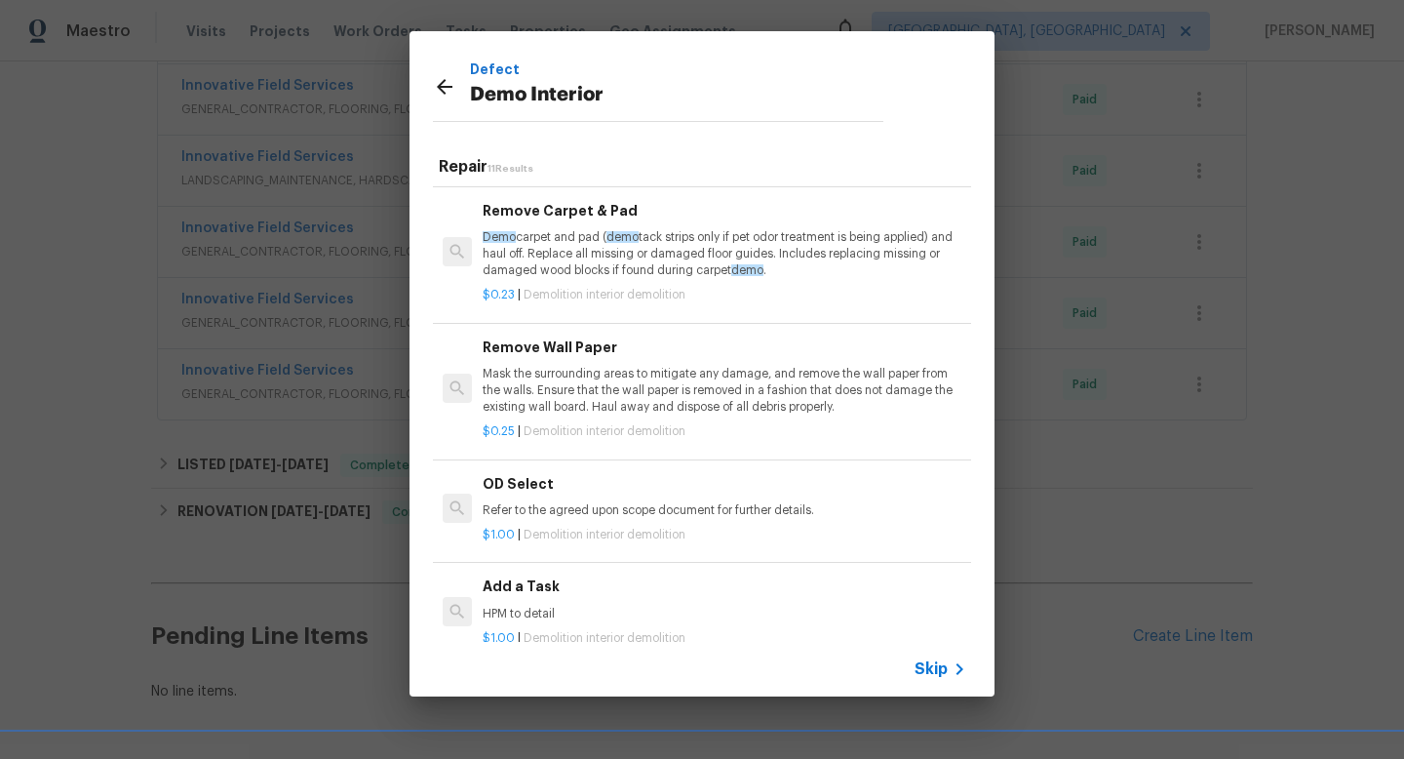
scroll to position [964, 0]
click at [573, 606] on p "HPM to detail" at bounding box center [725, 614] width 484 height 17
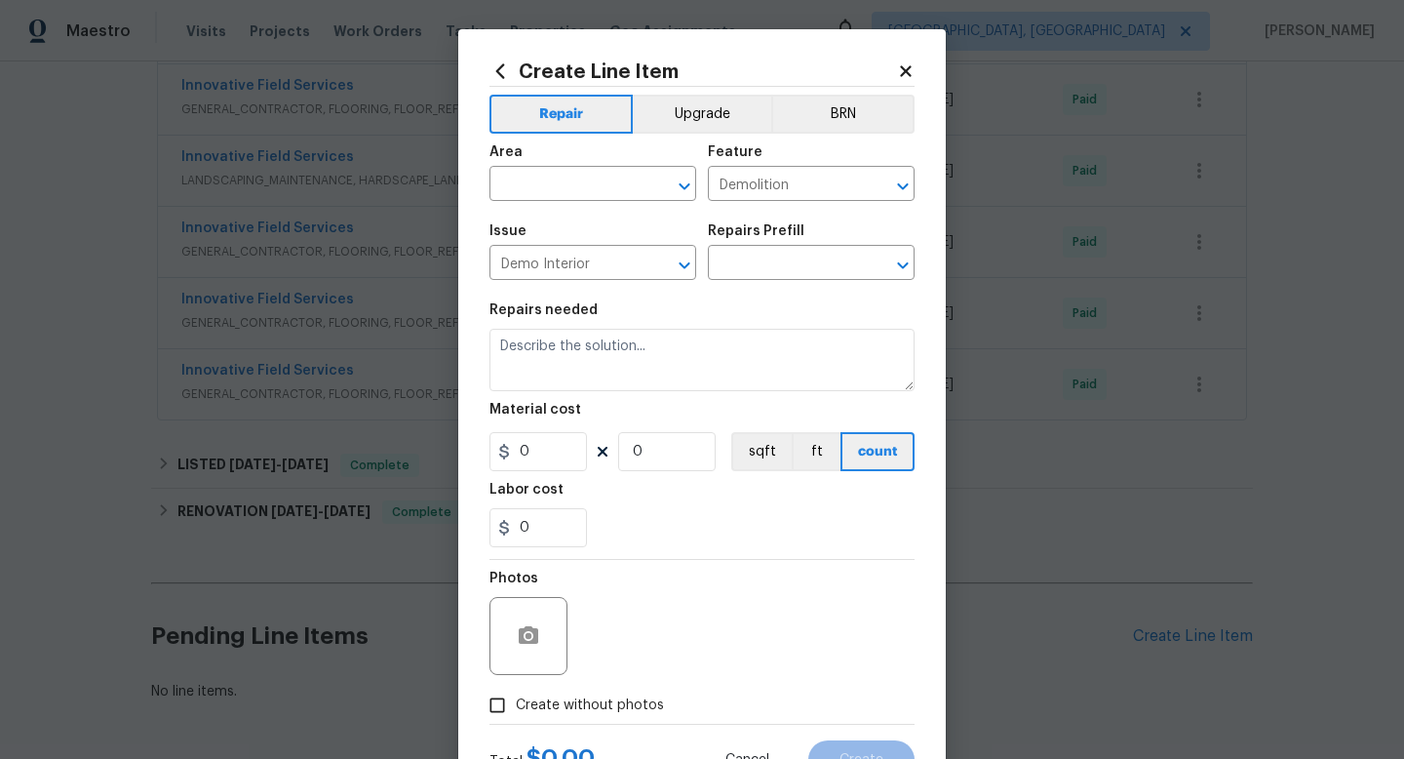
type input "Add a Task $1.00"
type textarea "HPM to detail"
type input "1"
click at [594, 179] on input "text" at bounding box center [566, 186] width 152 height 30
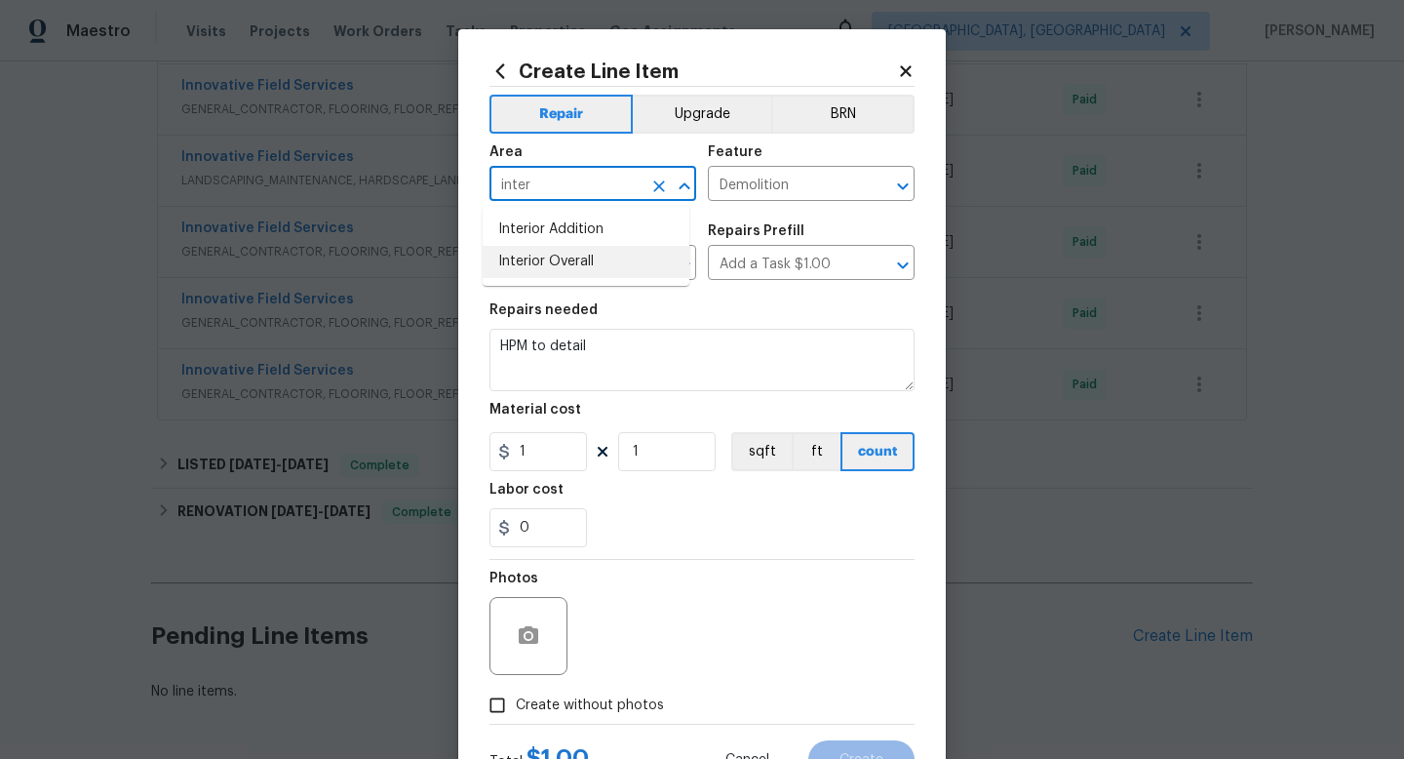
click at [606, 259] on li "Interior Overall" at bounding box center [586, 262] width 207 height 32
type input "Interior Overall"
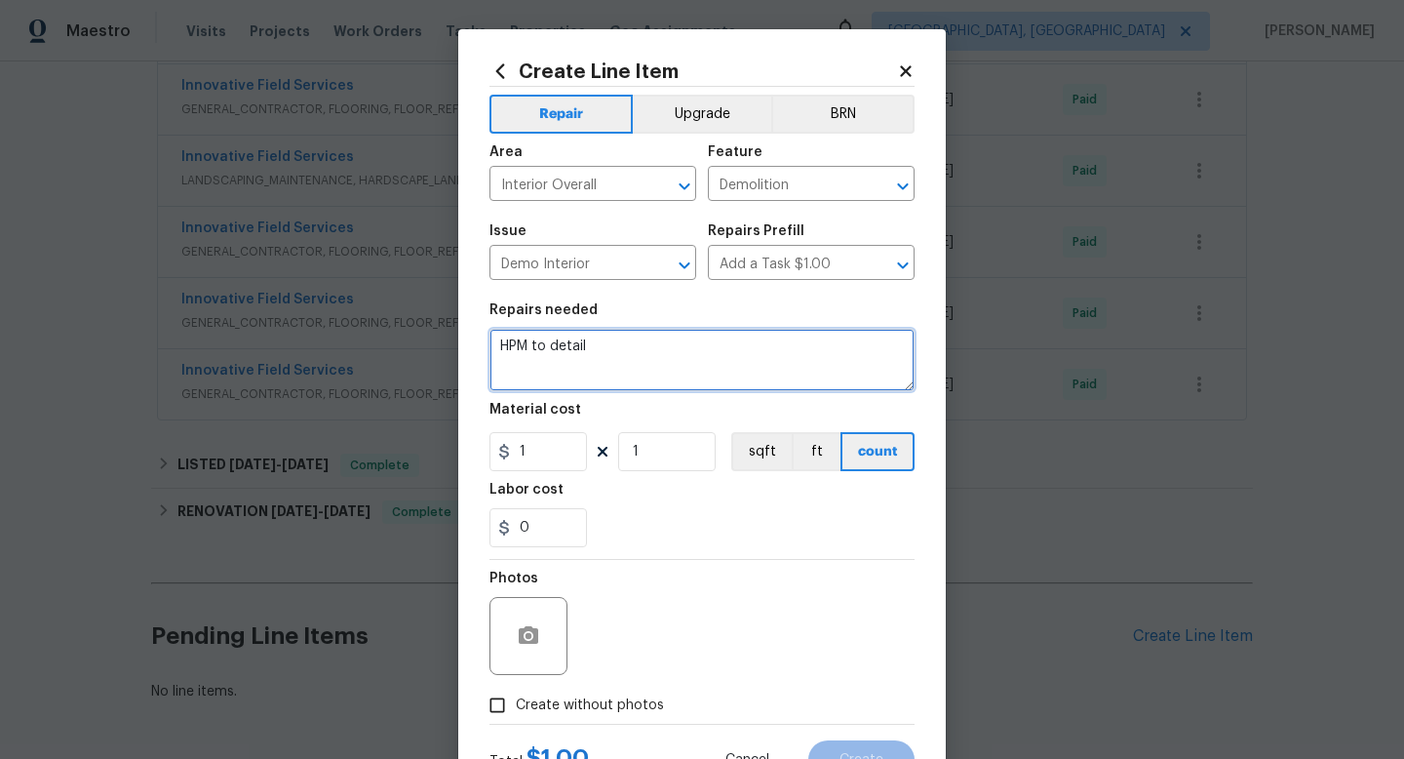
drag, startPoint x: 602, startPoint y: 334, endPoint x: 629, endPoint y: 341, distance: 28.1
click at [629, 341] on textarea "HPM to detail" at bounding box center [702, 360] width 425 height 62
type textarea "I"
type textarea "M"
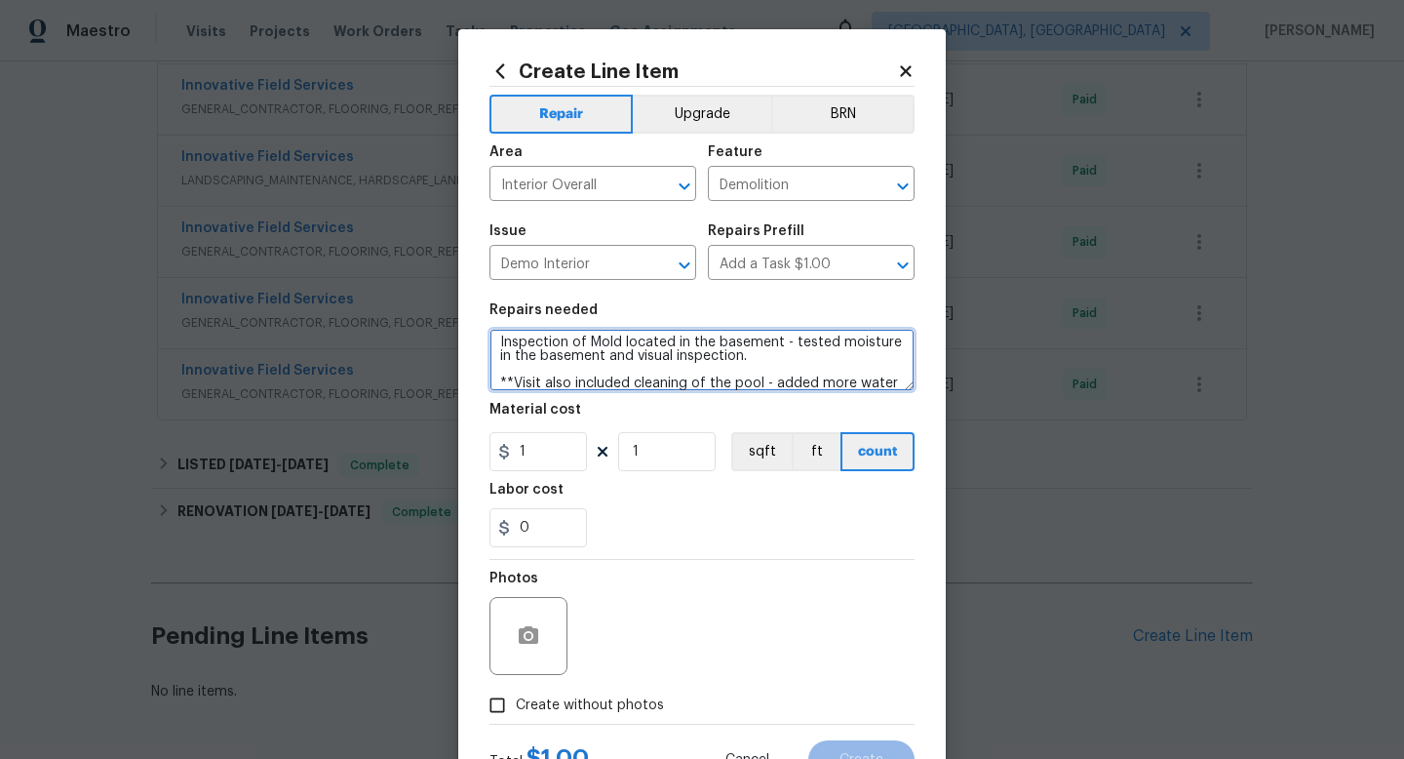
scroll to position [18, 0]
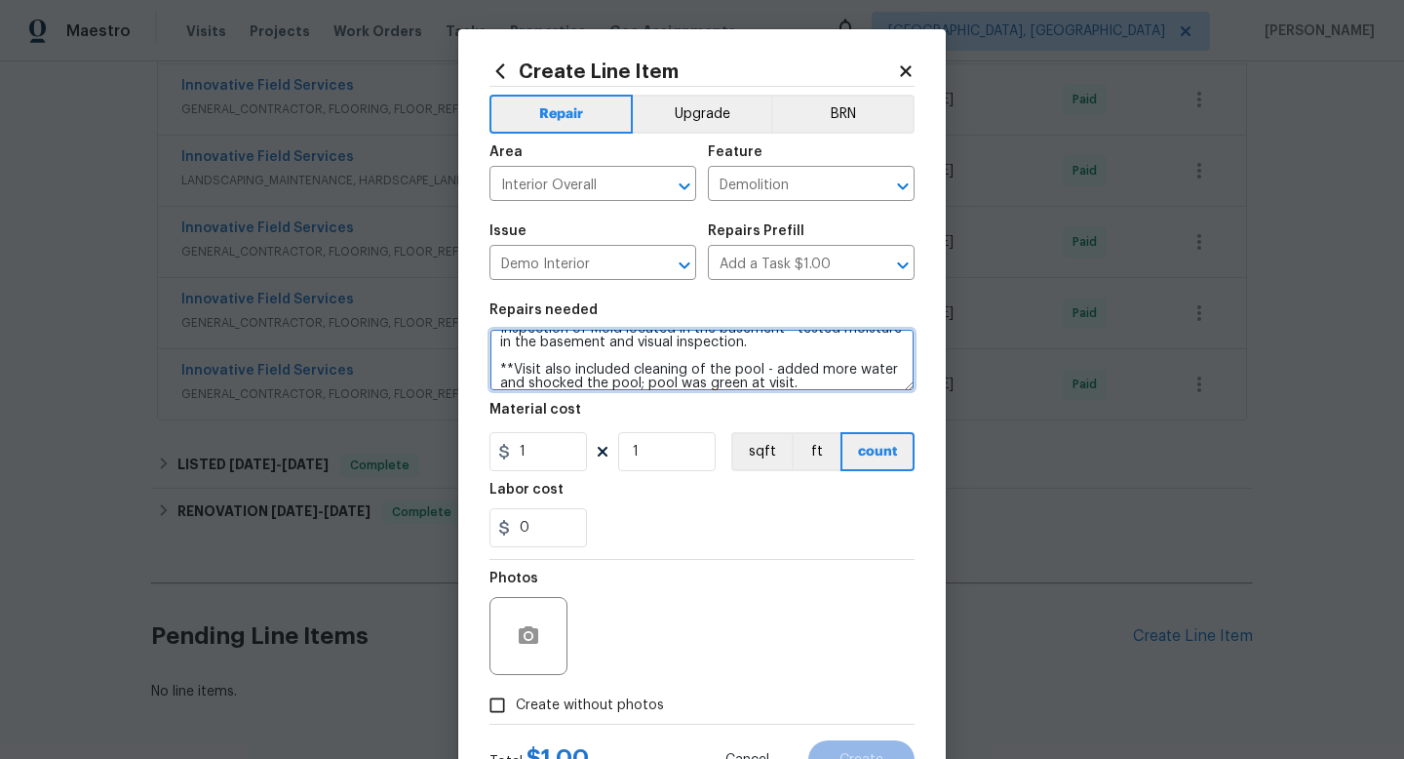
type textarea "Inspection of Mold located in the basement - tested moisture in the basement an…"
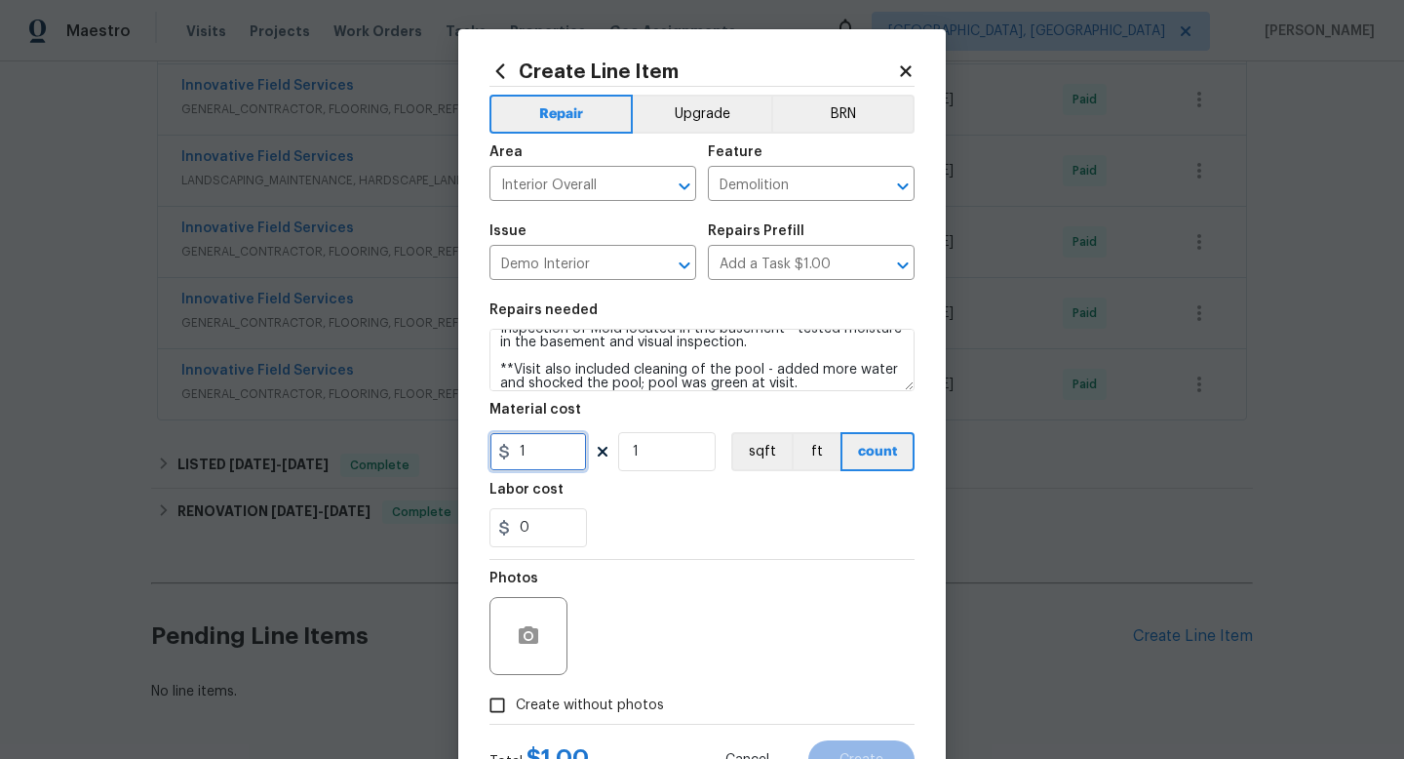
drag, startPoint x: 535, startPoint y: 463, endPoint x: 512, endPoint y: 459, distance: 23.7
click at [512, 459] on input "1" at bounding box center [539, 451] width 98 height 39
type input "200"
click at [601, 698] on span "Create without photos" at bounding box center [590, 705] width 148 height 20
click at [516, 698] on input "Create without photos" at bounding box center [497, 704] width 37 height 37
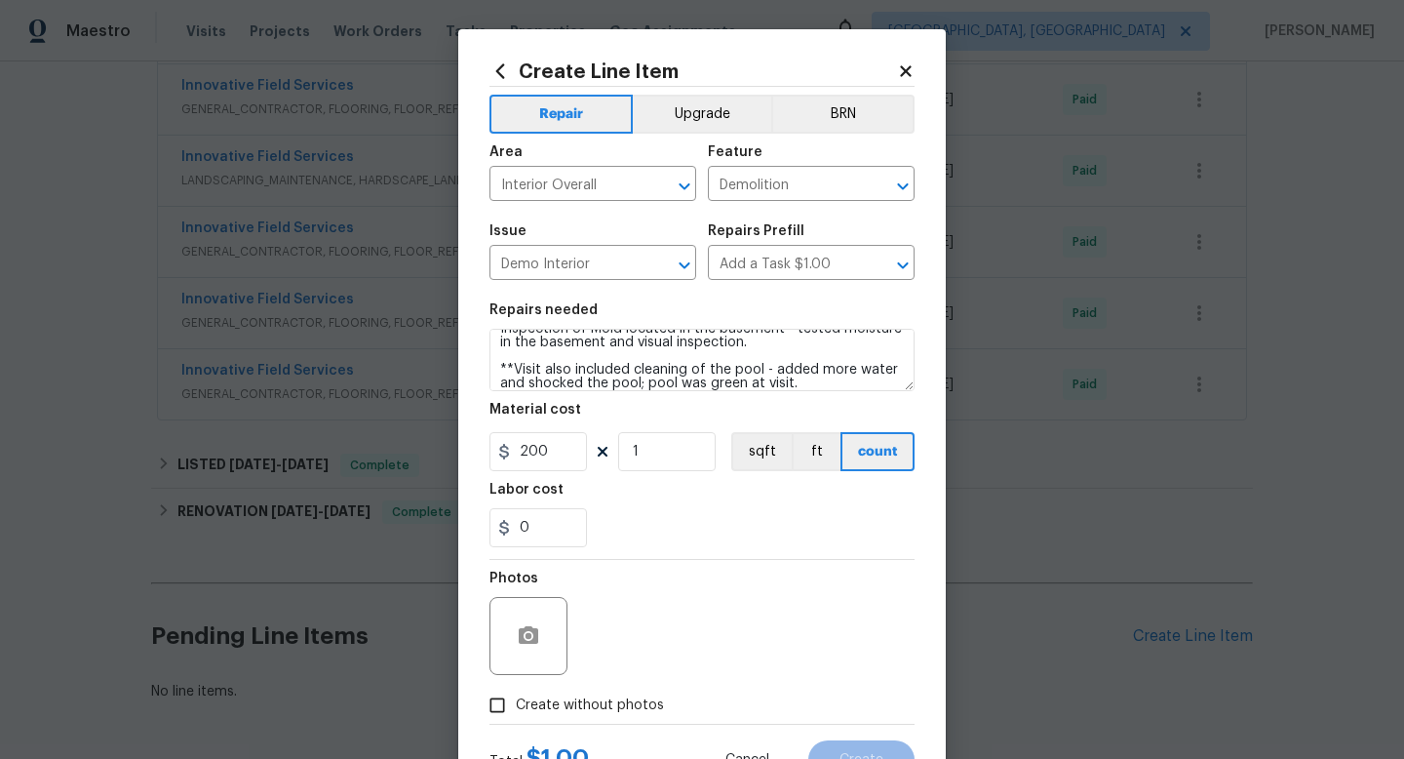
checkbox input "true"
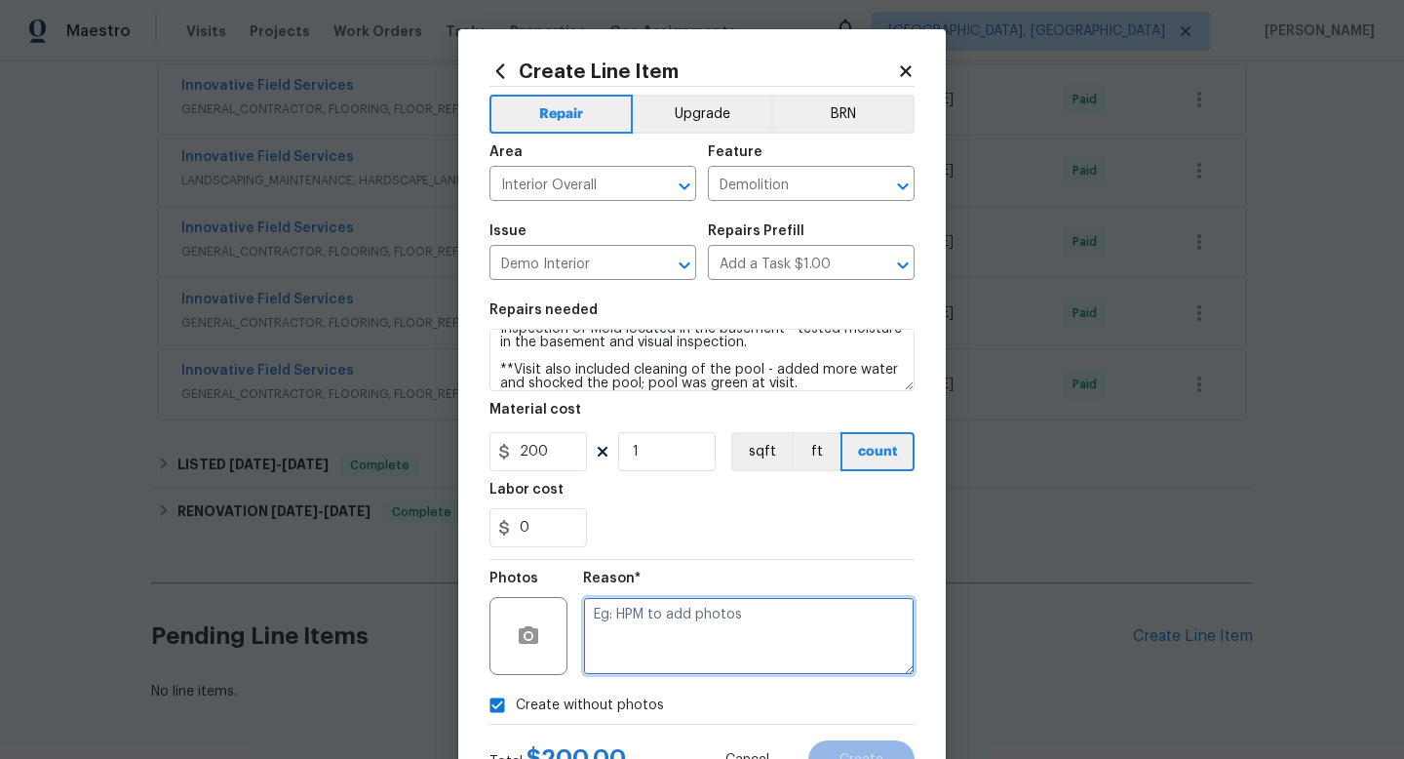
click at [646, 646] on textarea at bounding box center [749, 636] width 332 height 78
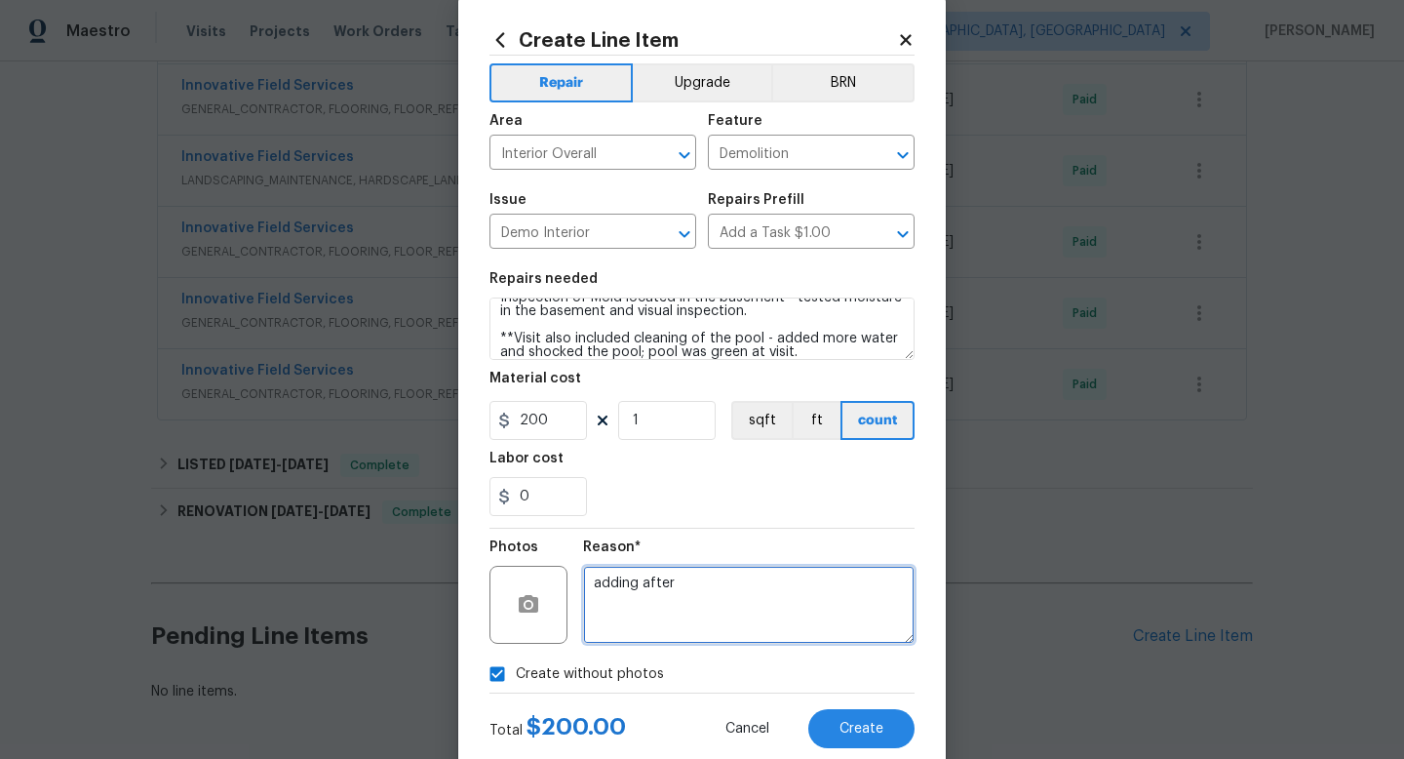
scroll to position [82, 0]
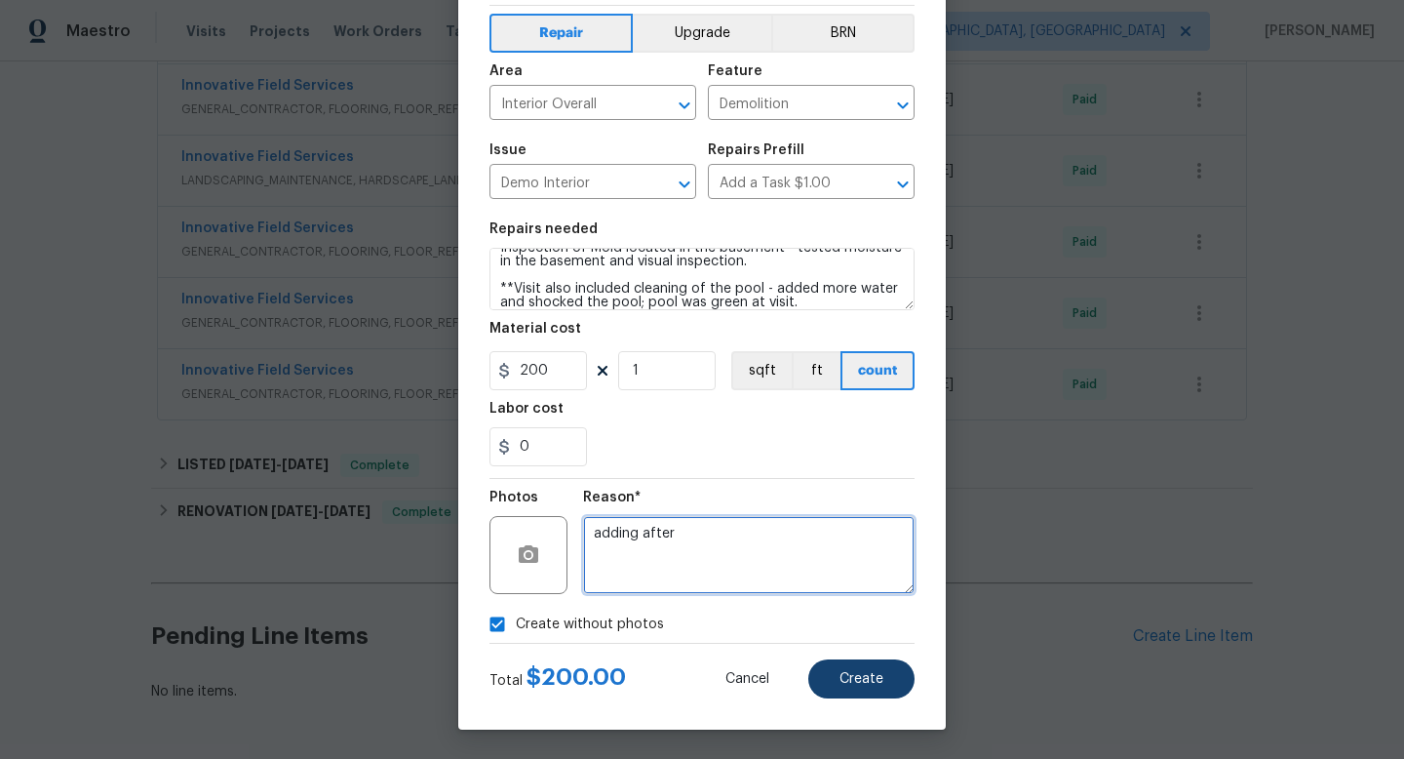
type textarea "adding after"
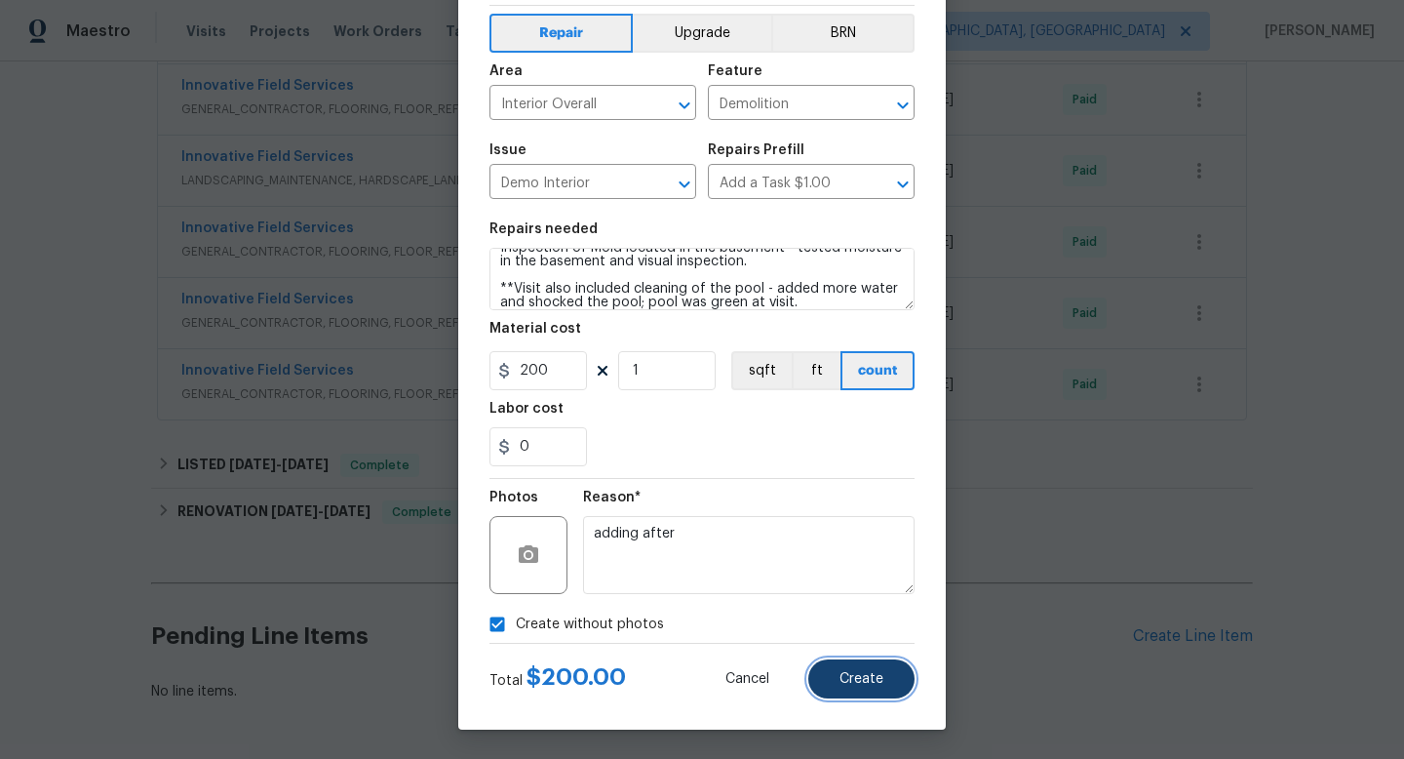
click at [852, 668] on button "Create" at bounding box center [861, 678] width 106 height 39
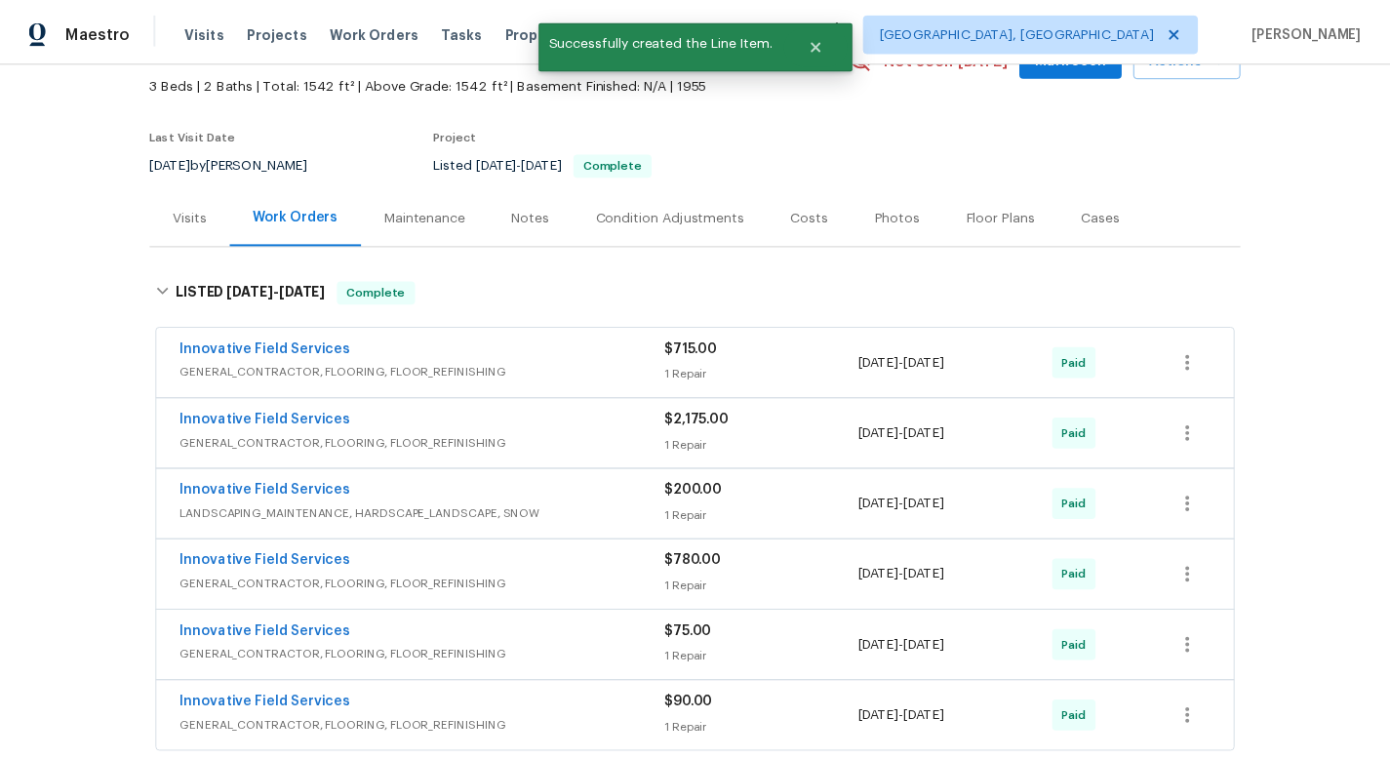
scroll to position [0, 0]
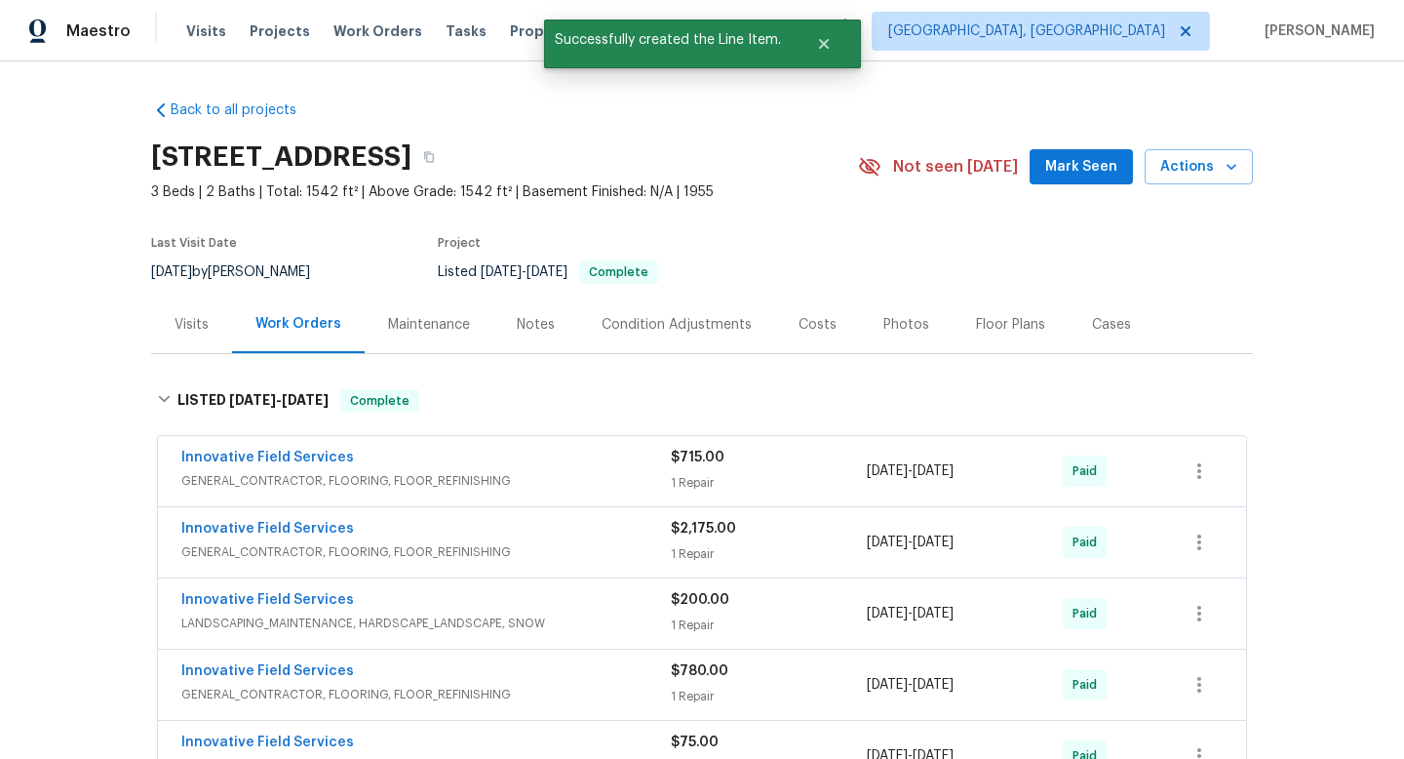
click at [517, 324] on div "Notes" at bounding box center [536, 325] width 38 height 20
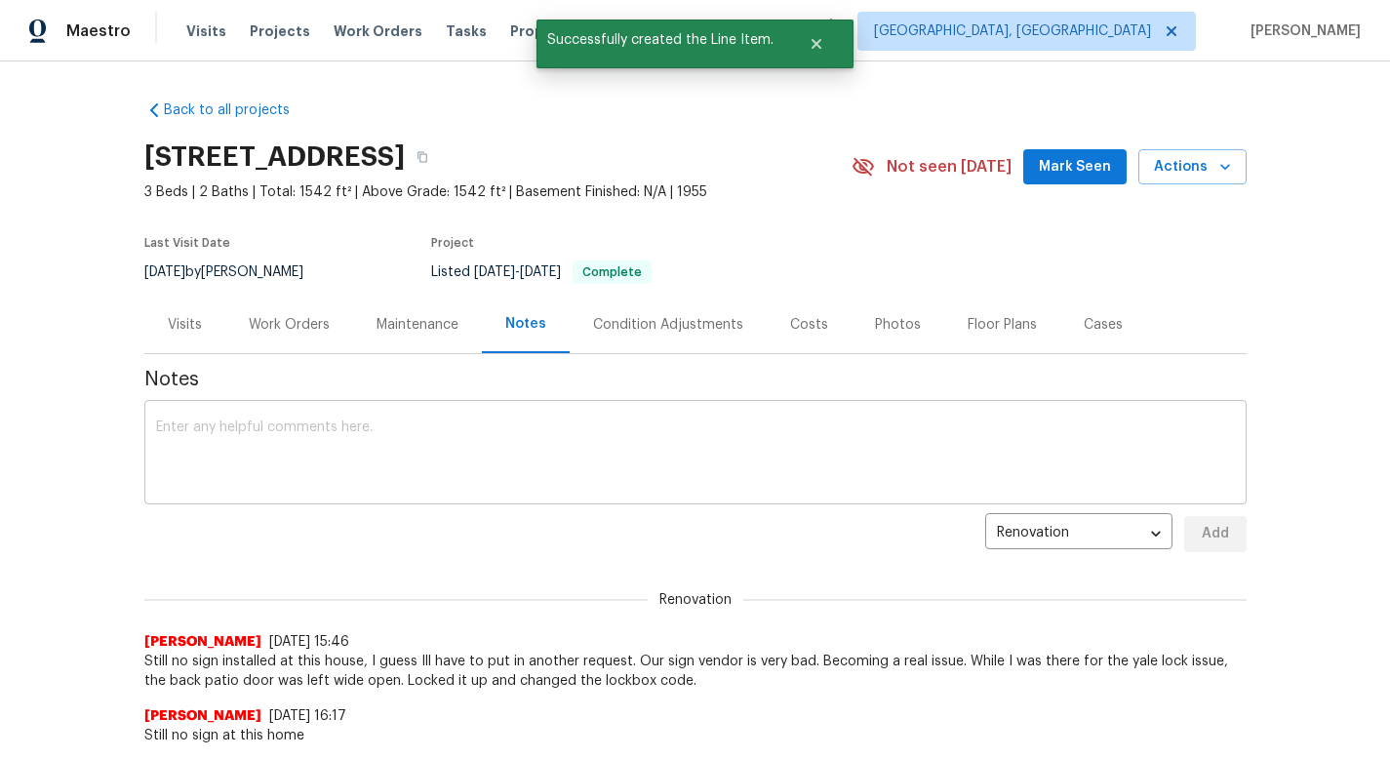
click at [299, 424] on textarea at bounding box center [695, 454] width 1078 height 68
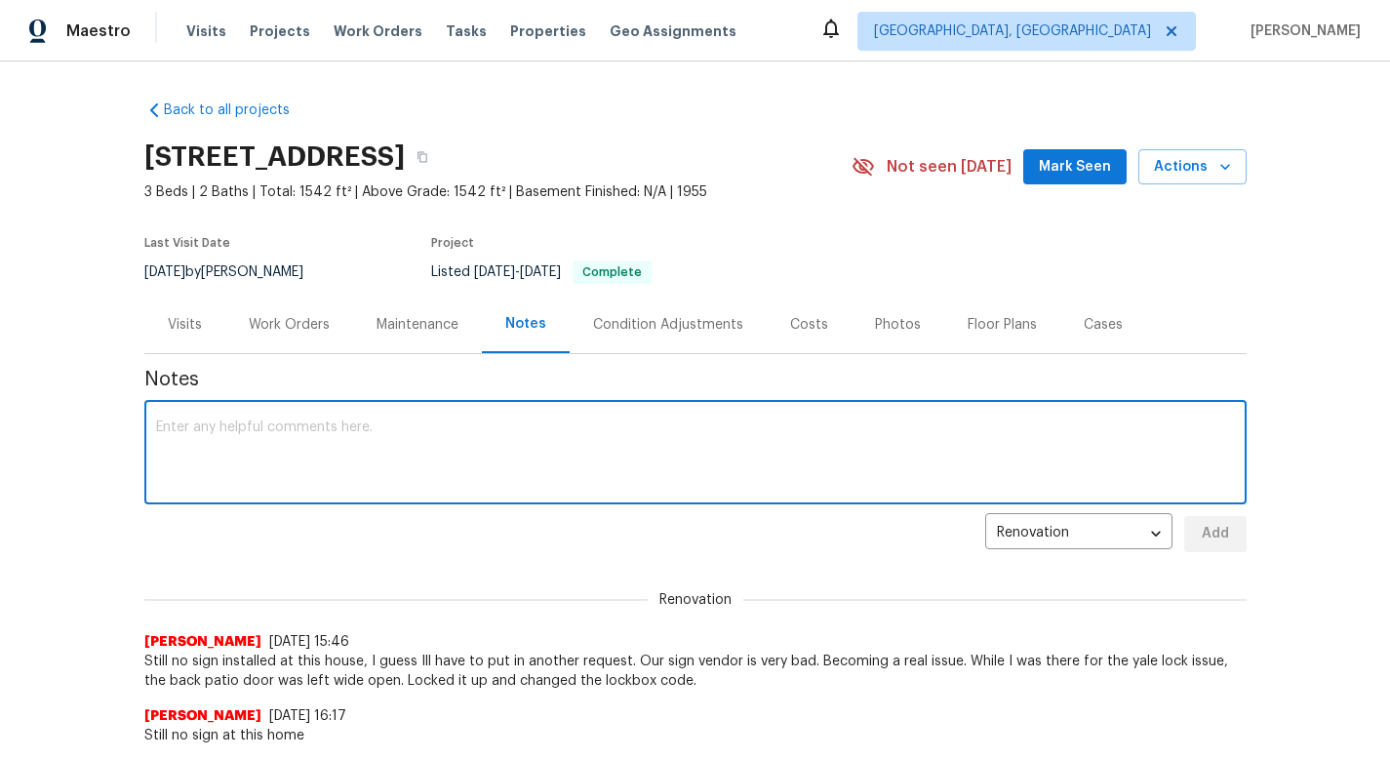
type textarea "H"
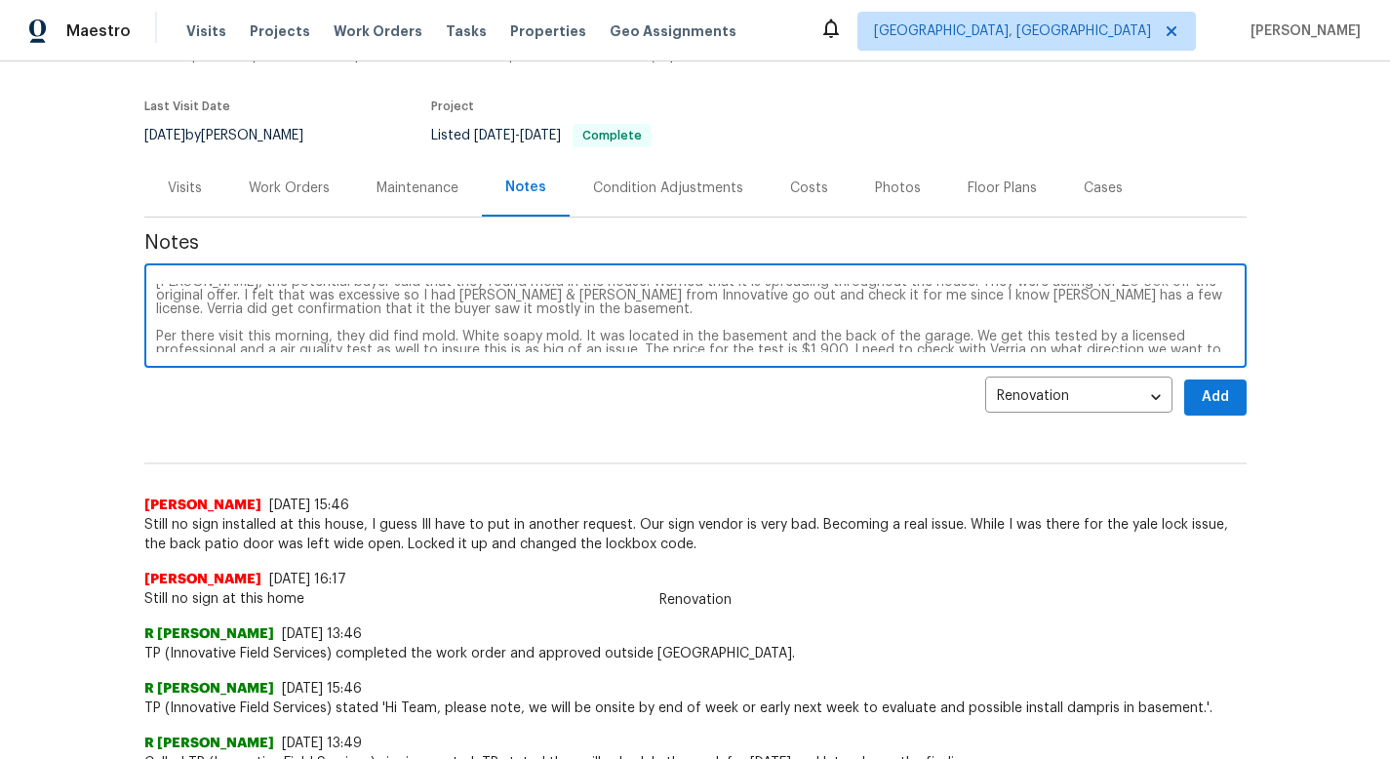
scroll to position [14, 0]
click at [1125, 340] on textarea "Per Verria, the potential buyer said that they found mold in the house. Worried…" at bounding box center [695, 318] width 1078 height 68
click at [1208, 345] on textarea "Per Verria, the potential buyer said that they found mold in the house. Worried…" at bounding box center [695, 318] width 1078 height 68
click at [1208, 344] on textarea "Per Verria, the potential buyer said that they found mold in the house. Worried…" at bounding box center [695, 318] width 1078 height 68
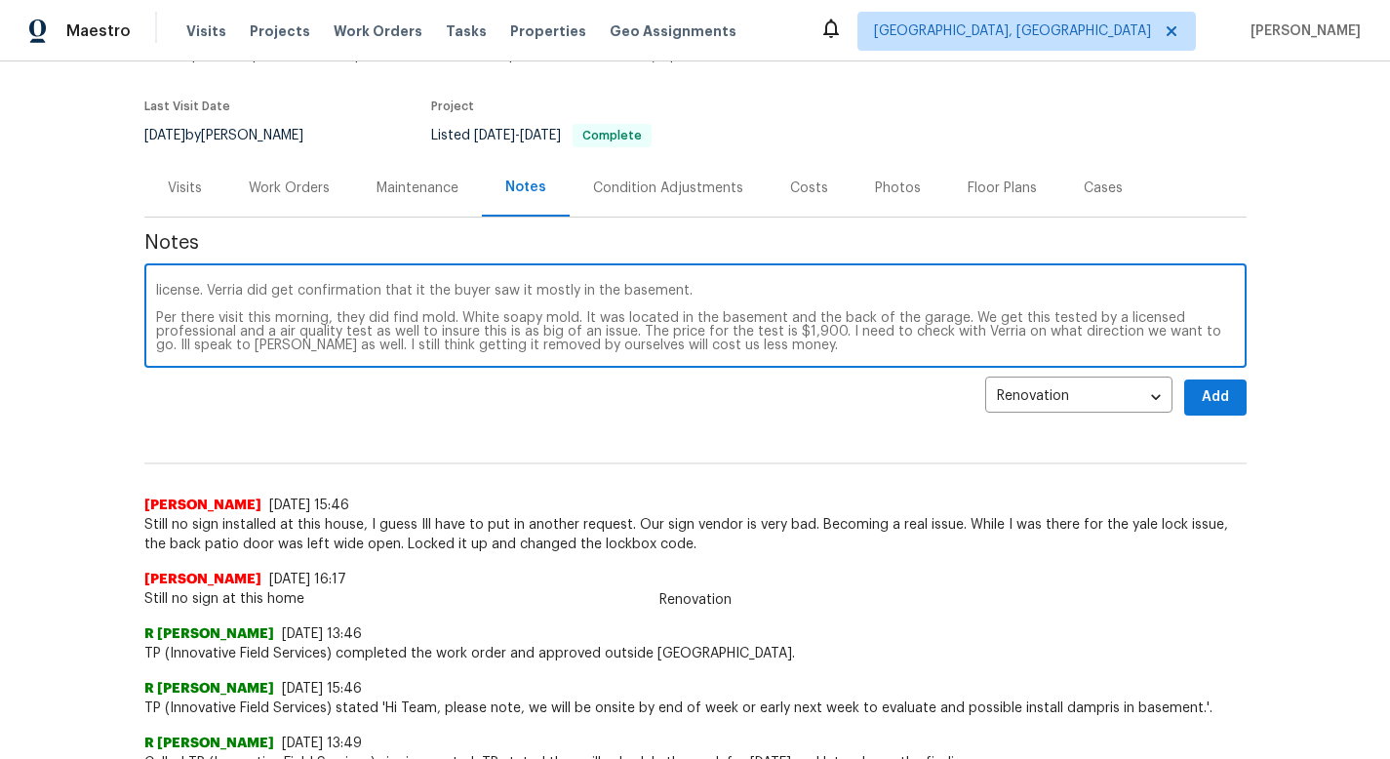
type textarea "Per Verria, the potential buyer said that they found mold in the house. Worried…"
click at [1199, 395] on span "Add" at bounding box center [1214, 397] width 31 height 24
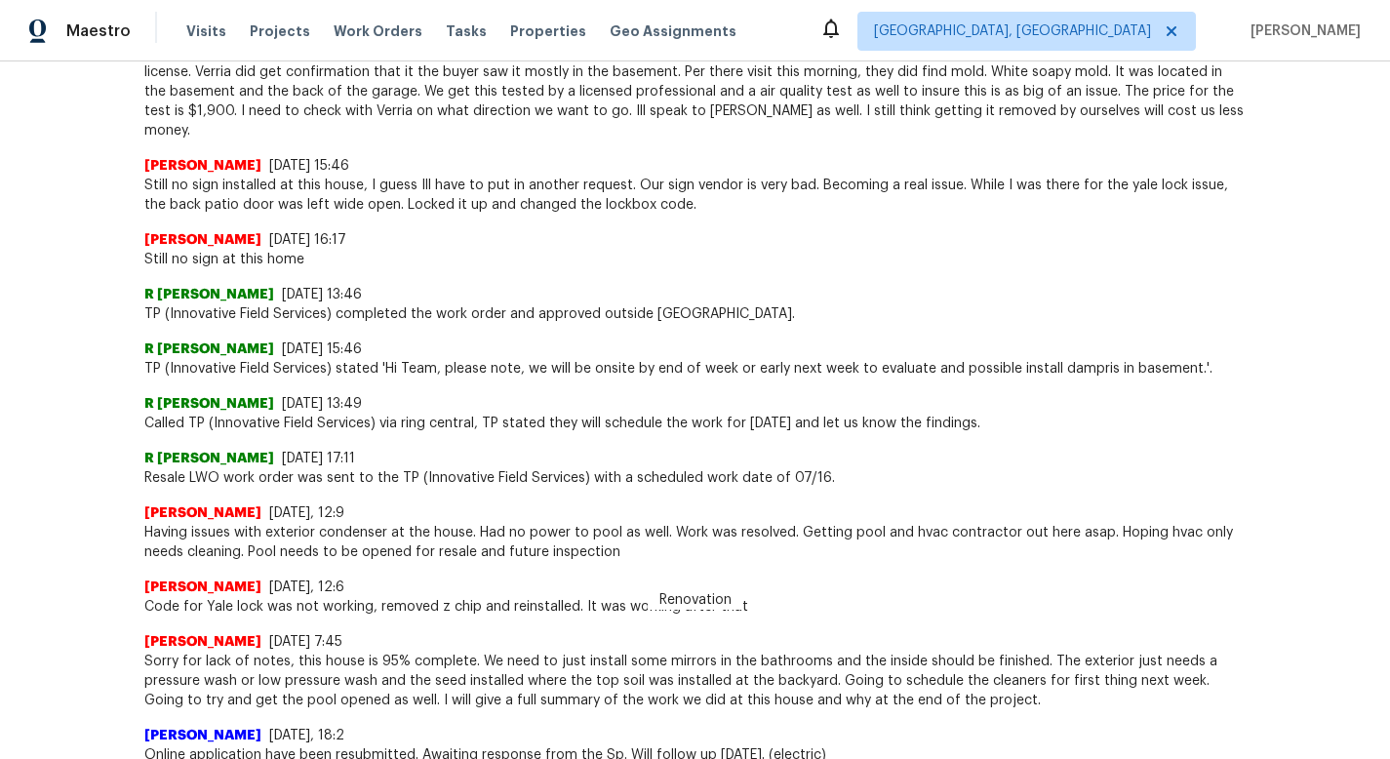
scroll to position [629, 0]
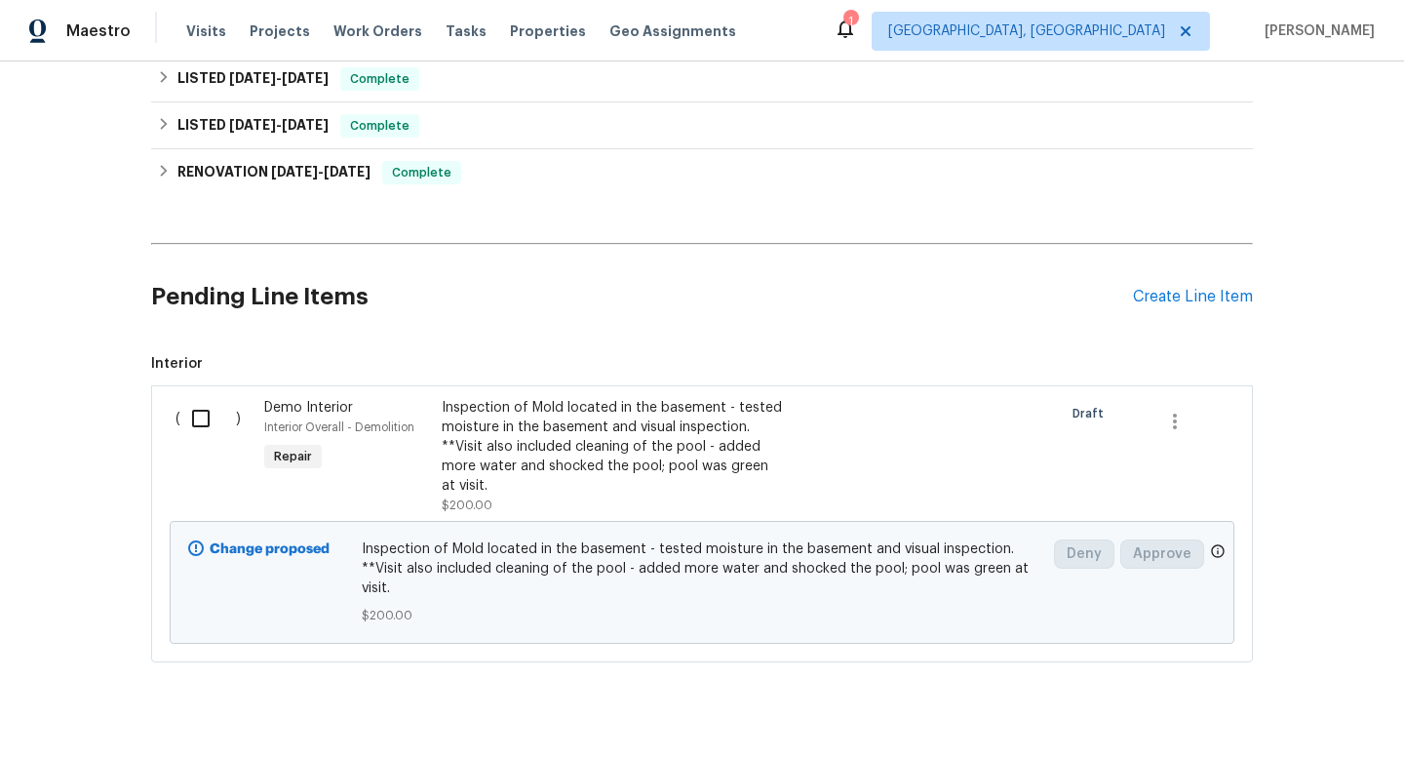
scroll to position [330, 0]
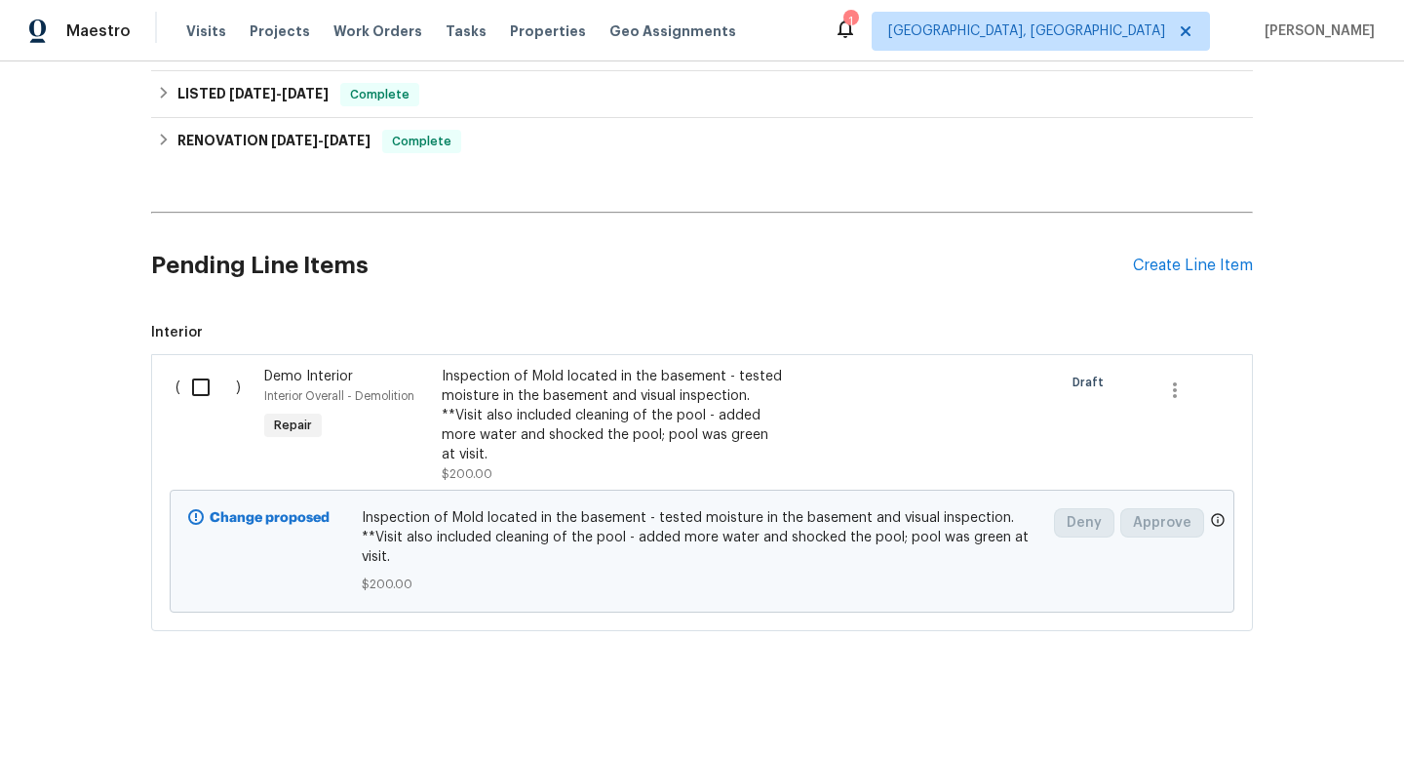
click at [201, 391] on input "checkbox" at bounding box center [208, 387] width 56 height 41
checkbox input "true"
click at [1263, 718] on span "Create Work Order" at bounding box center [1293, 710] width 130 height 24
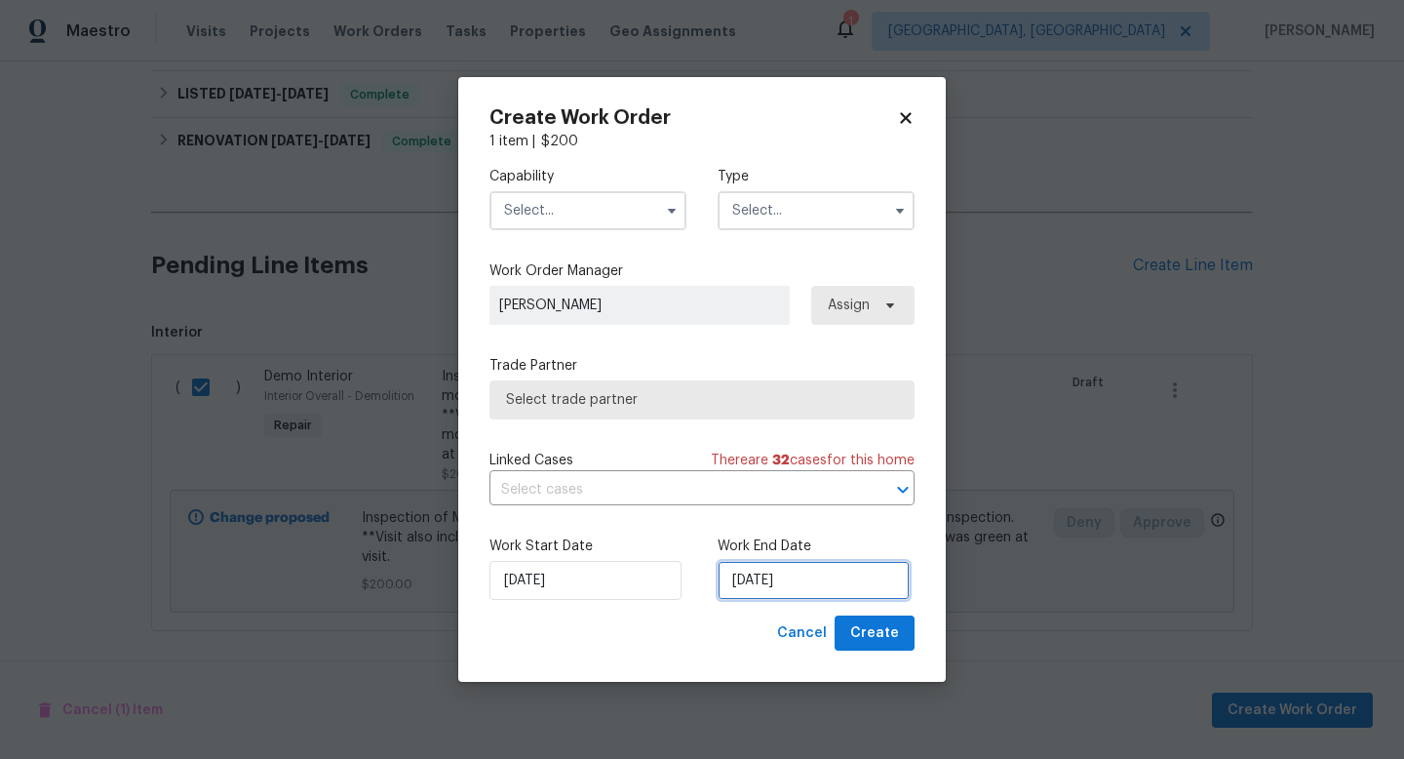
click at [796, 581] on input "9/15/2025" at bounding box center [814, 580] width 192 height 39
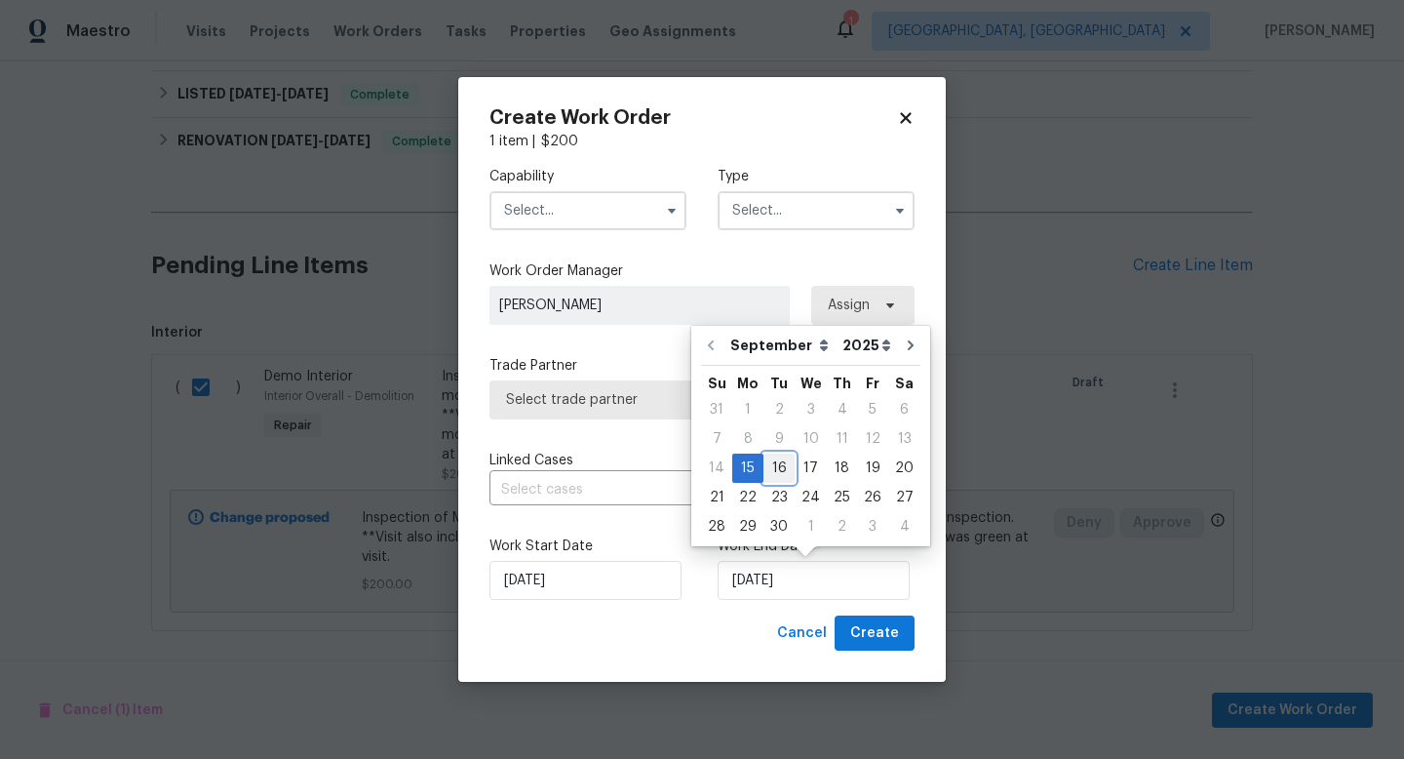
click at [778, 466] on div "16" at bounding box center [779, 467] width 31 height 27
type input "9/16/2025"
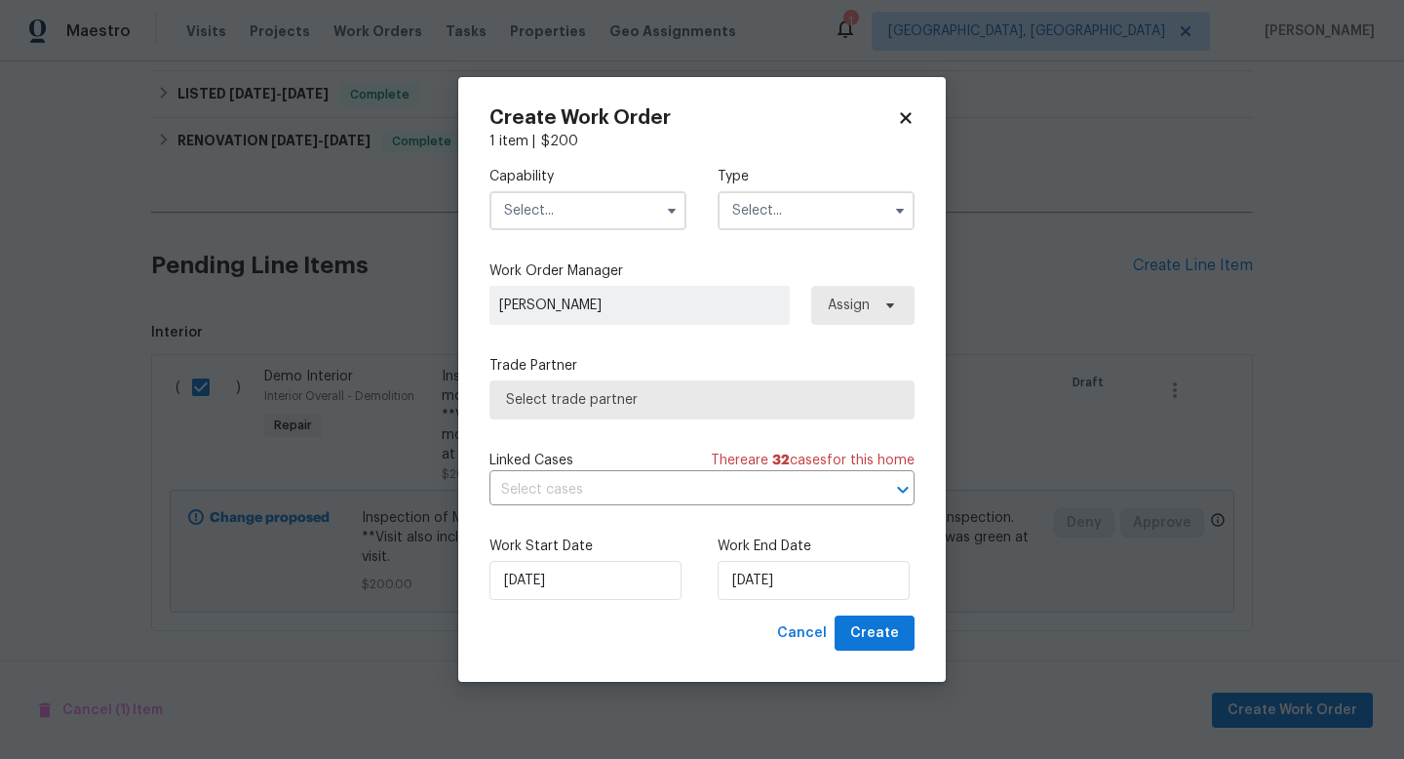
click at [607, 213] on input "text" at bounding box center [588, 210] width 197 height 39
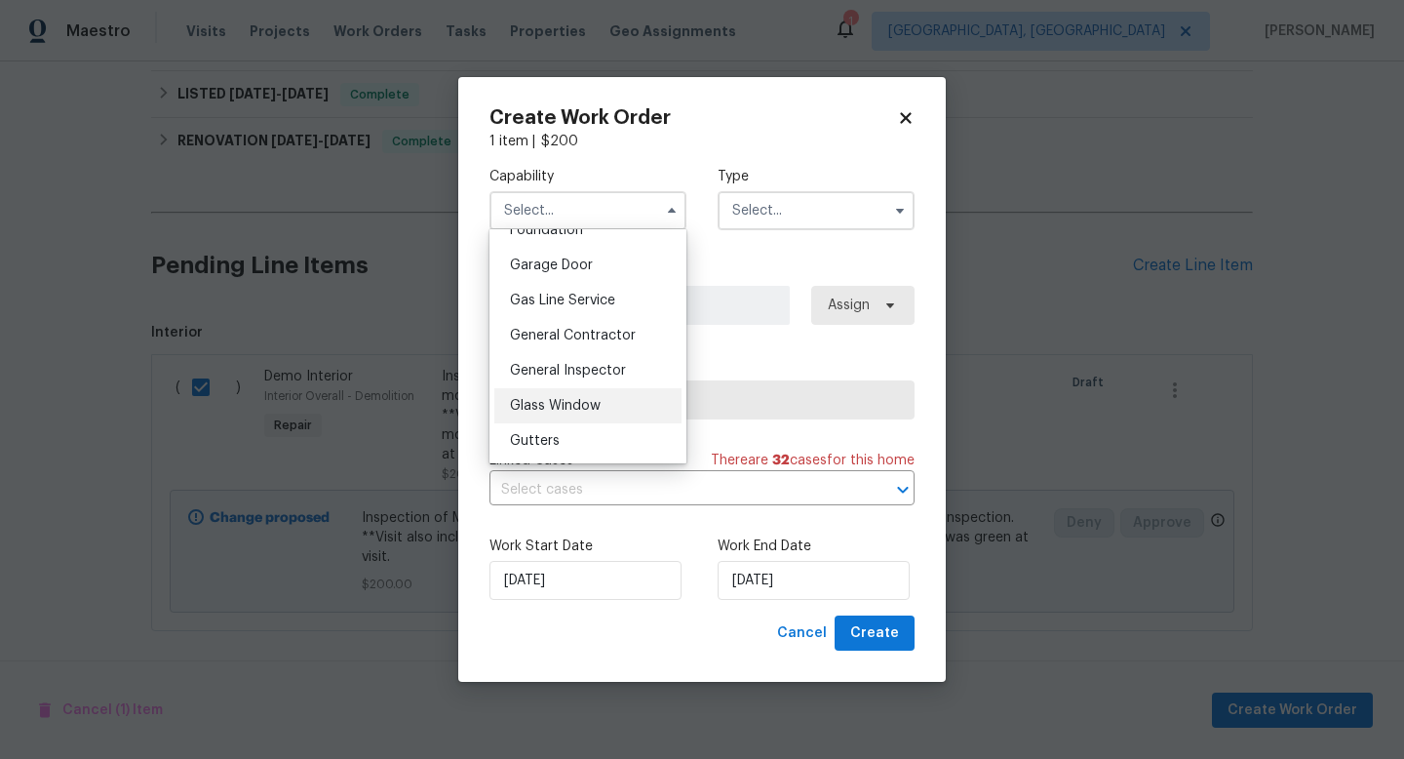
scroll to position [893, 0]
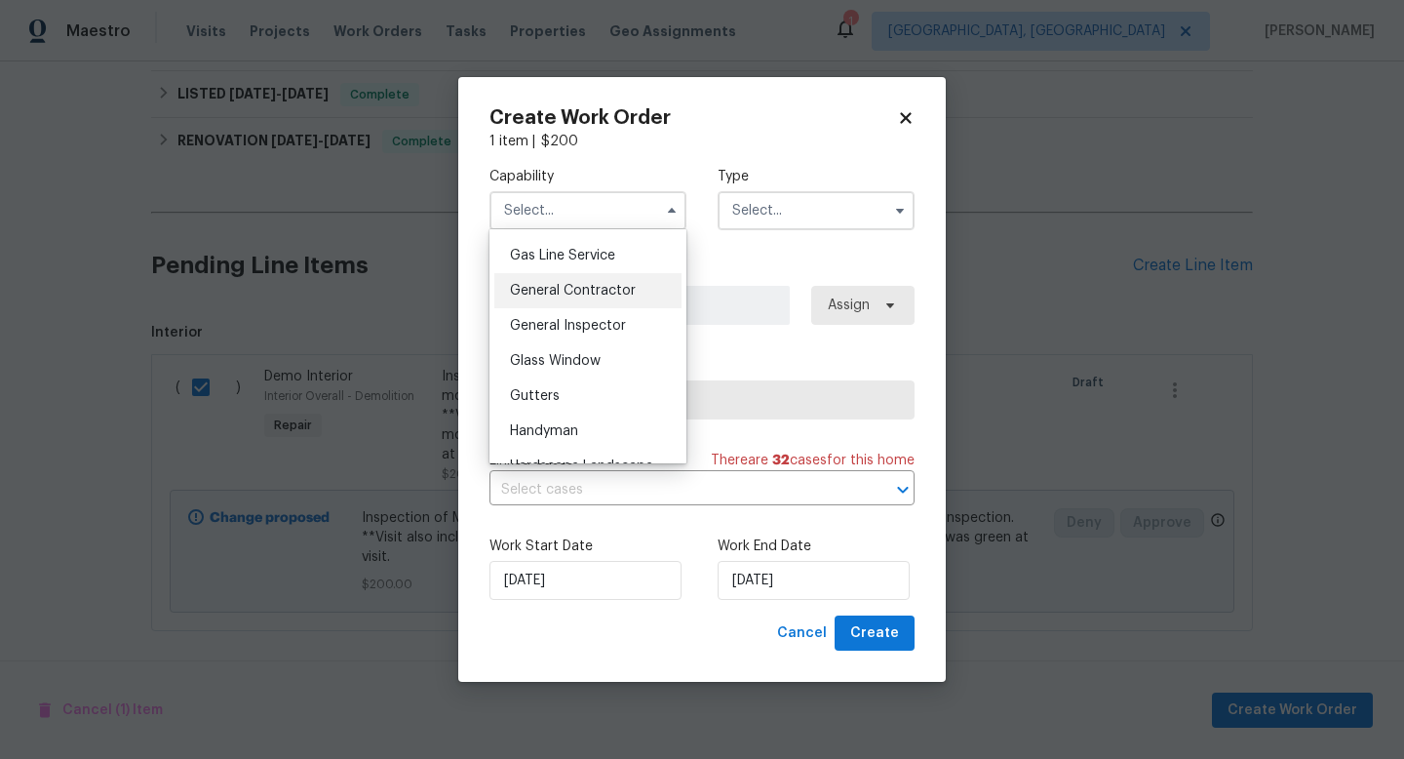
click at [605, 308] on div "General Contractor" at bounding box center [587, 290] width 187 height 35
type input "General Contractor"
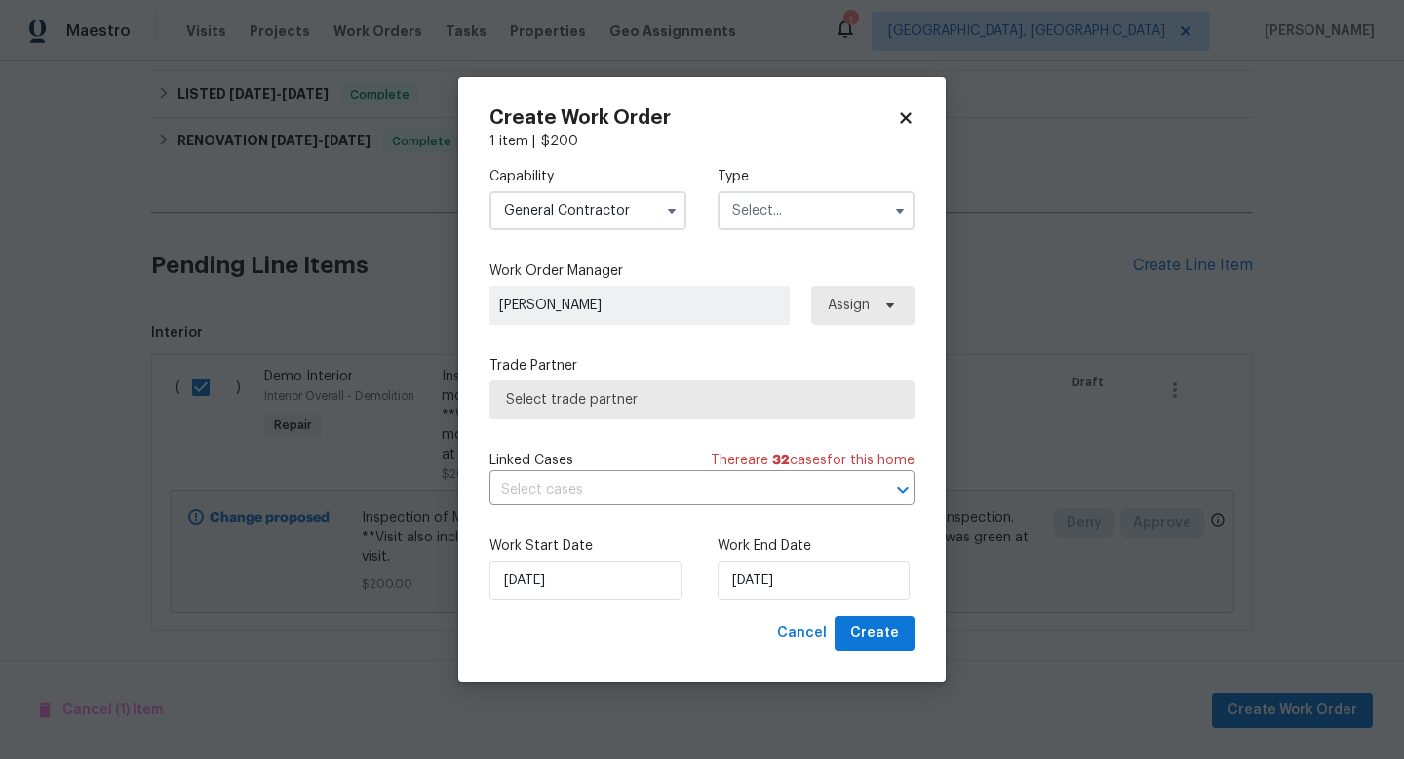
click at [785, 222] on input "text" at bounding box center [816, 210] width 197 height 39
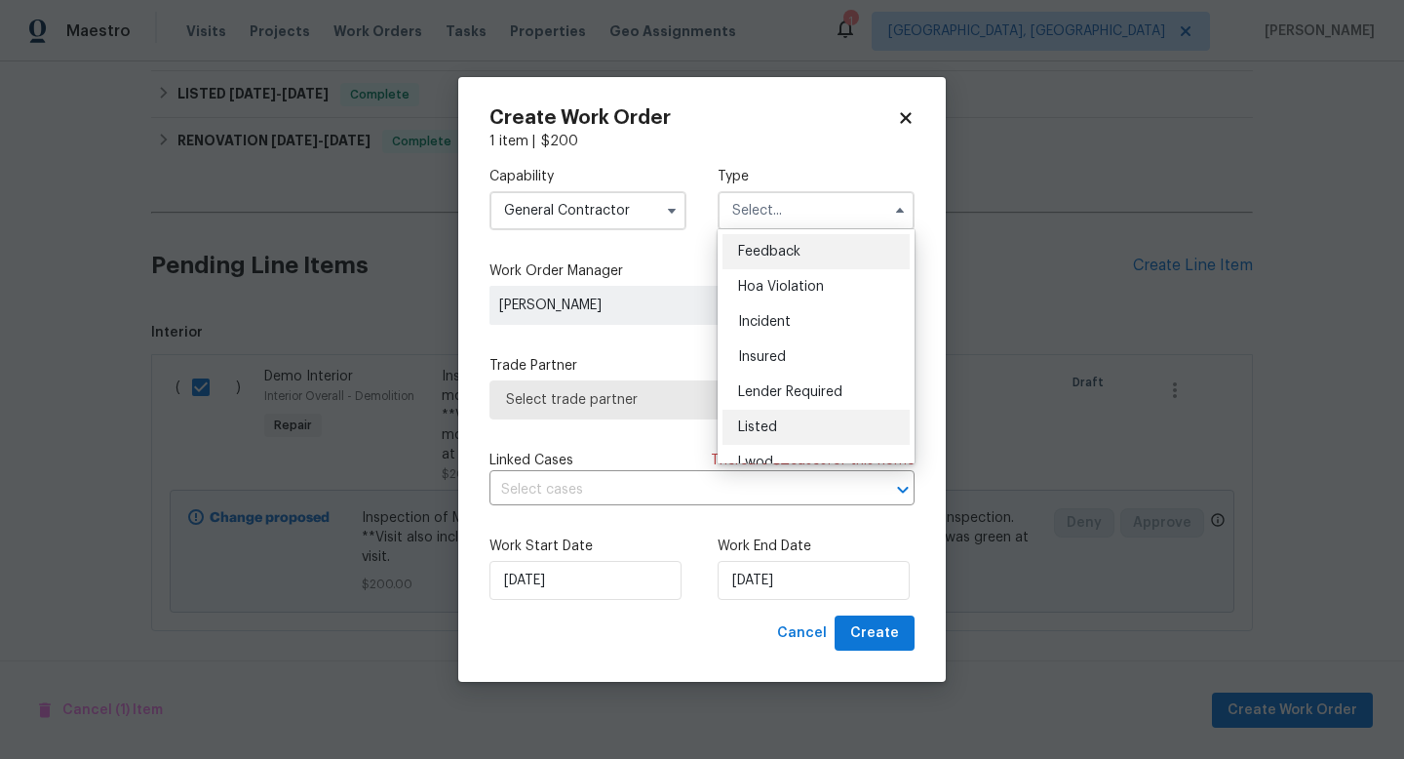
click at [783, 414] on div "Listed" at bounding box center [816, 427] width 187 height 35
type input "Listed"
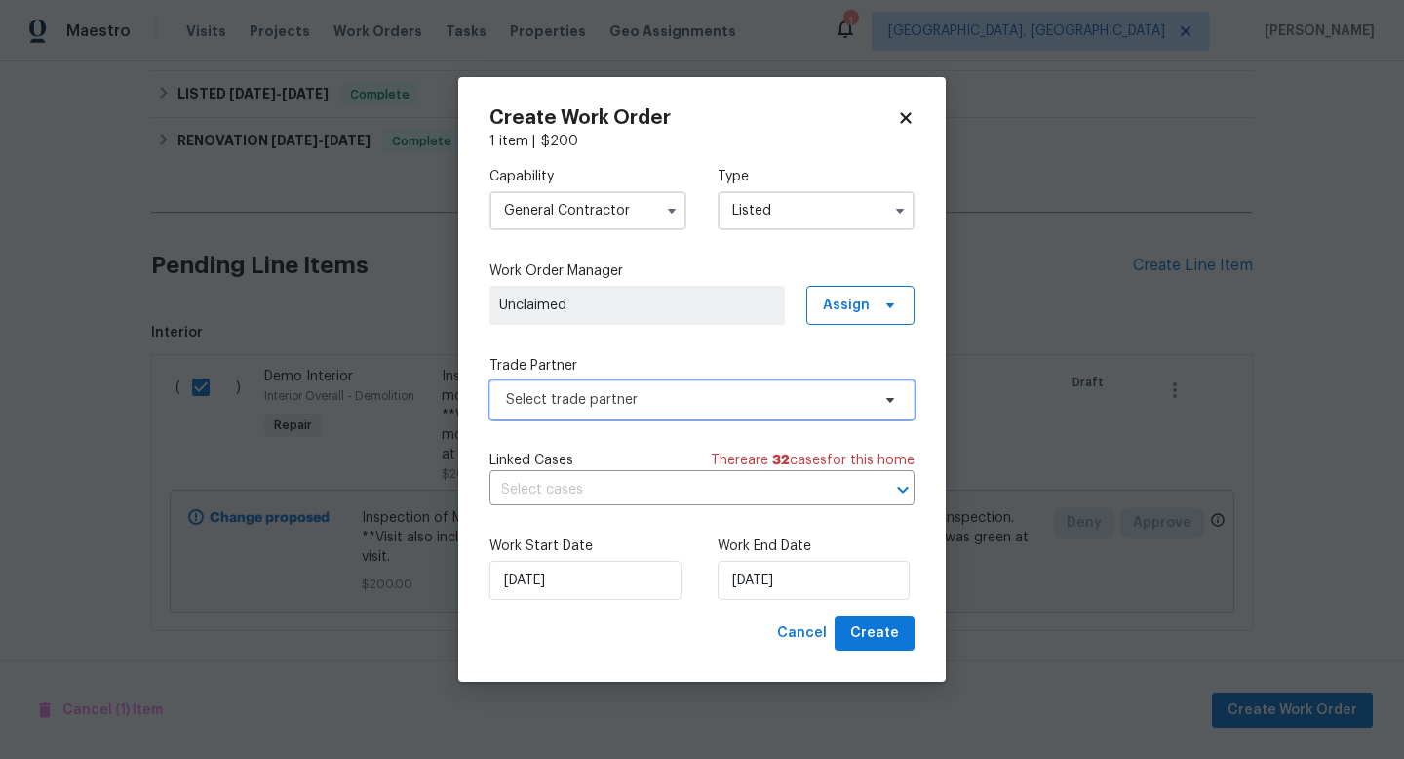
click at [708, 394] on span "Select trade partner" at bounding box center [688, 400] width 364 height 20
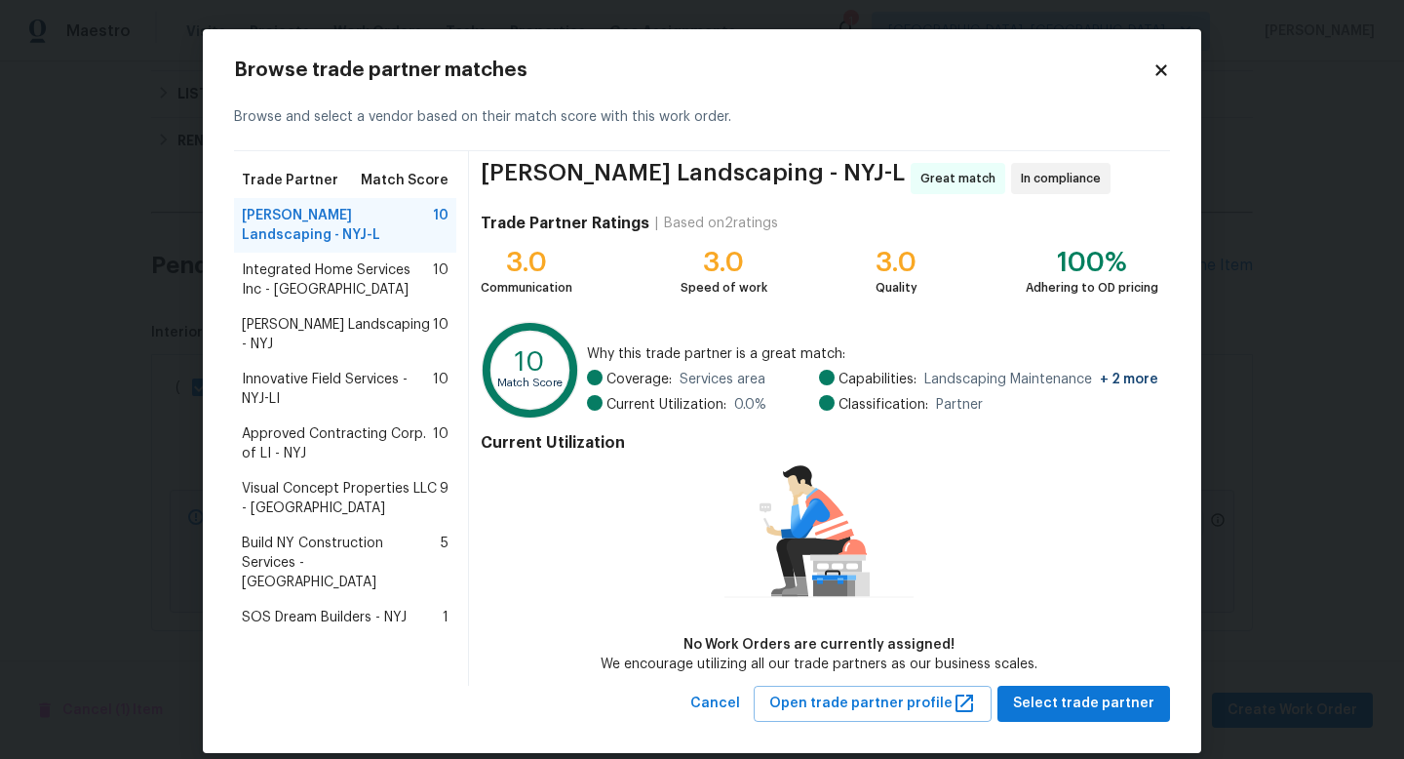
click at [329, 379] on span "Innovative Field Services - NYJ-LI" at bounding box center [337, 389] width 191 height 39
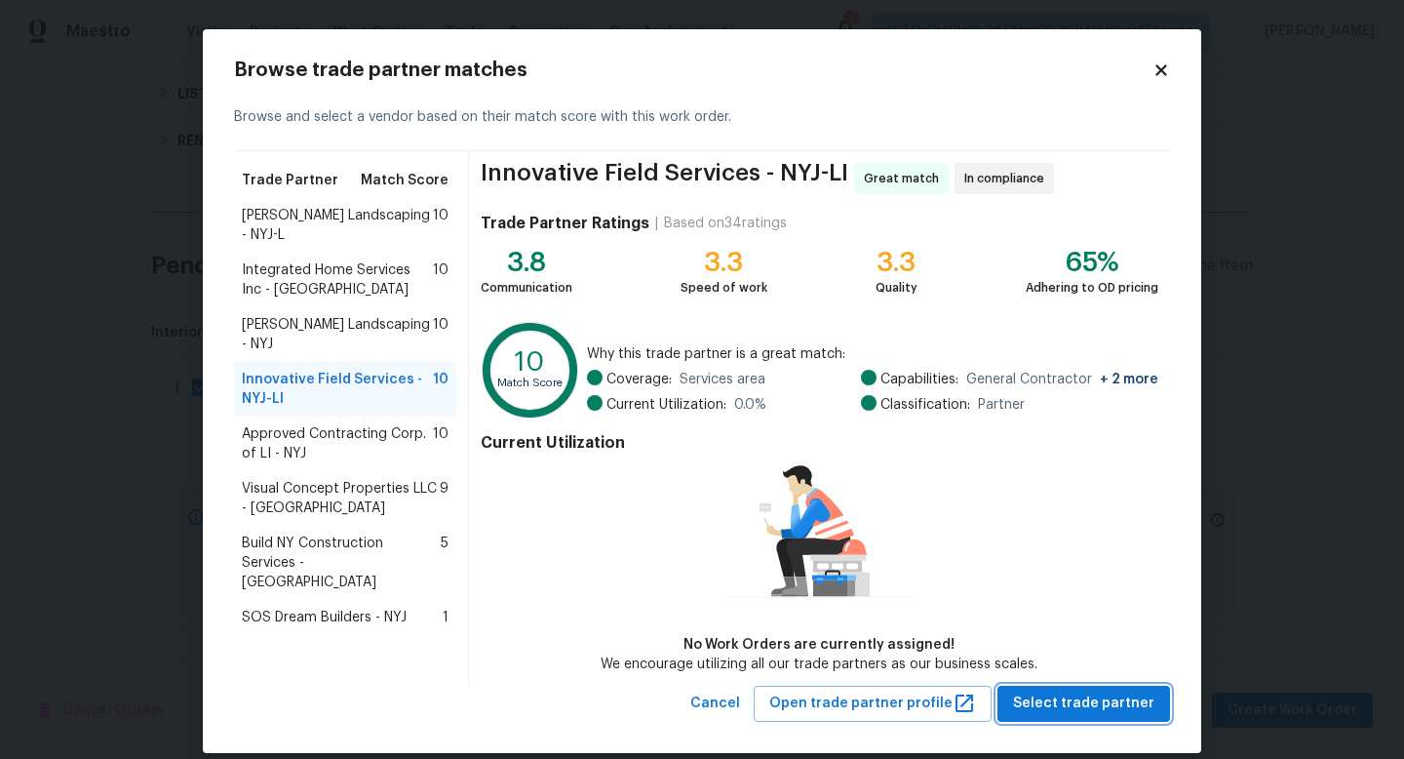
click at [1083, 706] on span "Select trade partner" at bounding box center [1083, 703] width 141 height 24
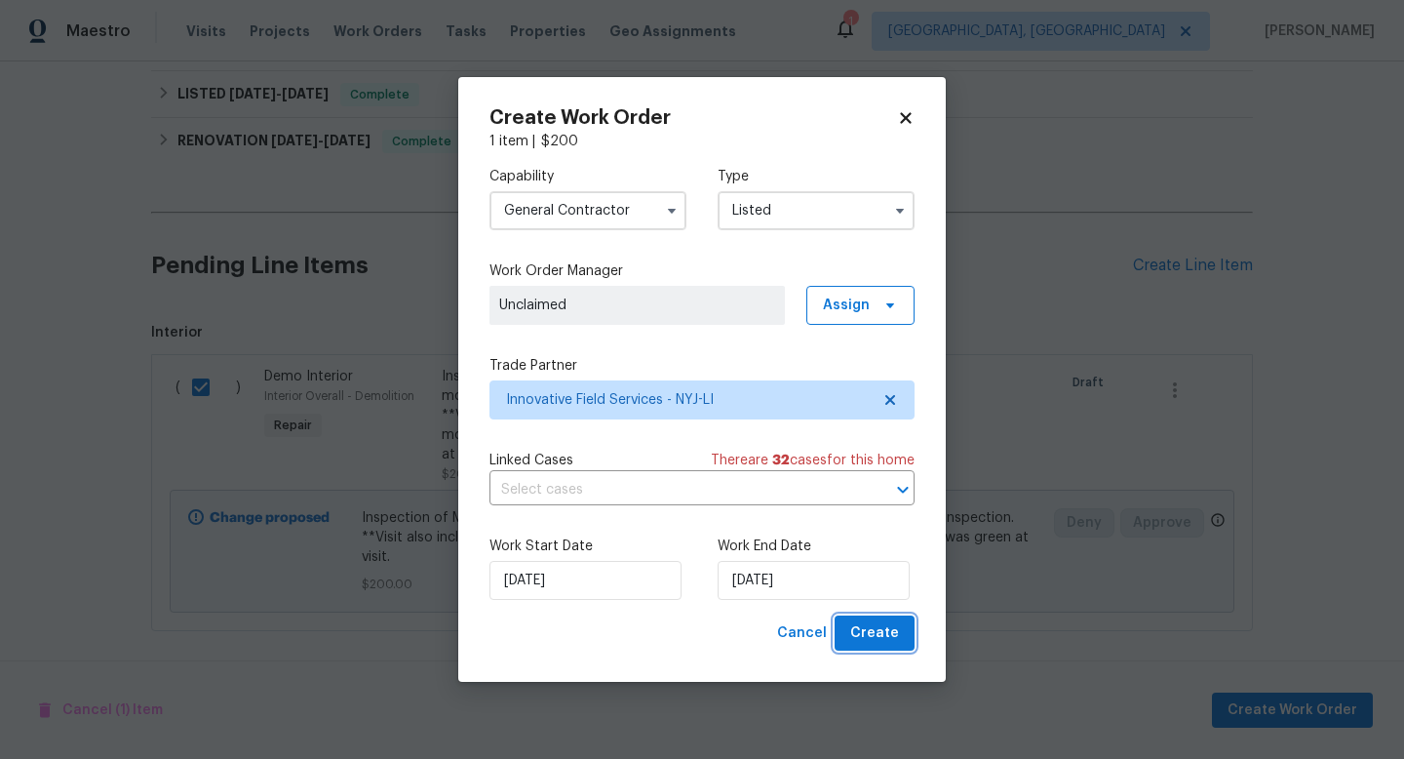
click at [865, 628] on span "Create" at bounding box center [874, 633] width 49 height 24
checkbox input "false"
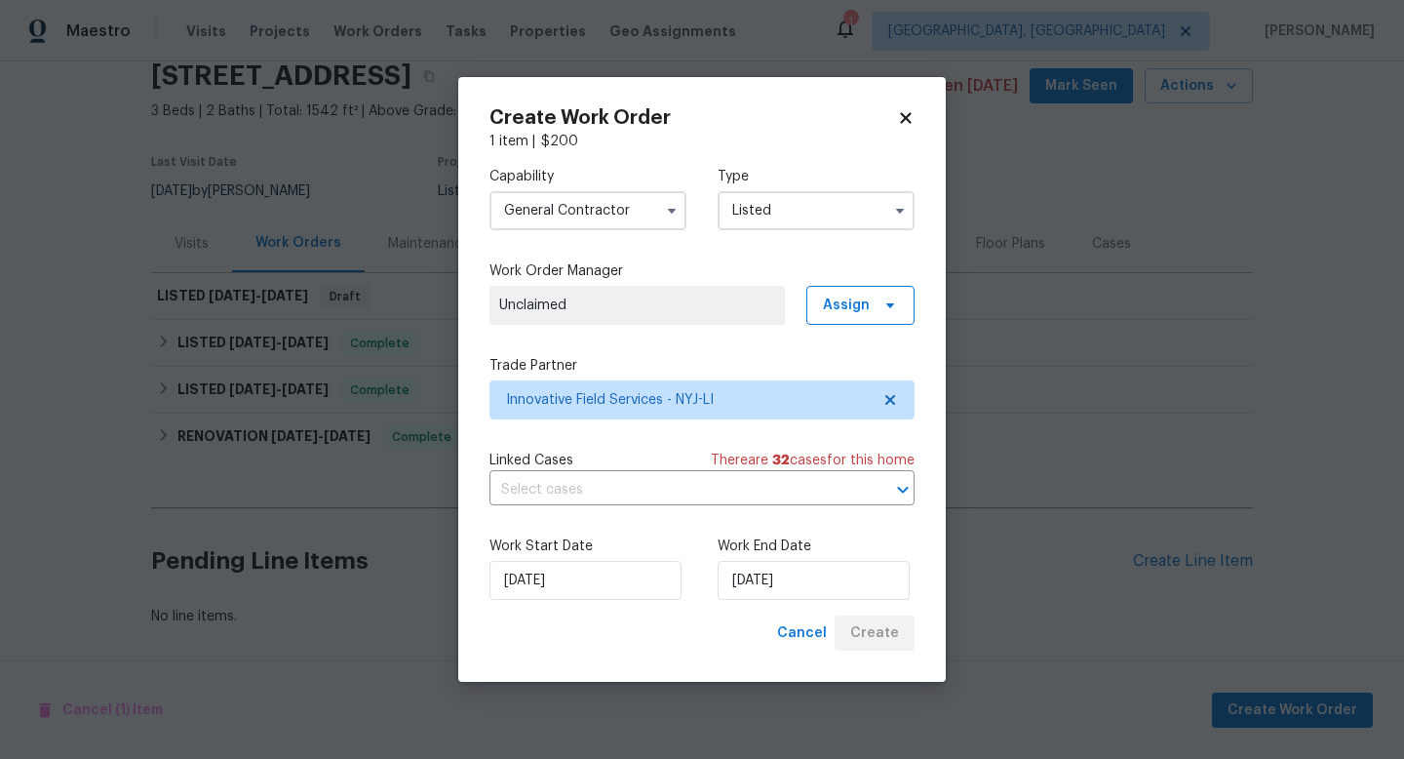
scroll to position [96, 0]
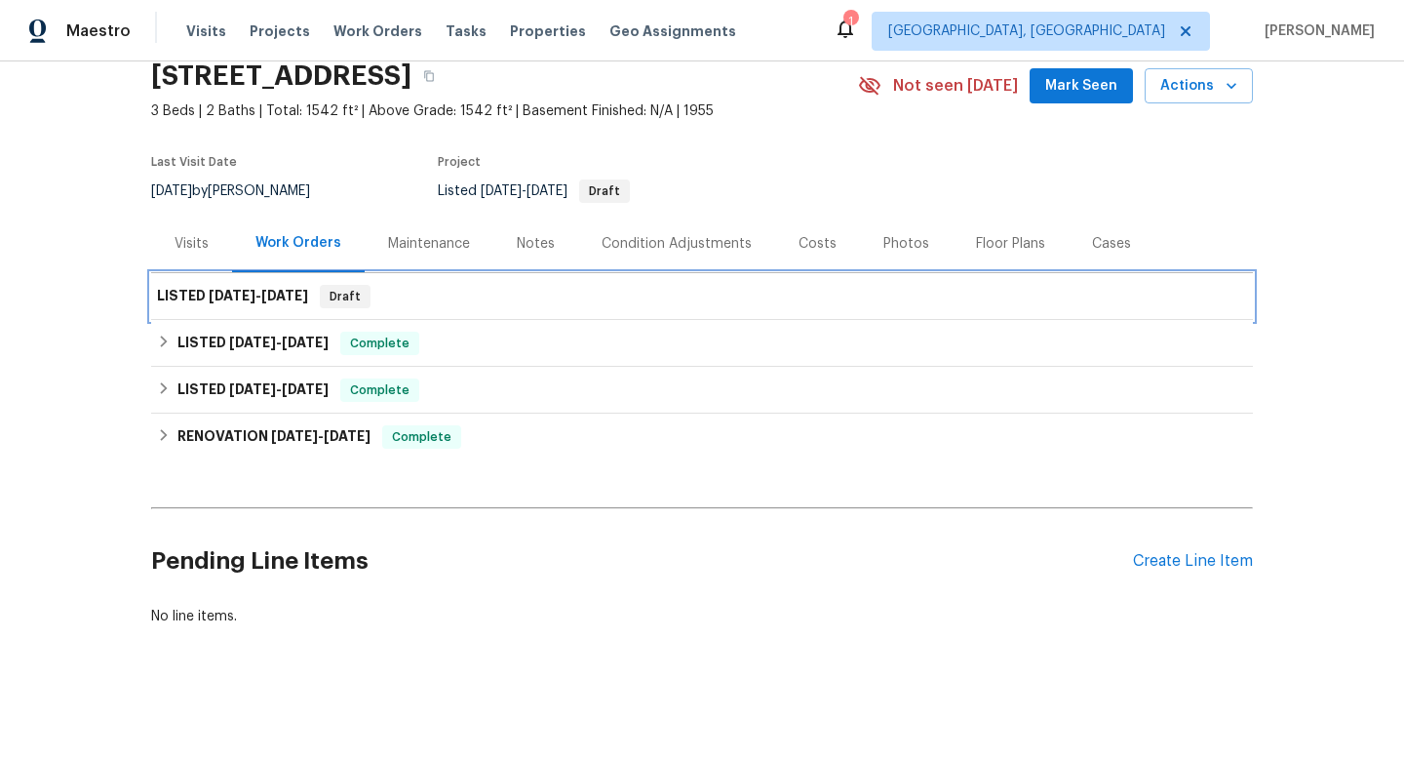
click at [287, 289] on span "9/16/25" at bounding box center [284, 296] width 47 height 14
click at [300, 289] on span "9/16/25" at bounding box center [284, 296] width 47 height 14
click at [303, 289] on span "9/16/25" at bounding box center [284, 296] width 47 height 14
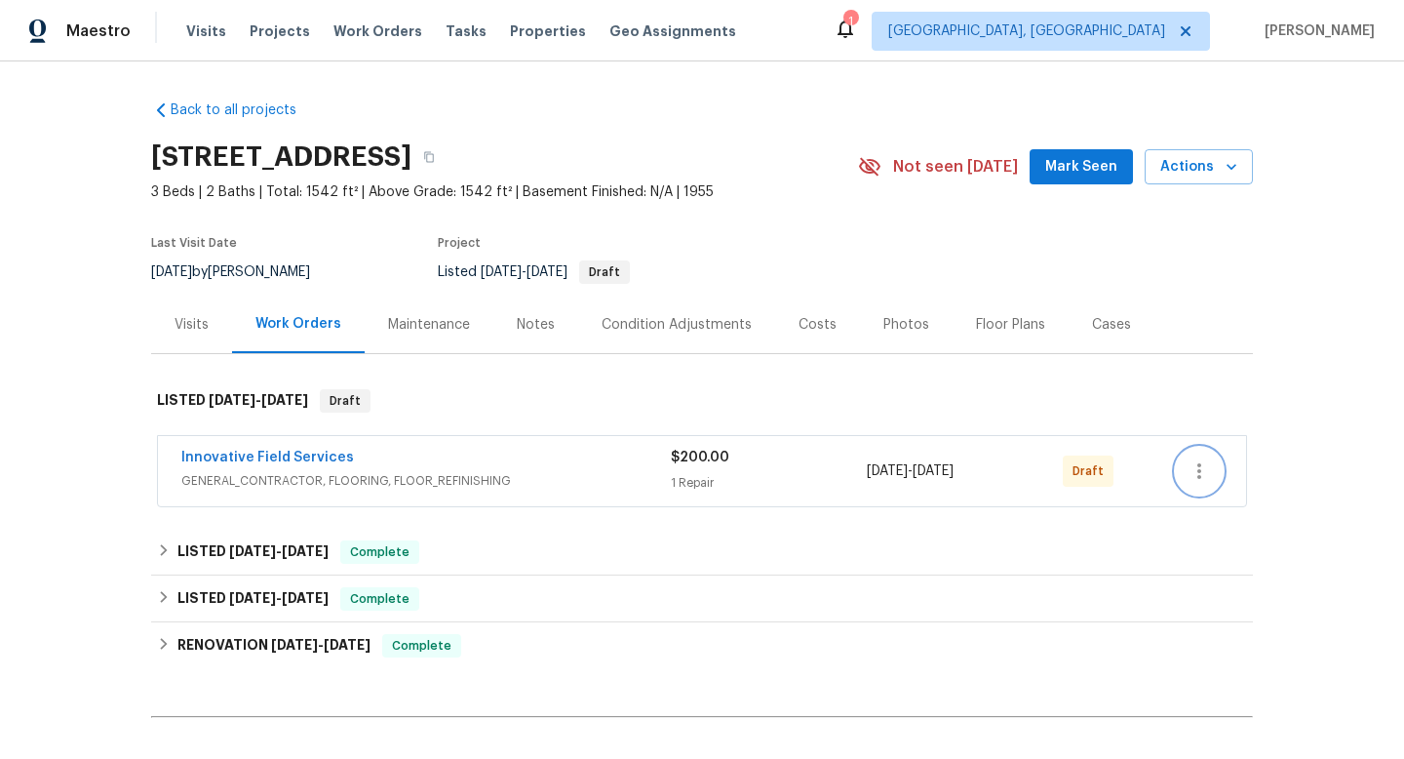
click at [1211, 470] on button "button" at bounding box center [1199, 471] width 47 height 47
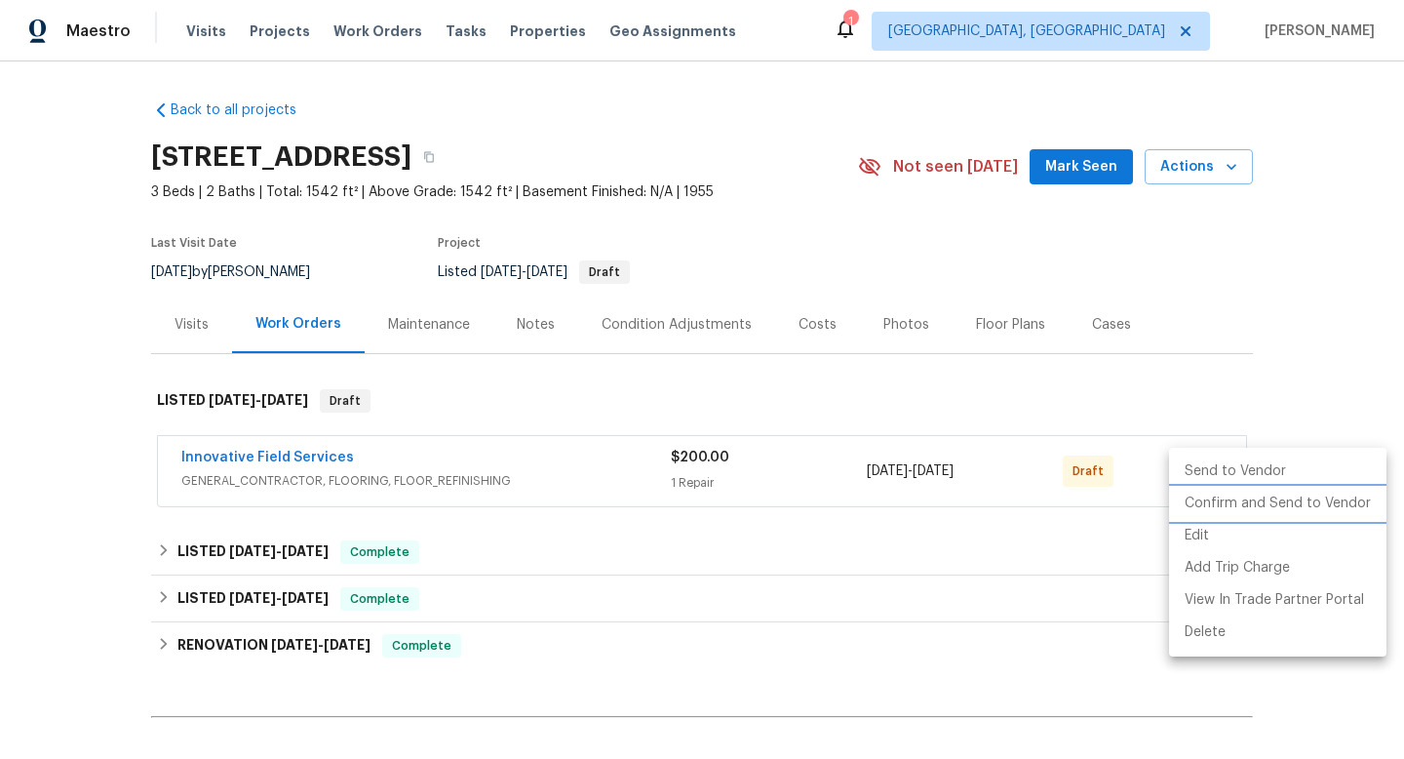
click at [1198, 493] on li "Confirm and Send to Vendor" at bounding box center [1277, 504] width 217 height 32
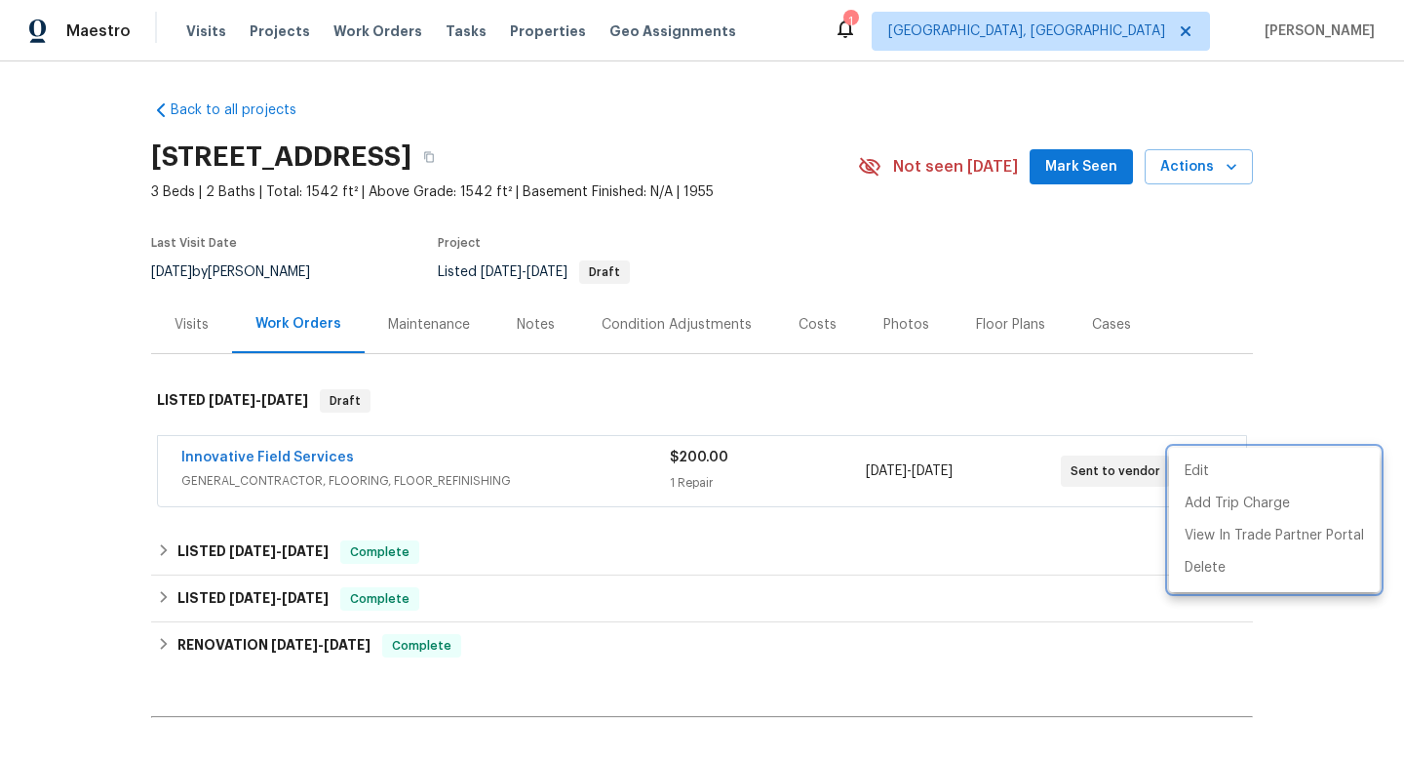
click at [936, 572] on div at bounding box center [702, 379] width 1404 height 759
